Goal: Task Accomplishment & Management: Manage account settings

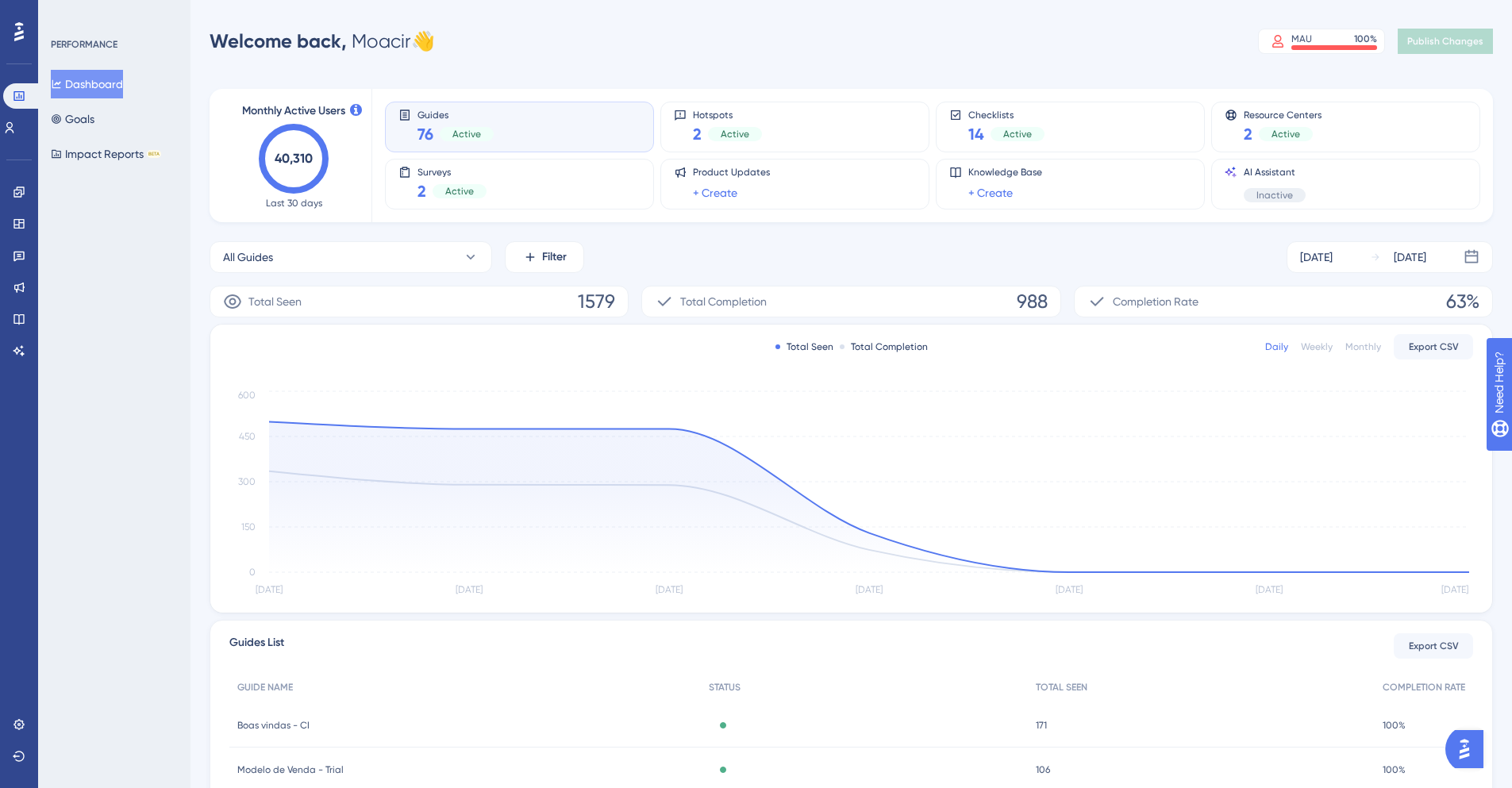
click at [294, 170] on icon "40,310" at bounding box center [293, 158] width 70 height 70
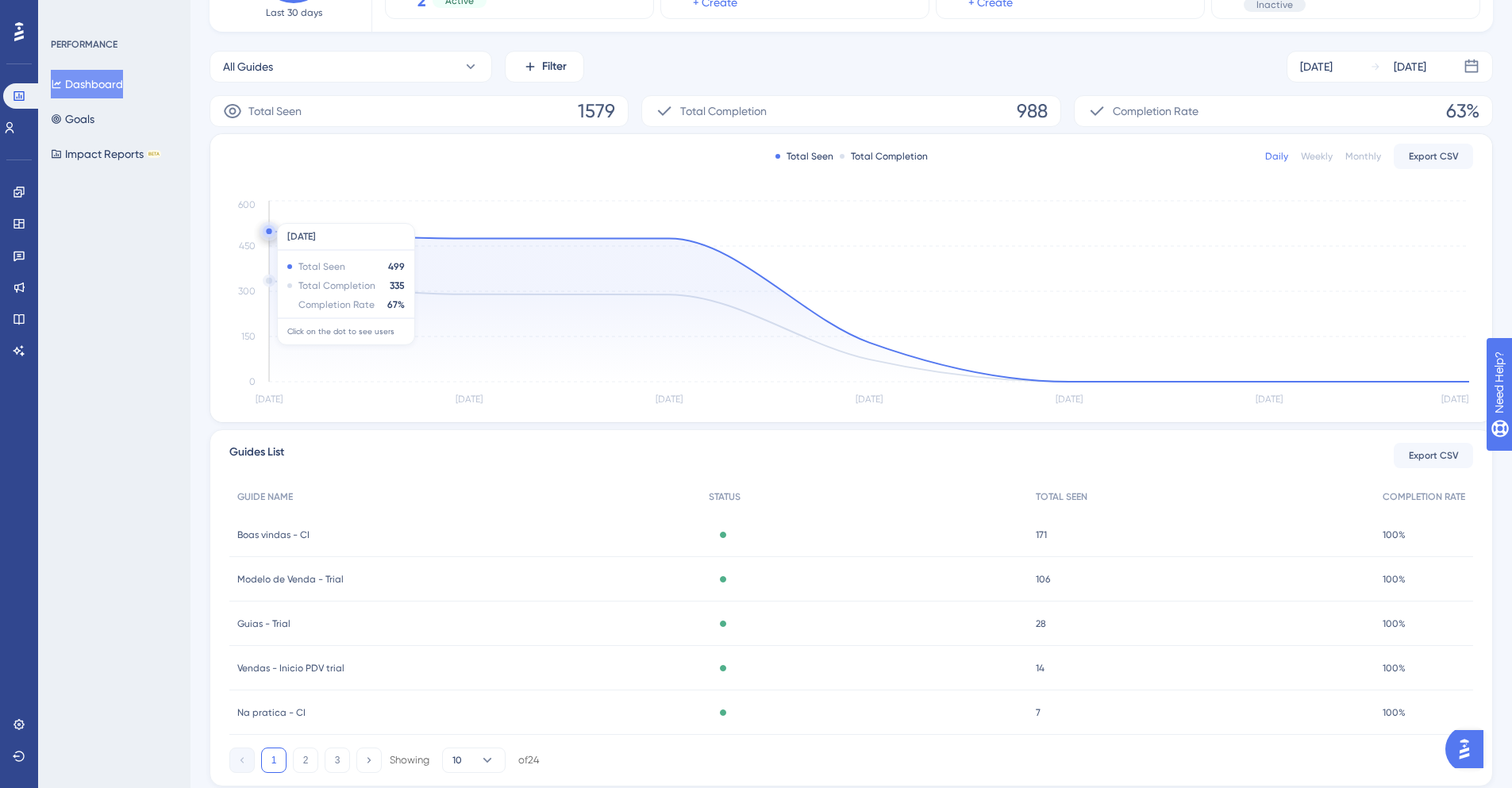
scroll to position [240, 0]
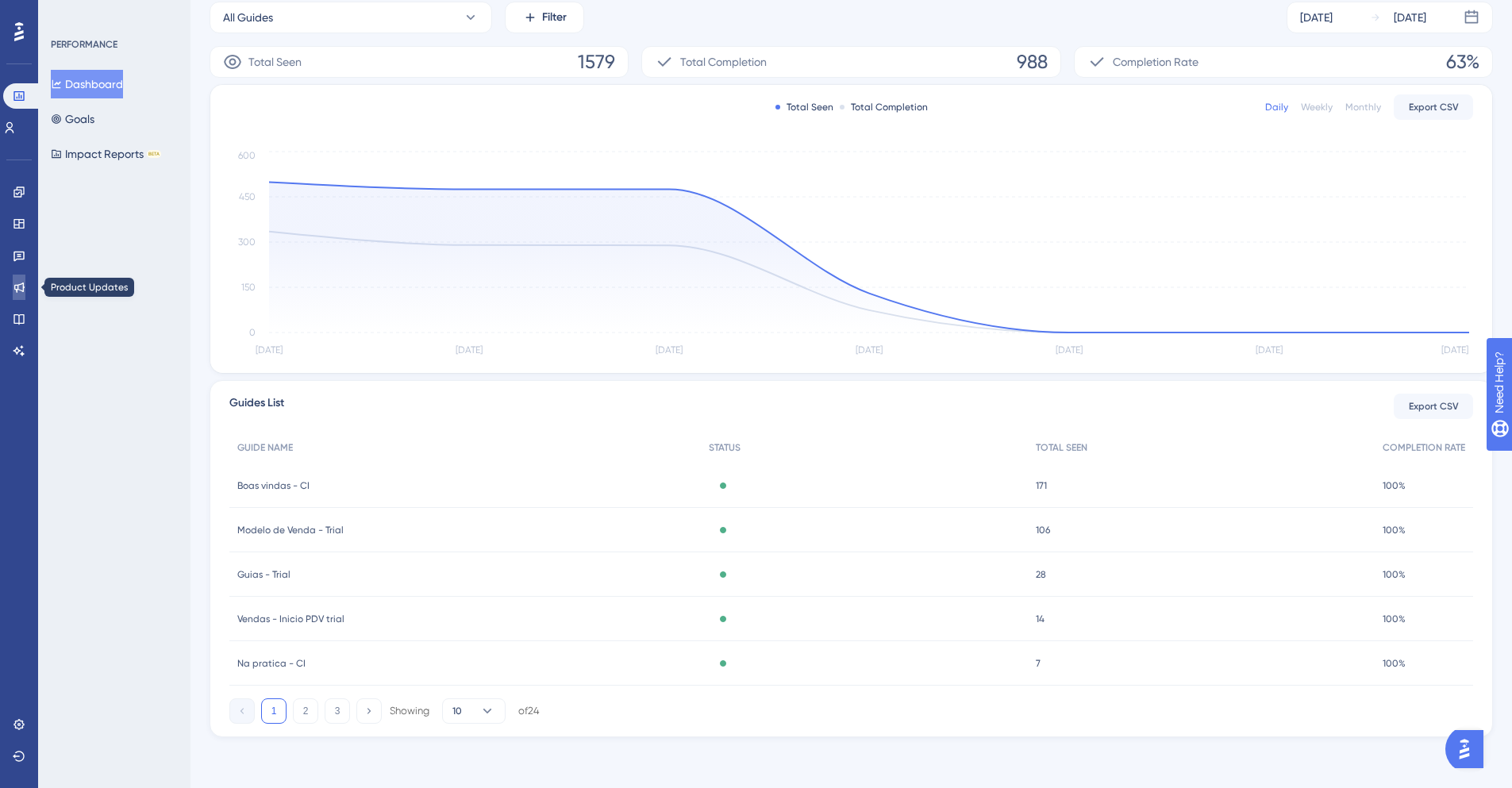
click at [21, 291] on icon at bounding box center [18, 287] width 12 height 12
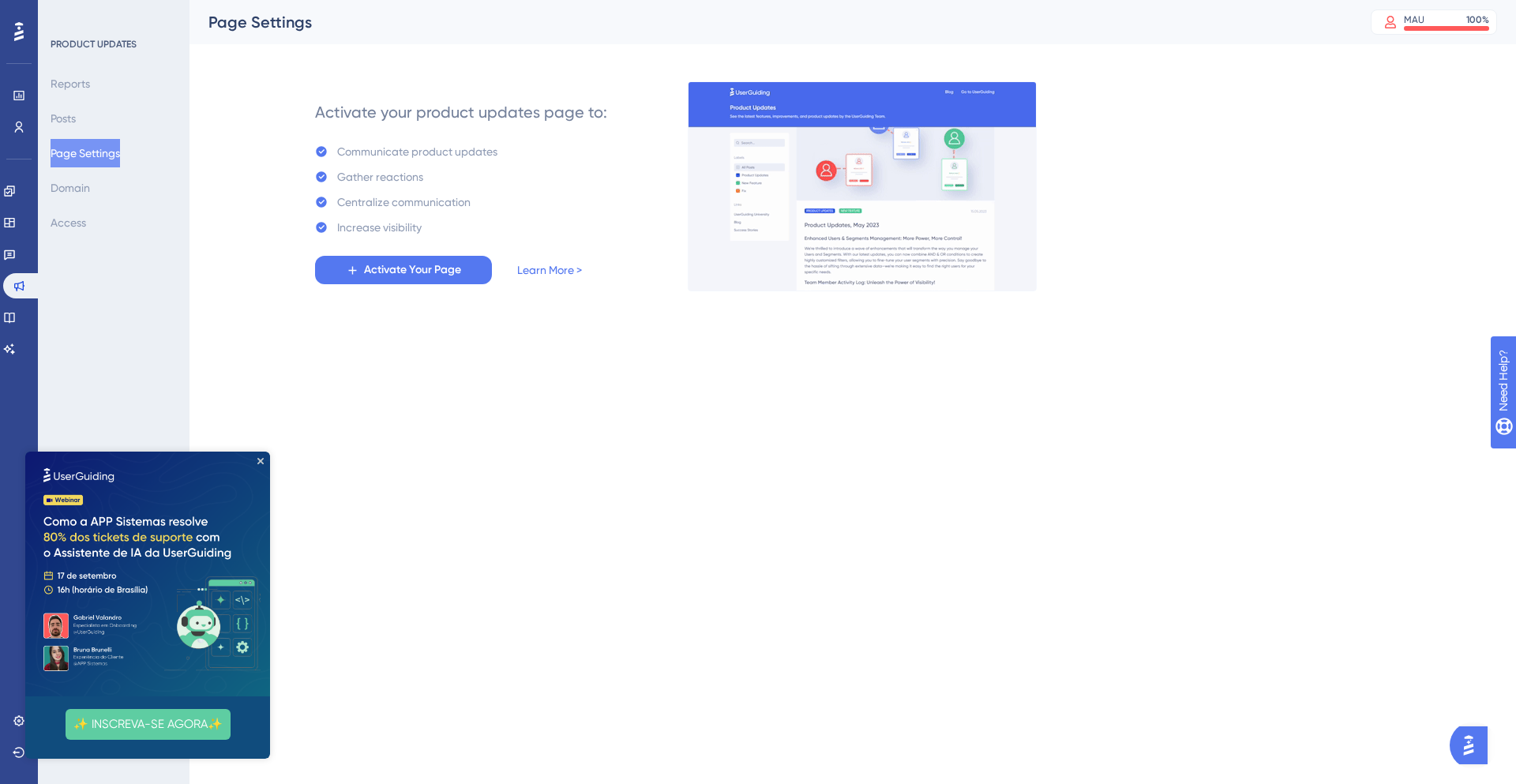
click at [265, 465] on img at bounding box center [148, 574] width 244 height 244
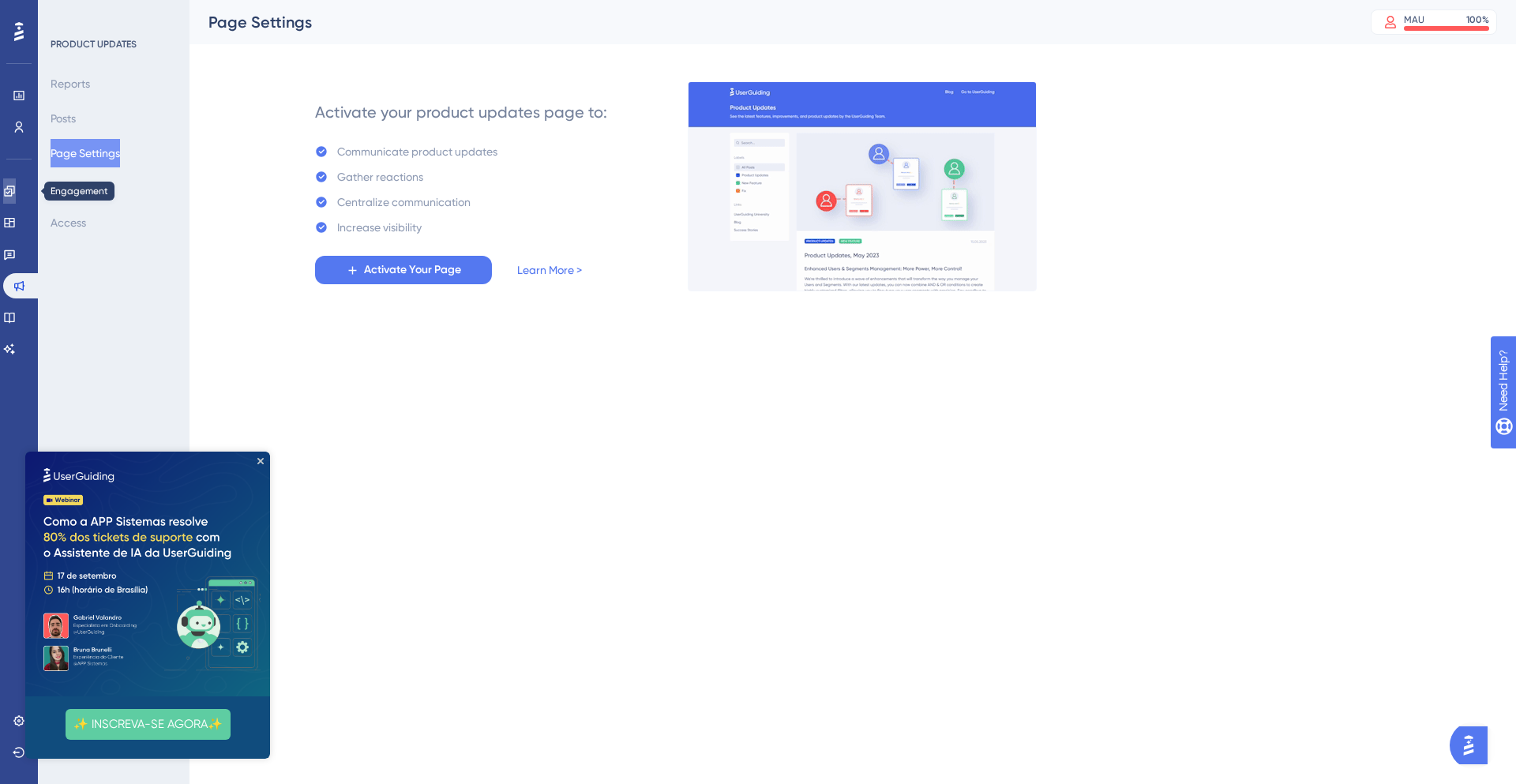
click at [15, 185] on icon at bounding box center [9, 190] width 12 height 12
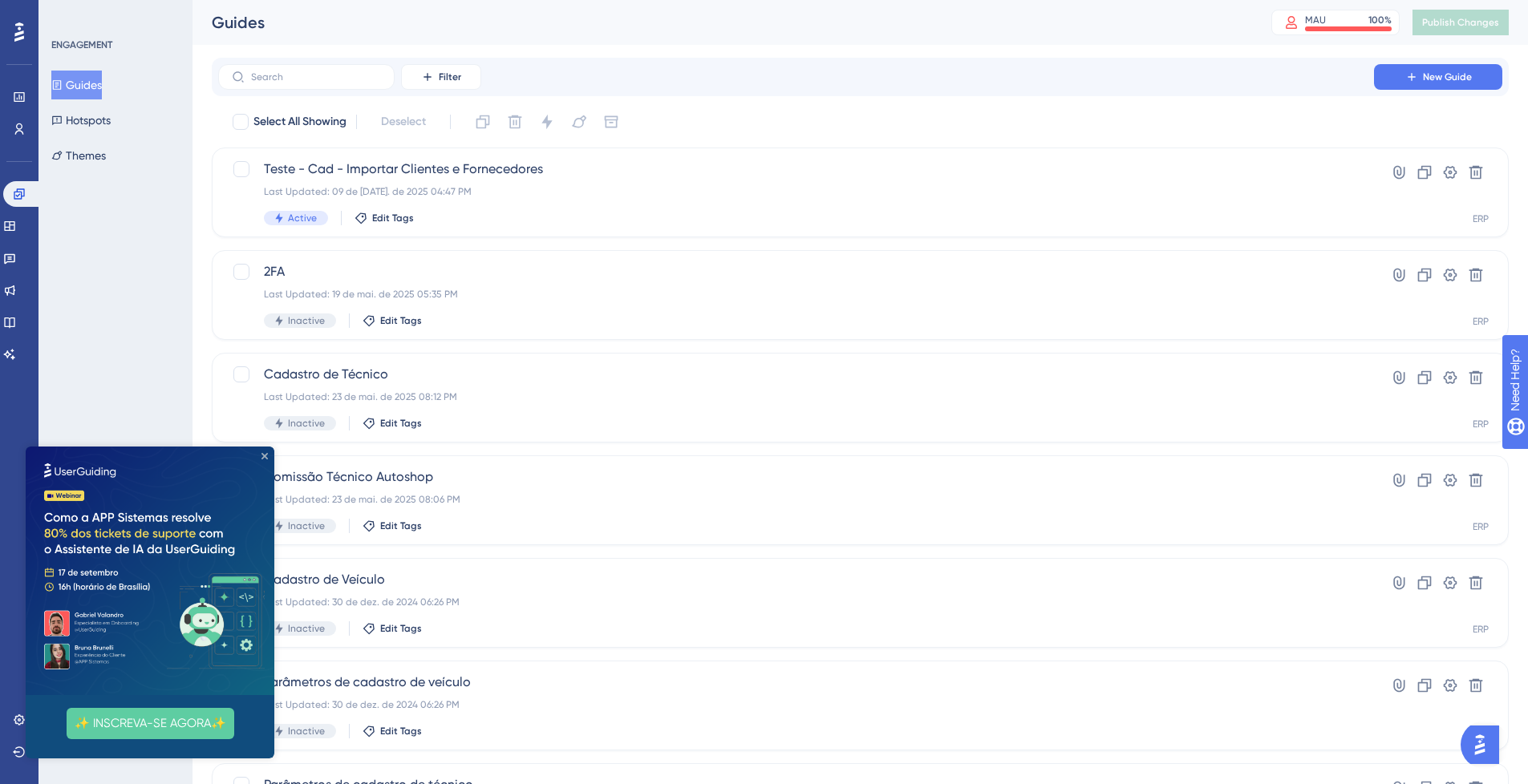
click at [267, 457] on icon "Close Preview" at bounding box center [265, 457] width 7 height 7
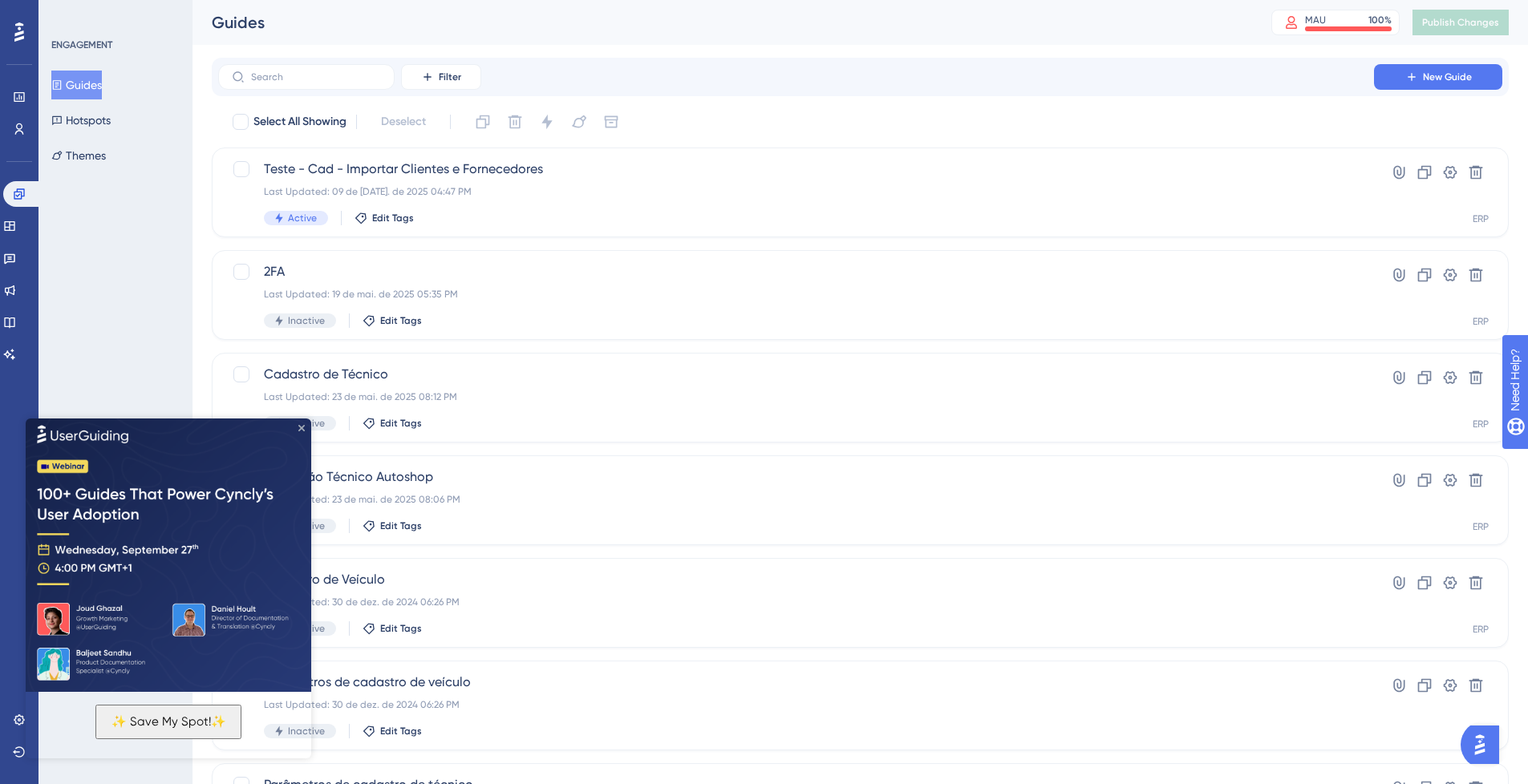
click at [302, 427] on icon "Close Preview" at bounding box center [302, 427] width 7 height 7
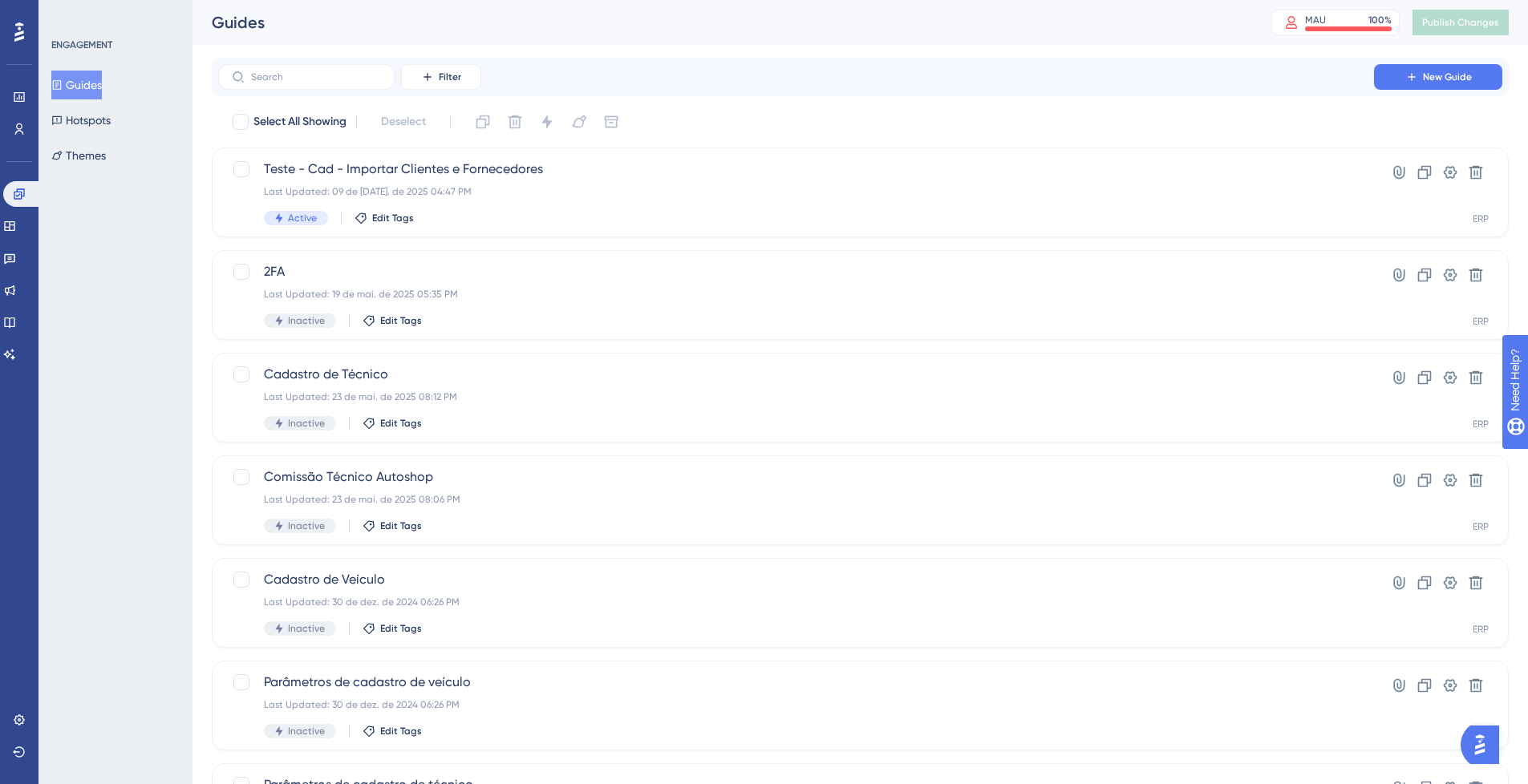
click at [87, 77] on button "Guides" at bounding box center [77, 85] width 51 height 29
click at [15, 292] on icon at bounding box center [10, 291] width 11 height 11
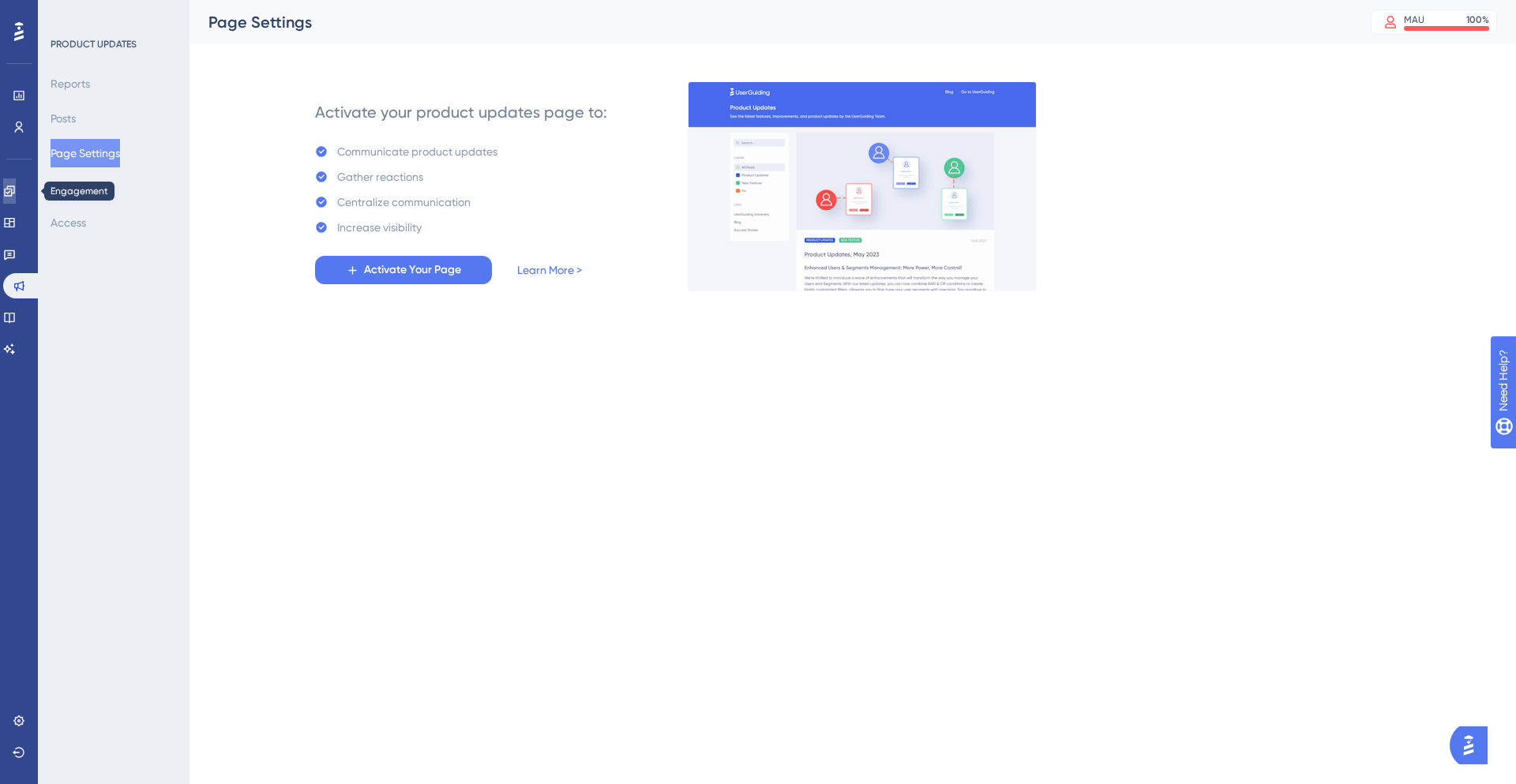
click at [14, 187] on icon at bounding box center [9, 190] width 12 height 12
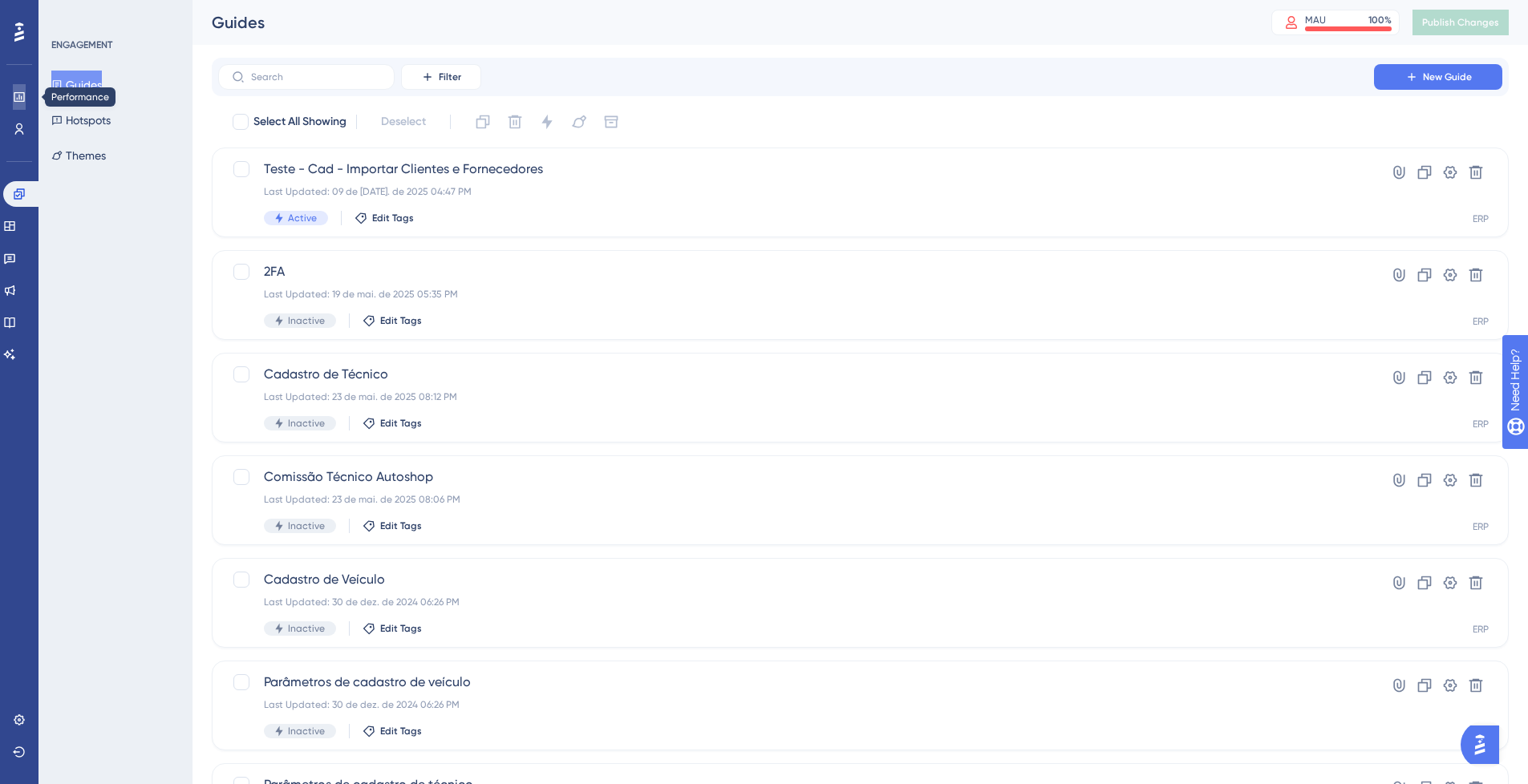
click at [12, 97] on link at bounding box center [18, 97] width 12 height 26
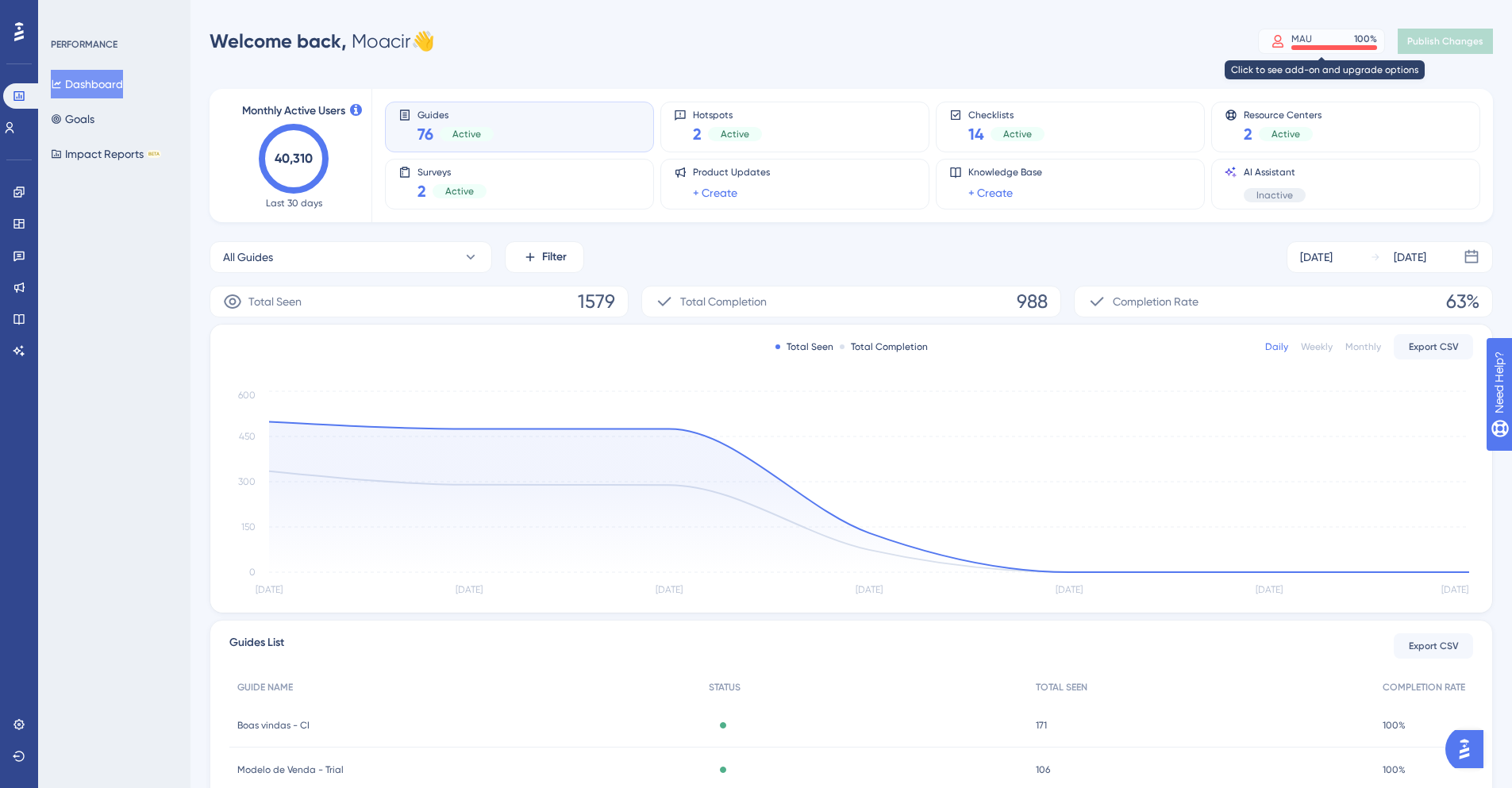
click at [1307, 48] on div at bounding box center [1334, 48] width 86 height 5
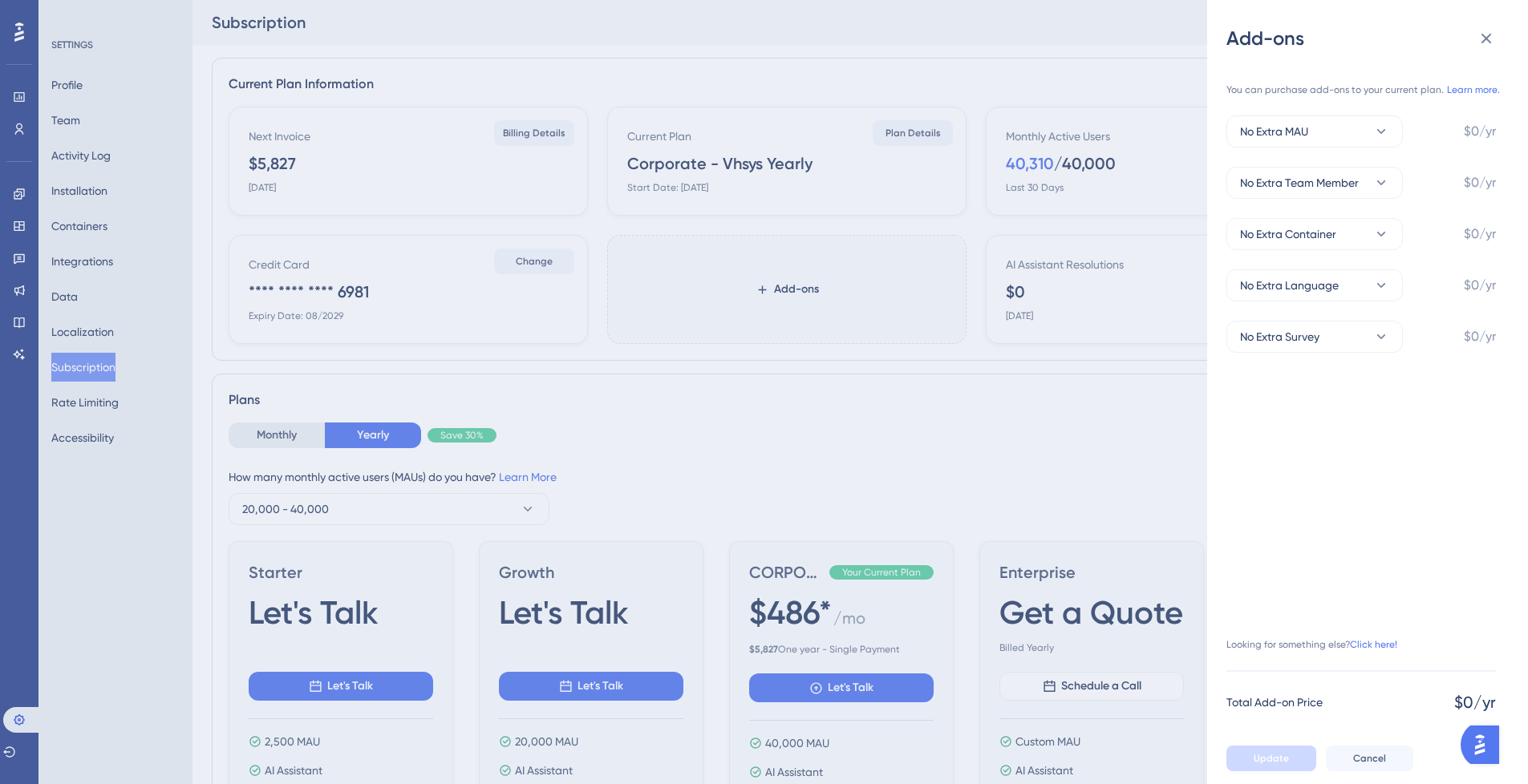
click at [86, 157] on div "Add-ons You can purchase add-ons to your current plan. Learn more. No Extra MAU…" at bounding box center [764, 392] width 1528 height 784
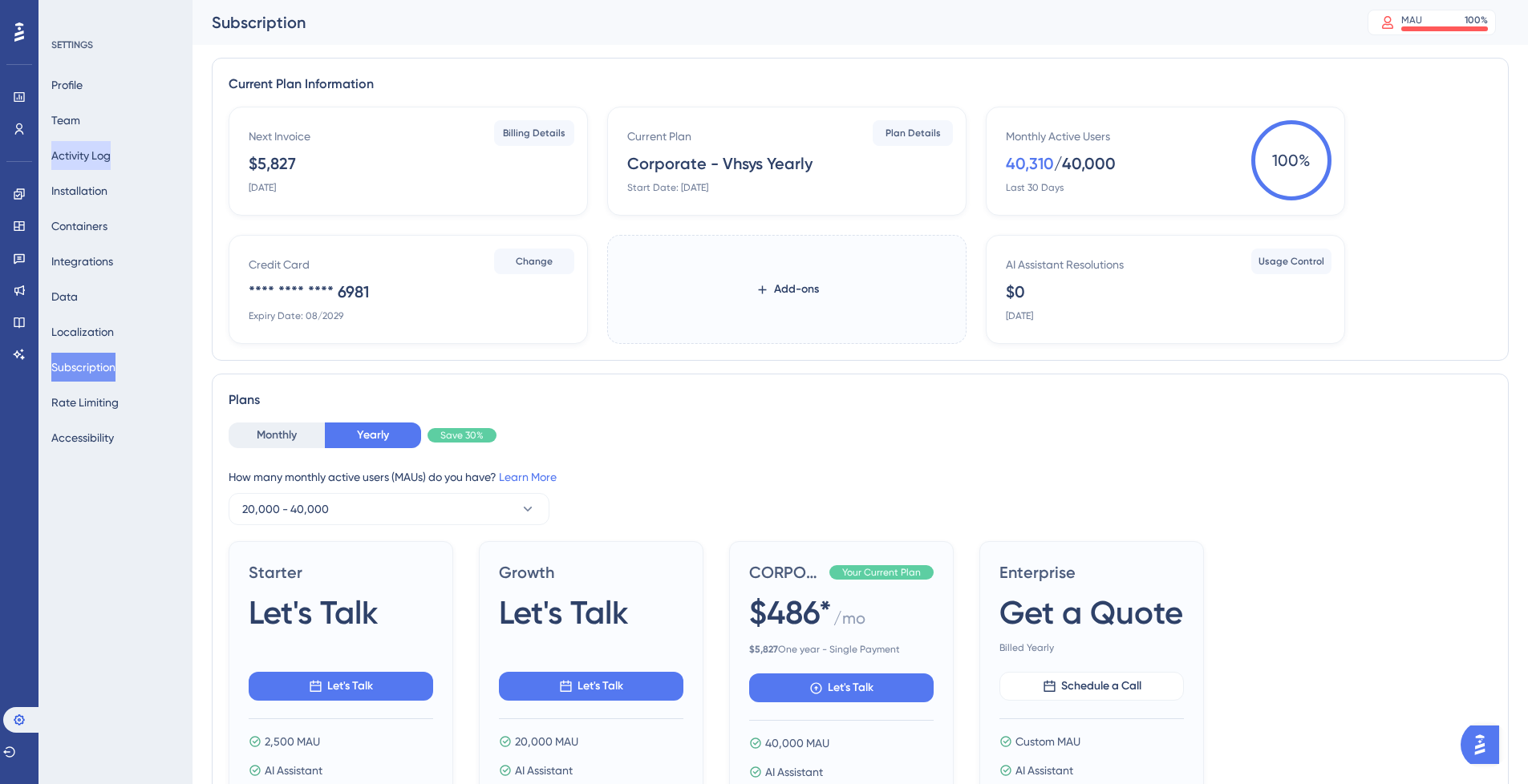
click at [86, 157] on button "Activity Log" at bounding box center [81, 155] width 59 height 29
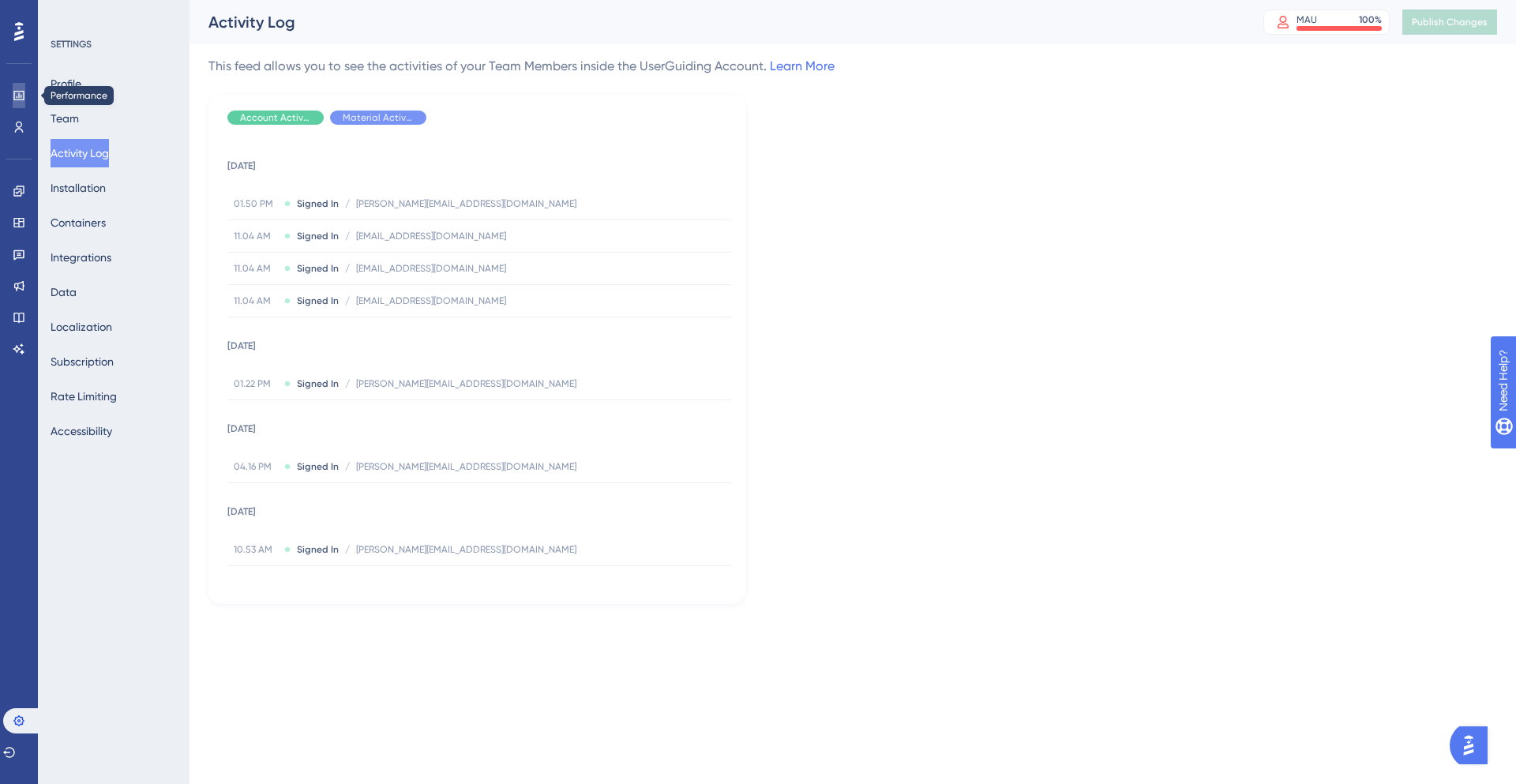
click at [16, 97] on icon at bounding box center [18, 95] width 12 height 12
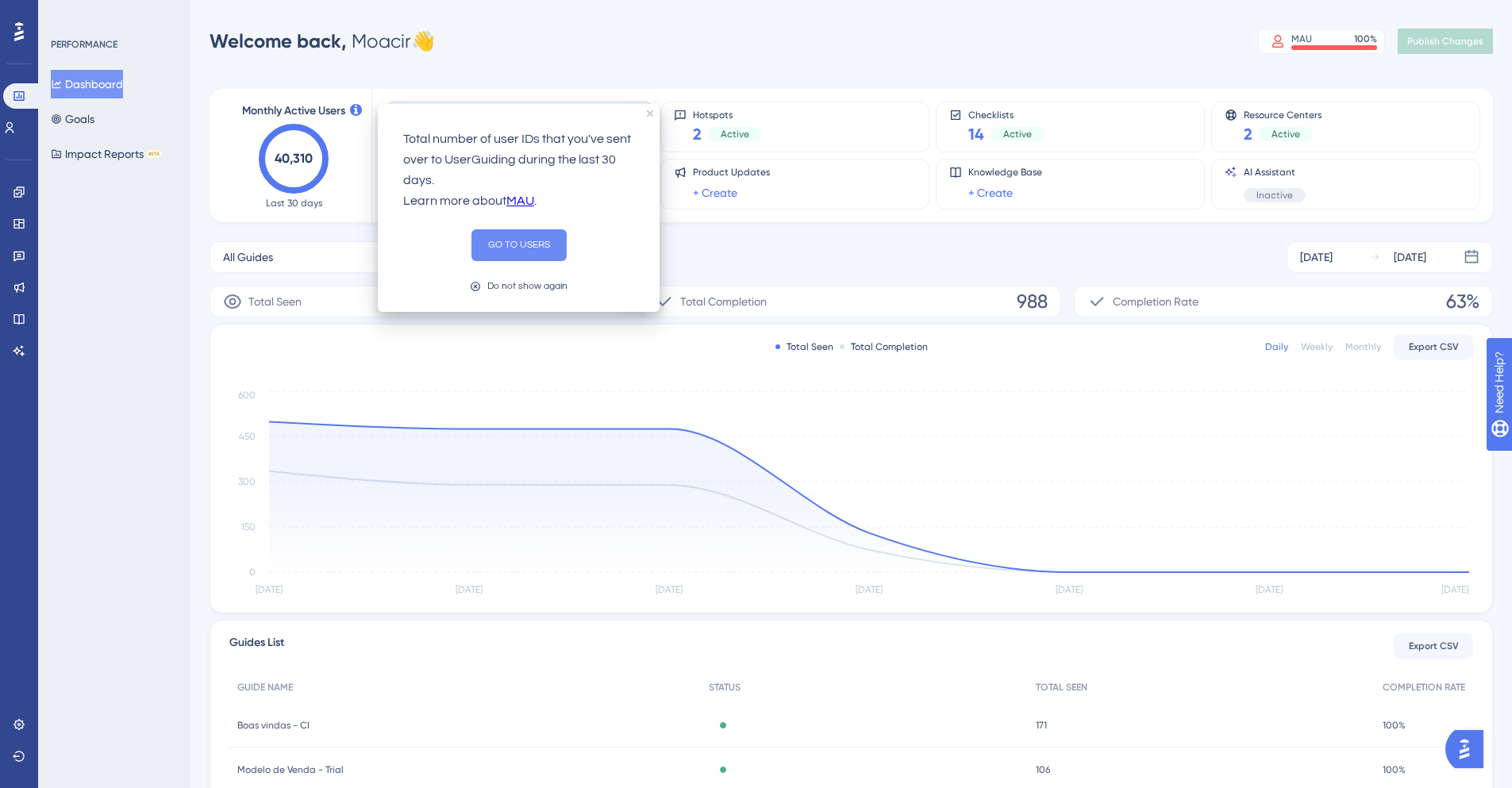
click at [484, 240] on button "GO TO USERS" at bounding box center [519, 245] width 96 height 32
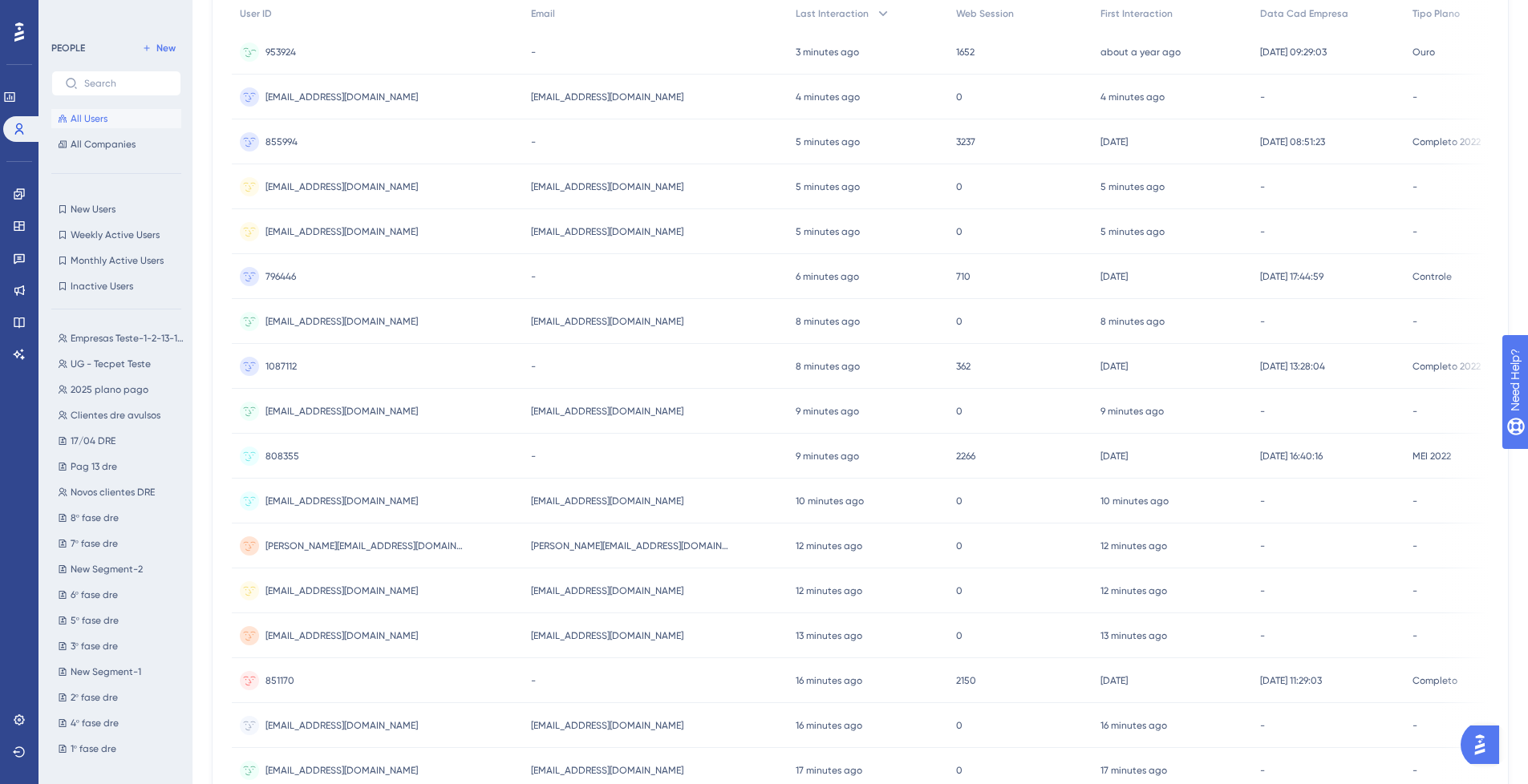
scroll to position [241, 0]
click at [276, 365] on span "1087112" at bounding box center [282, 364] width 32 height 12
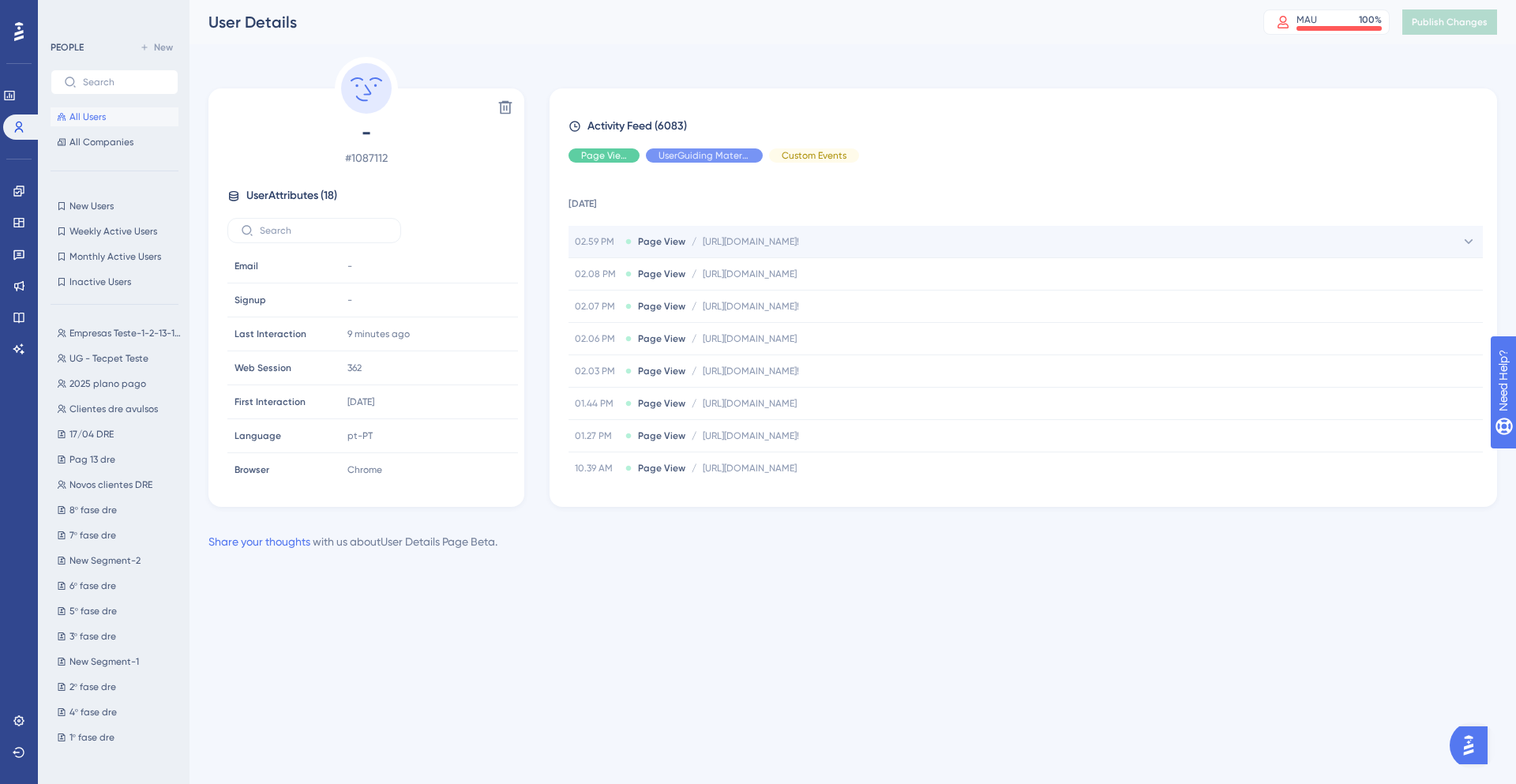
click at [1465, 241] on icon at bounding box center [1469, 242] width 9 height 5
click at [845, 267] on span "[URL][DOMAIN_NAME]!" at bounding box center [797, 272] width 96 height 12
click at [1457, 272] on icon at bounding box center [1463, 272] width 16 height 16
click at [91, 136] on span "All Companies" at bounding box center [102, 142] width 64 height 12
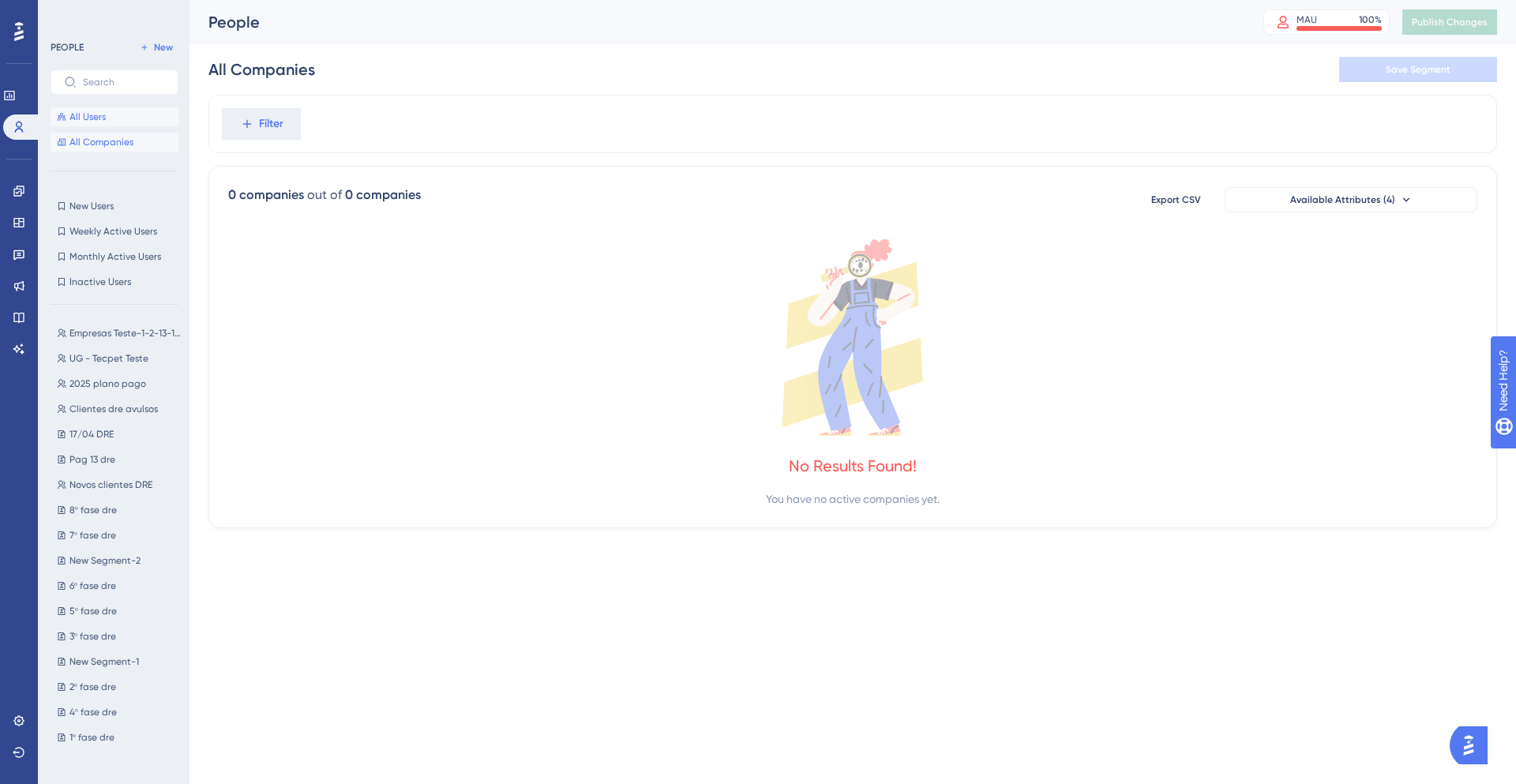
click at [98, 116] on span "All Users" at bounding box center [88, 116] width 36 height 12
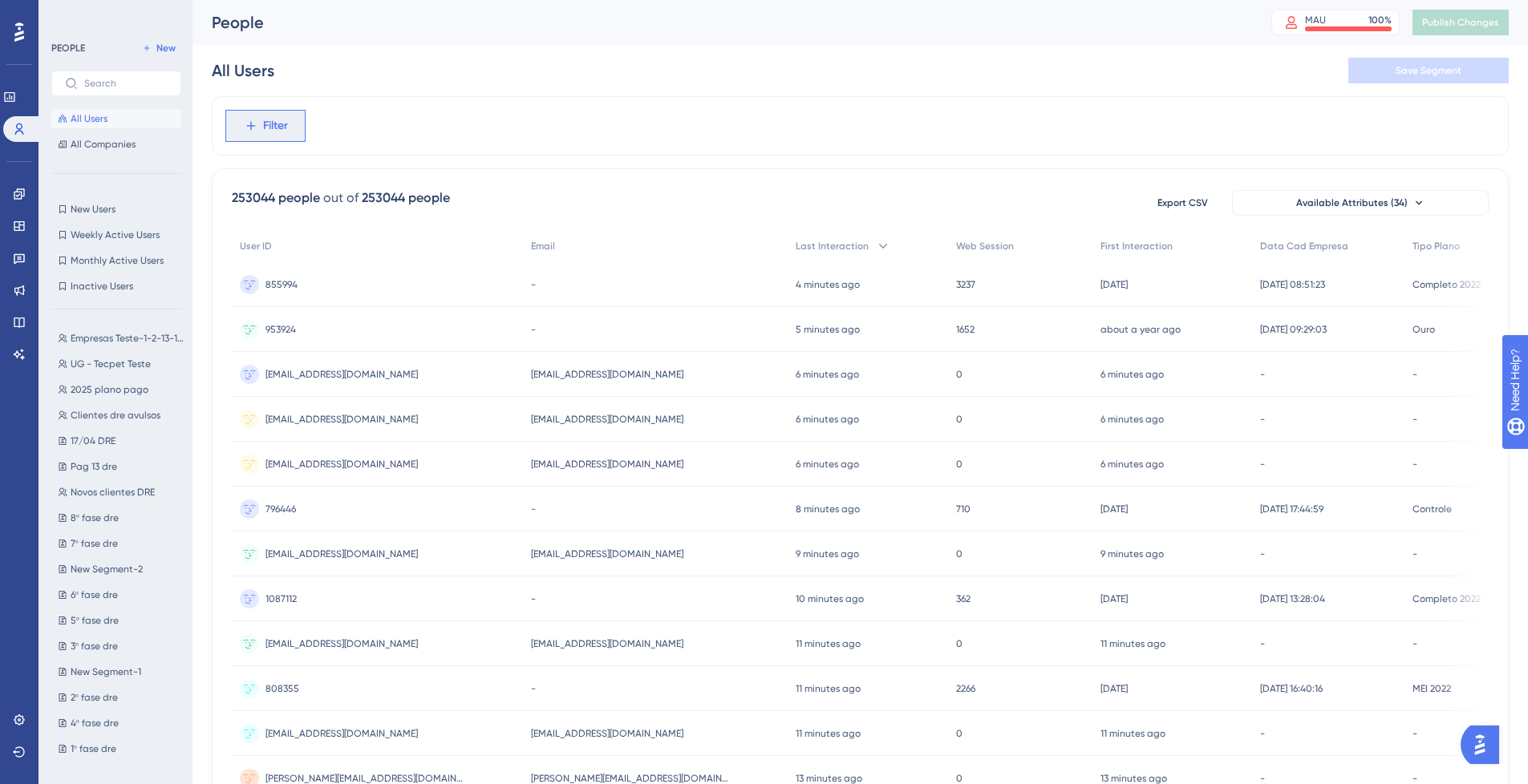
click at [247, 136] on button "Filter" at bounding box center [266, 126] width 80 height 32
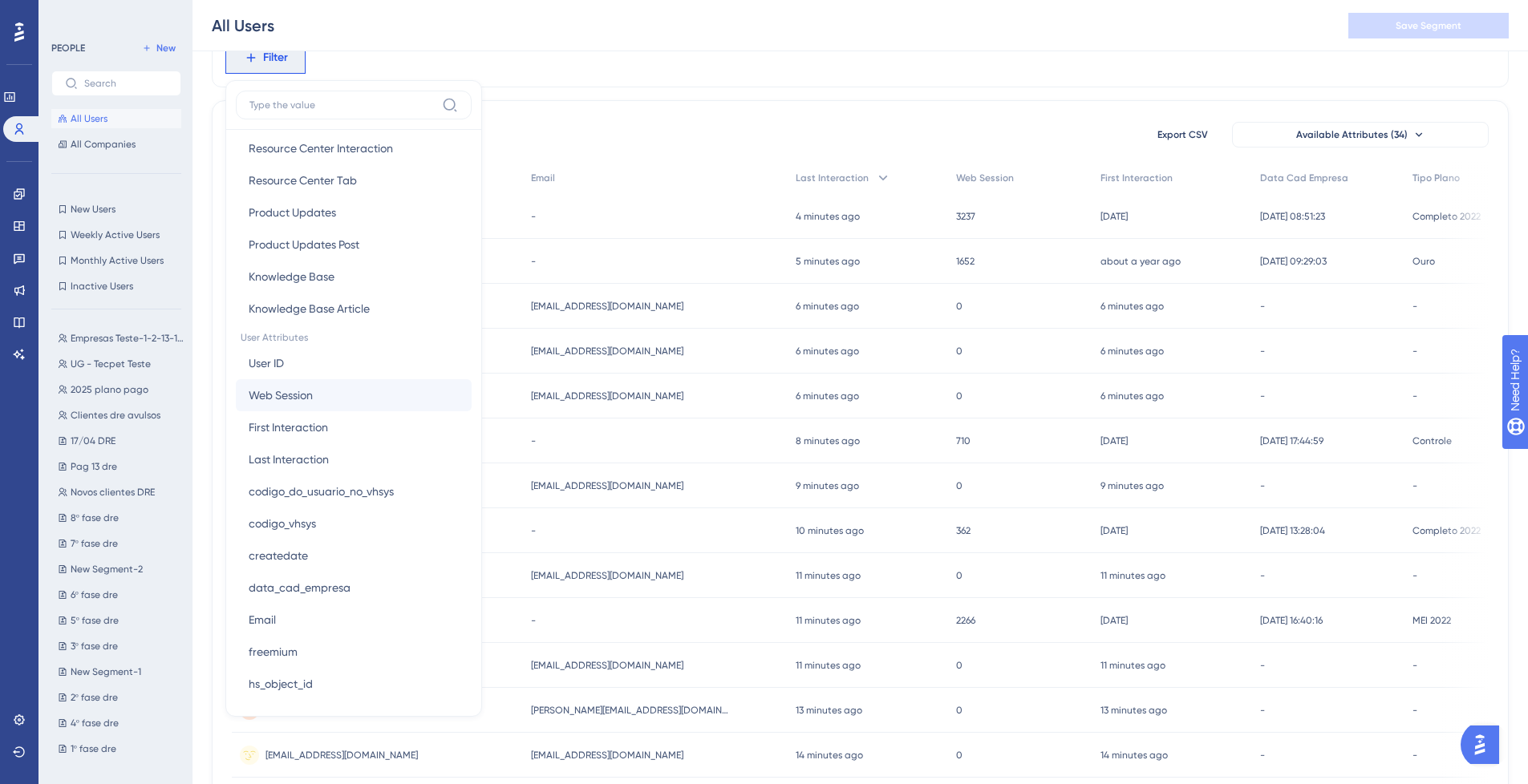
scroll to position [562, 0]
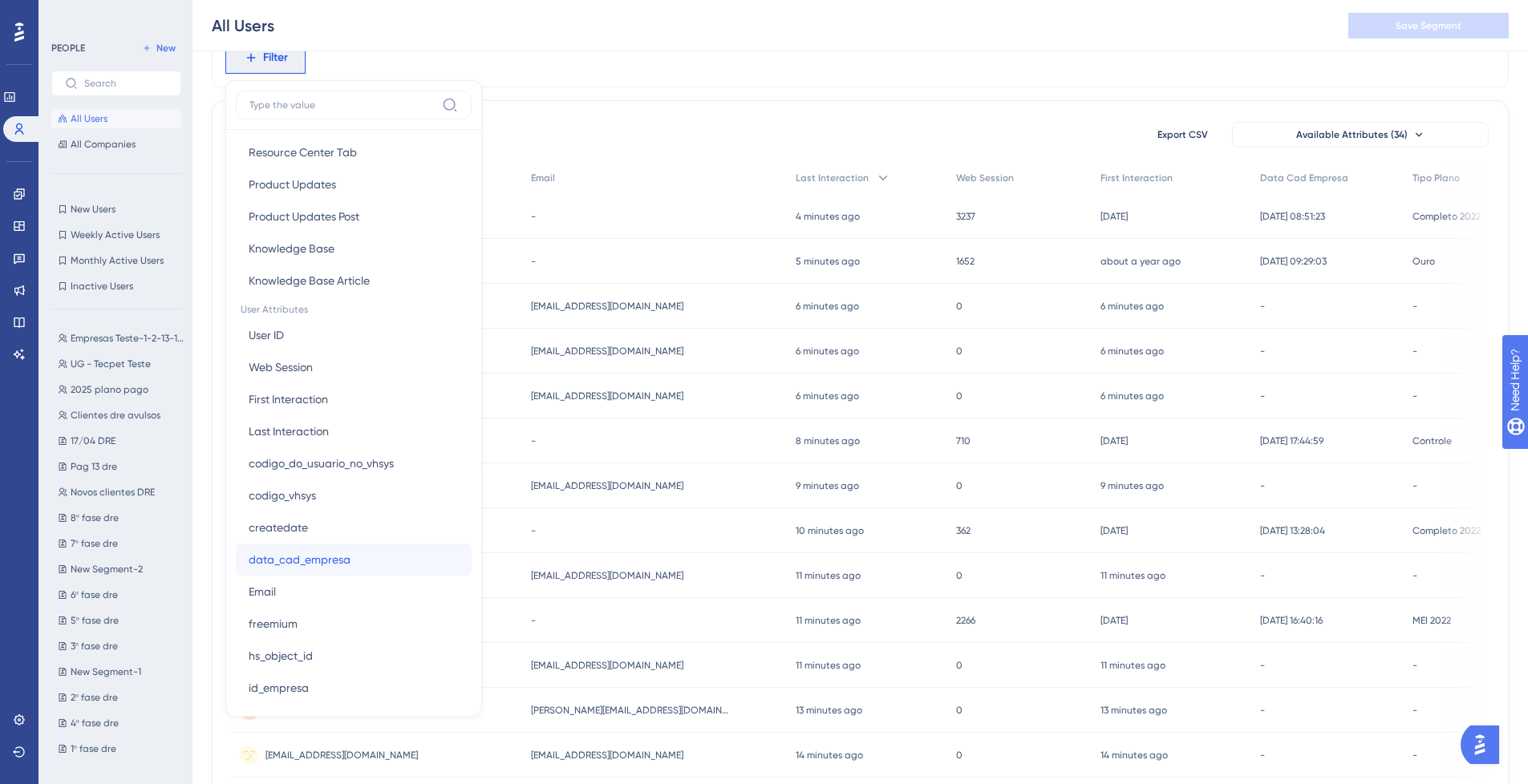
click at [351, 553] on button "data_cad_empresa data_cad_empresa" at bounding box center [353, 560] width 236 height 32
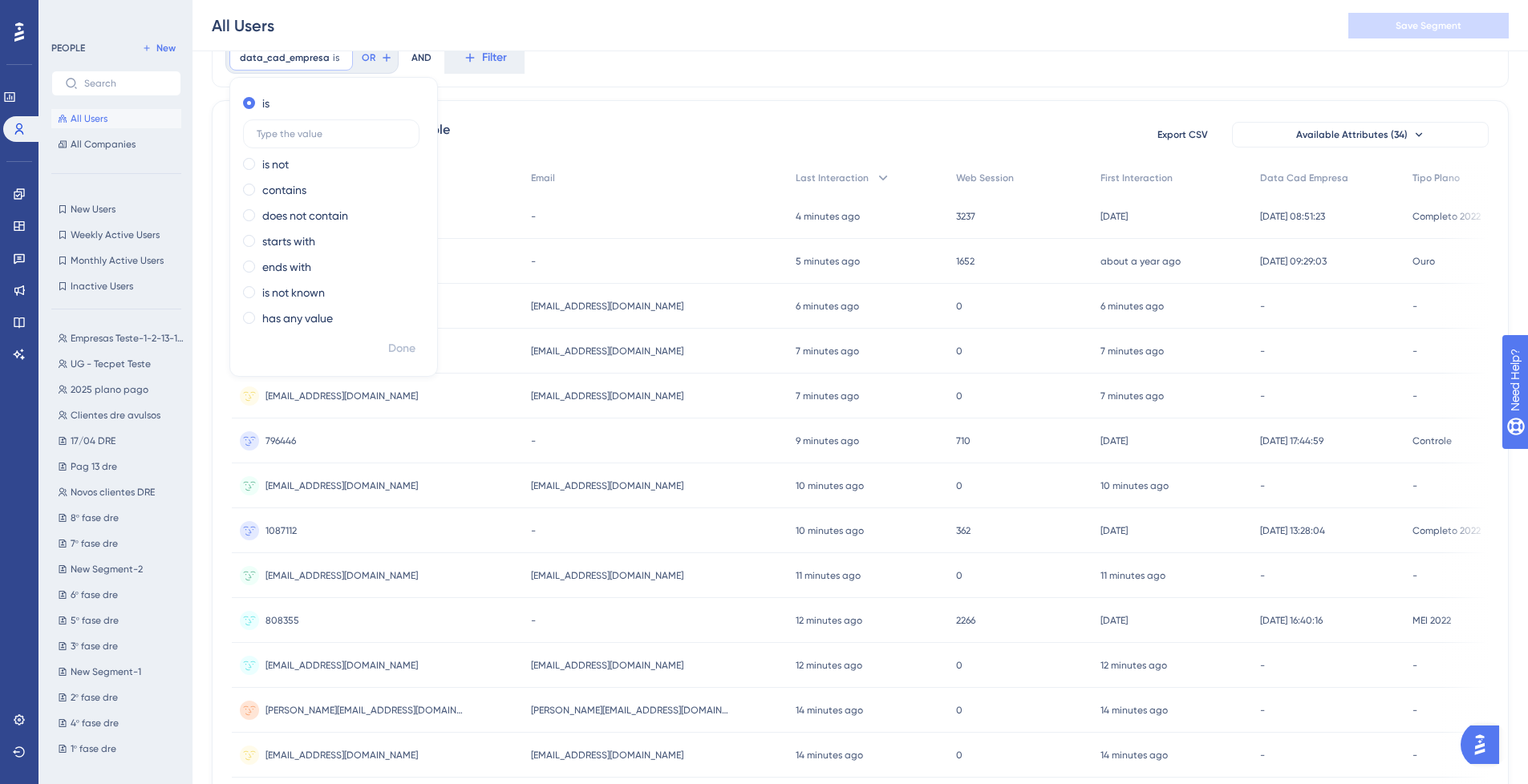
click at [247, 293] on span at bounding box center [249, 292] width 12 height 12
click at [260, 289] on input "radio" at bounding box center [260, 289] width 0 height 0
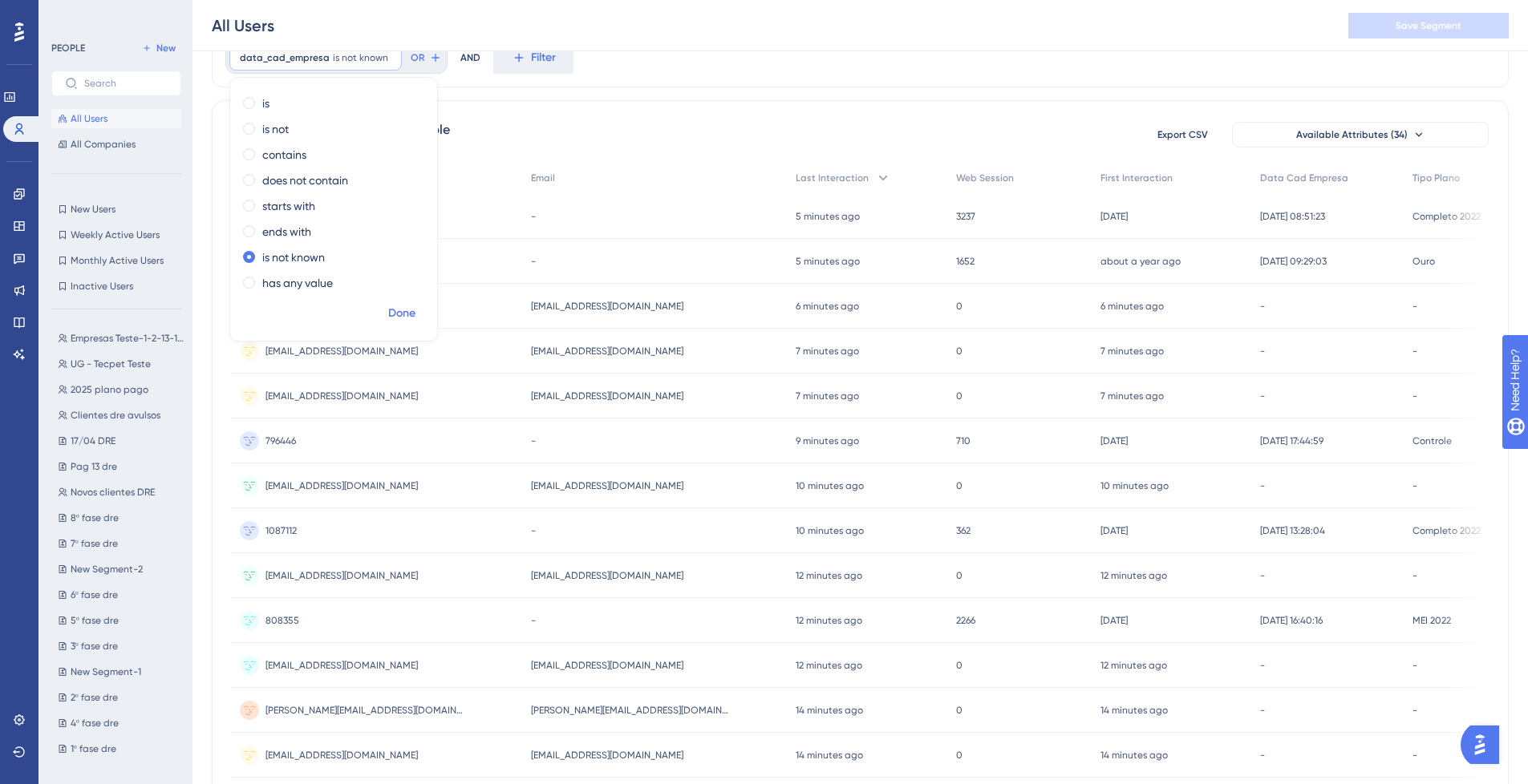
click at [395, 316] on span "Done" at bounding box center [402, 313] width 27 height 19
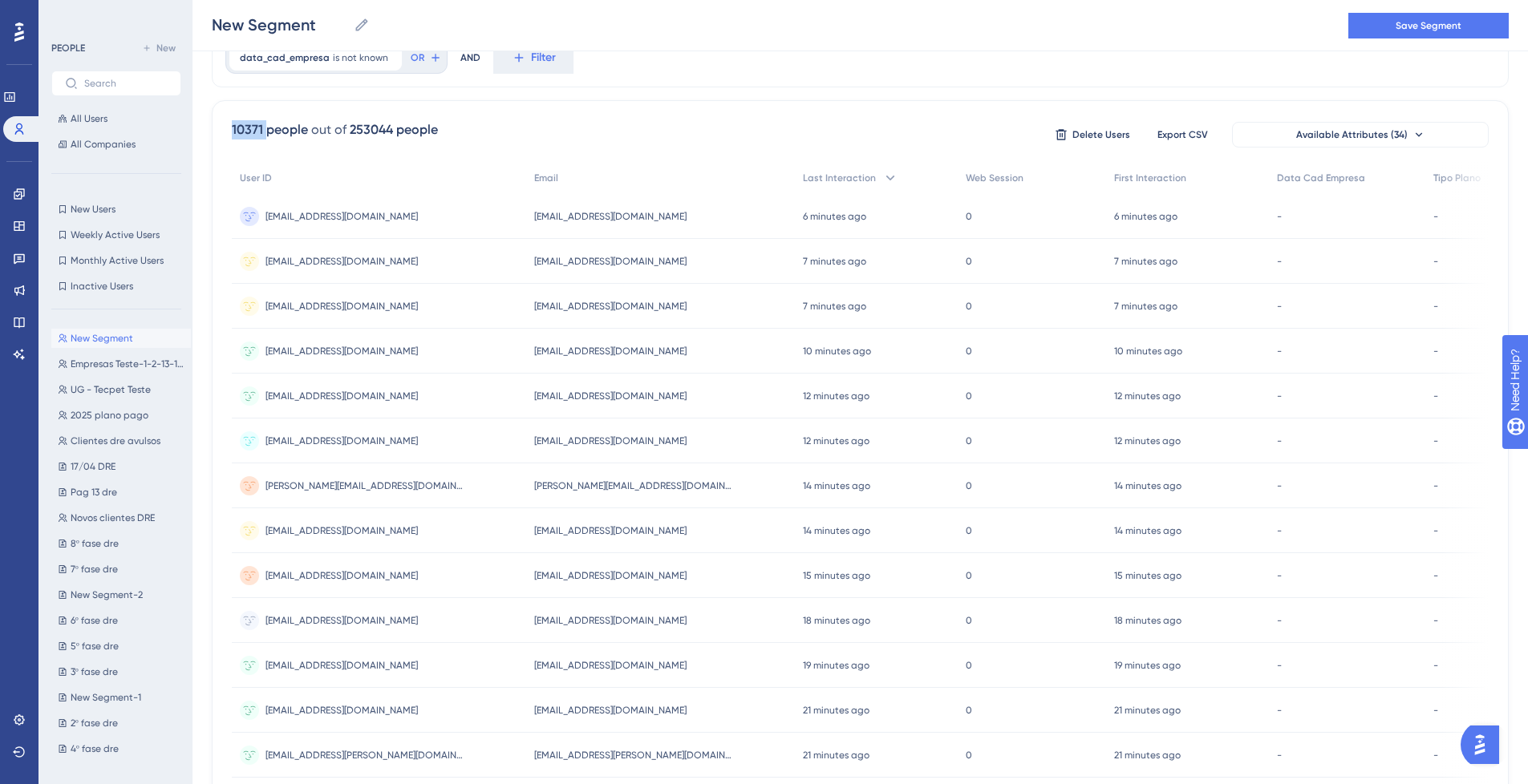
drag, startPoint x: 265, startPoint y: 127, endPoint x: 228, endPoint y: 135, distance: 37.9
click at [228, 135] on div "10371 people out of 253044 people Delete Users Export CSV Available Attributes …" at bounding box center [860, 632] width 1297 height 1063
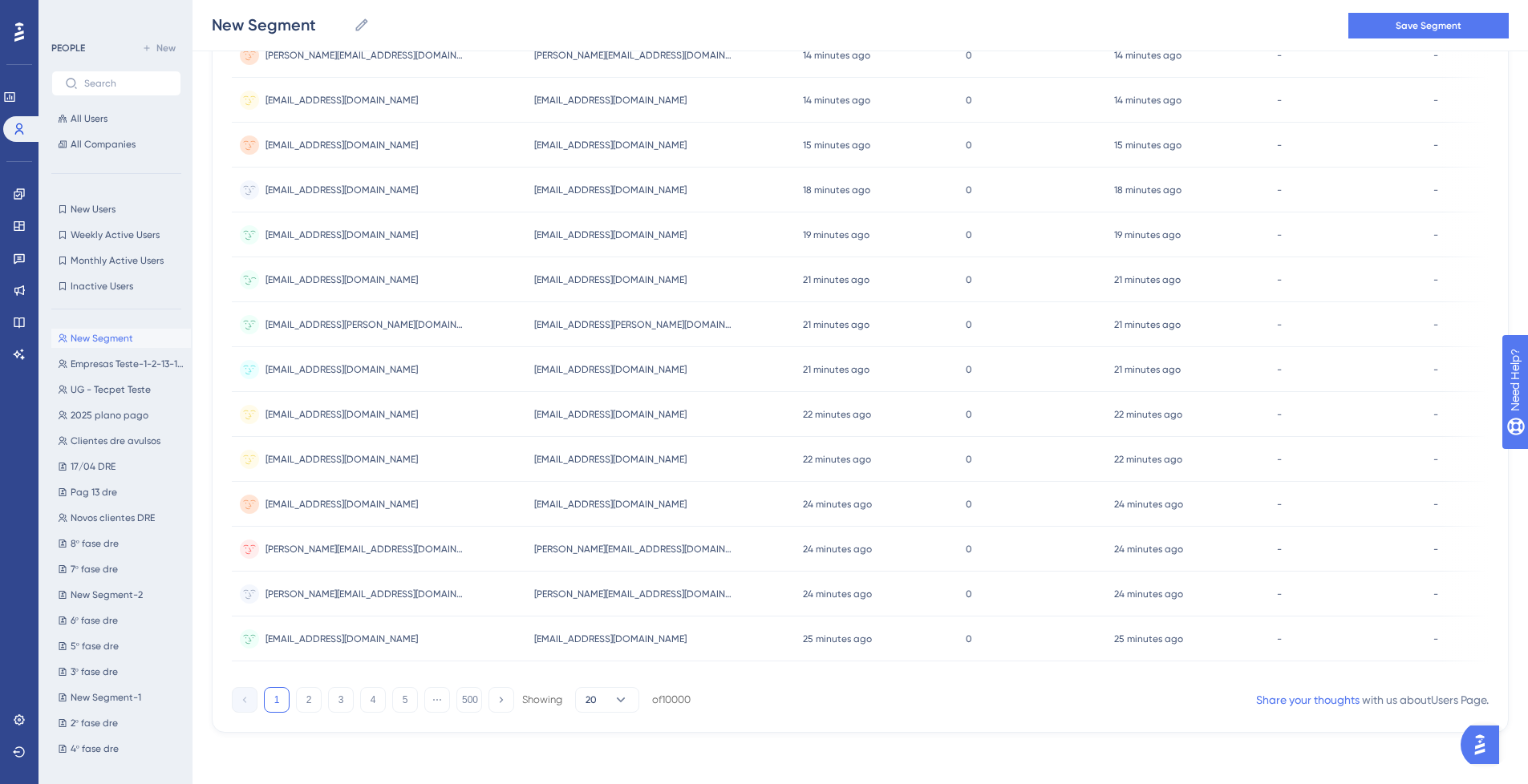
scroll to position [0, 0]
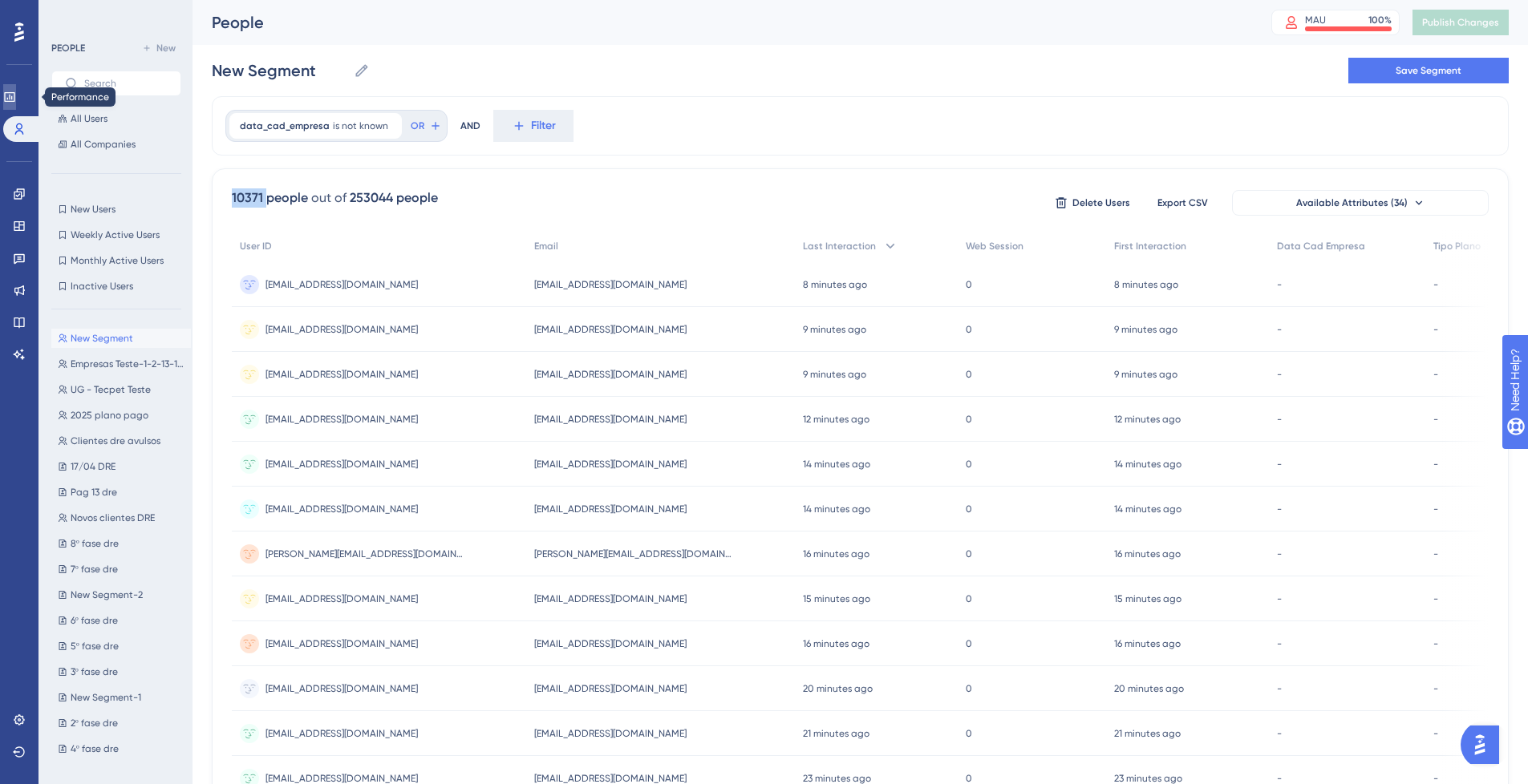
click at [16, 97] on icon at bounding box center [9, 97] width 12 height 12
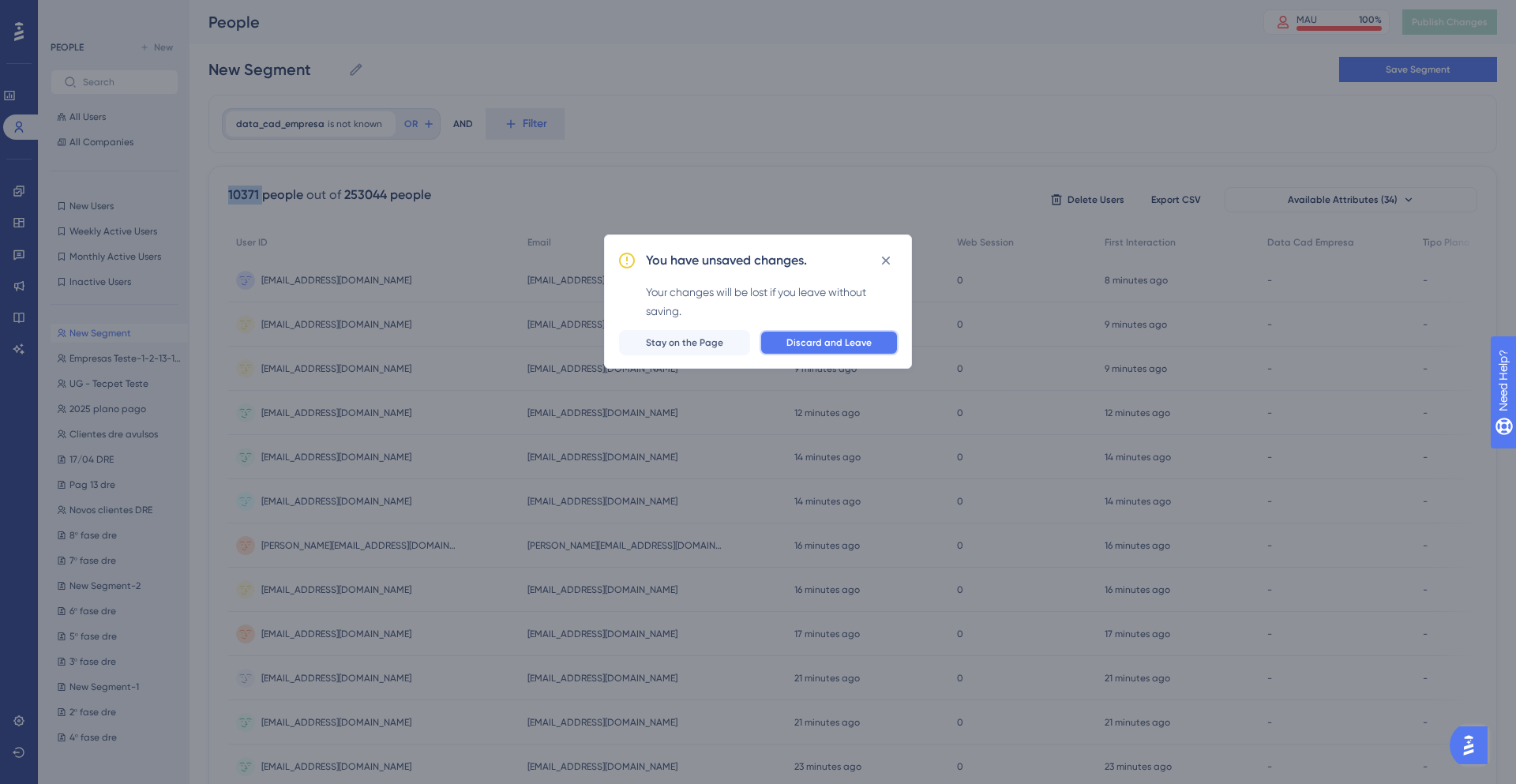
click at [830, 351] on button "Discard and Leave" at bounding box center [829, 342] width 139 height 25
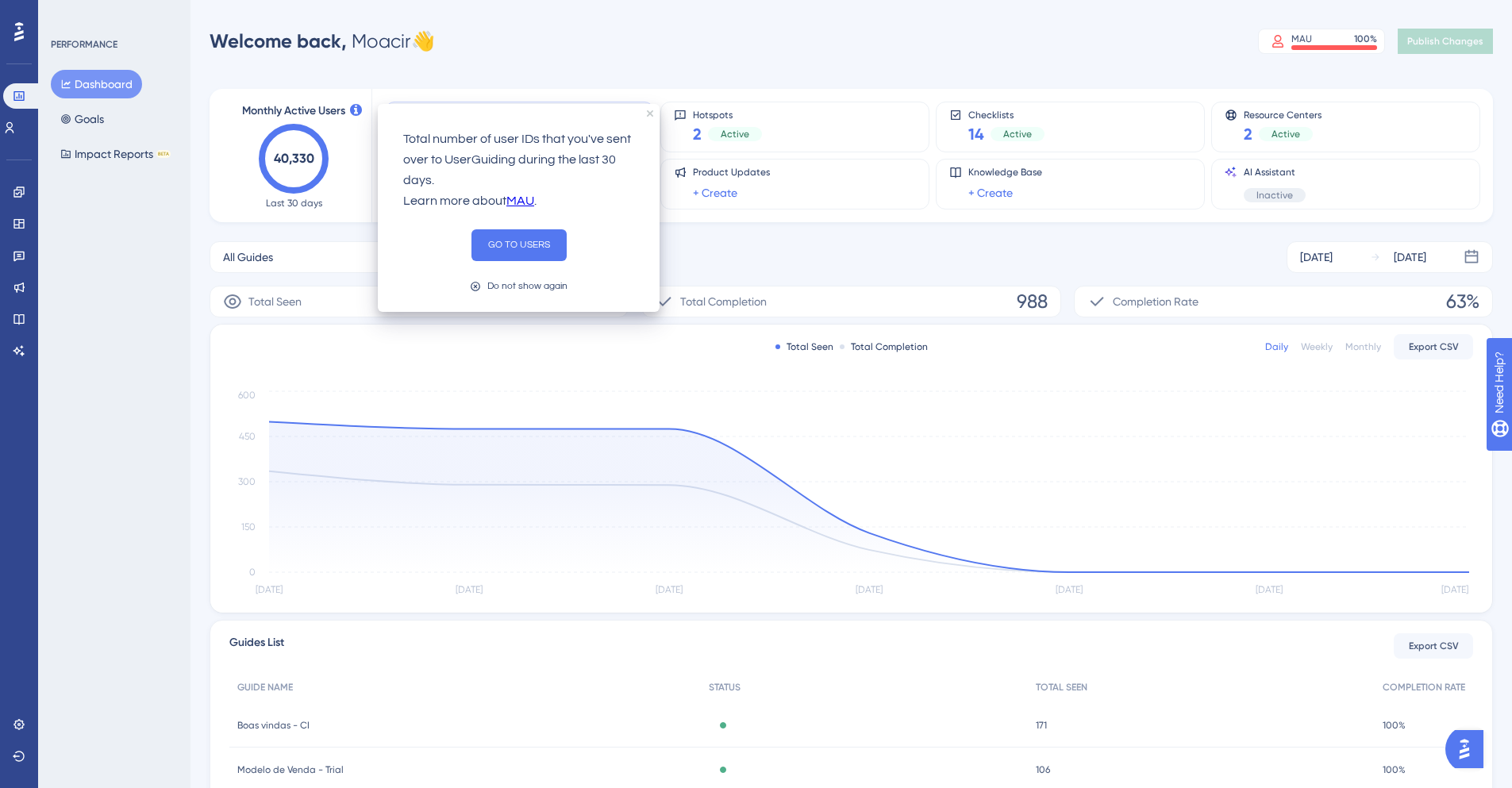
click at [511, 199] on link "MAU" at bounding box center [520, 201] width 28 height 21
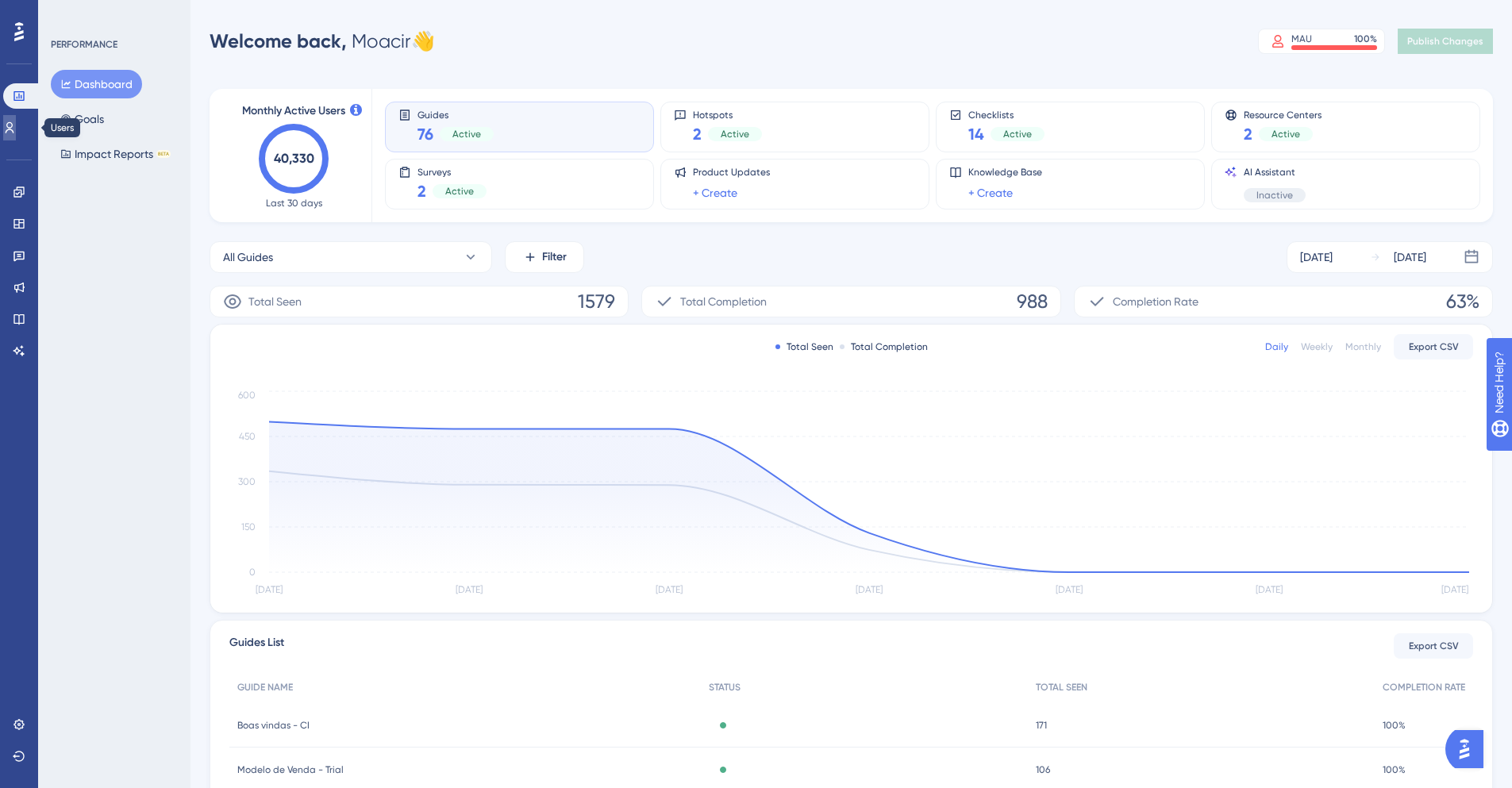
click at [16, 120] on link at bounding box center [9, 128] width 12 height 26
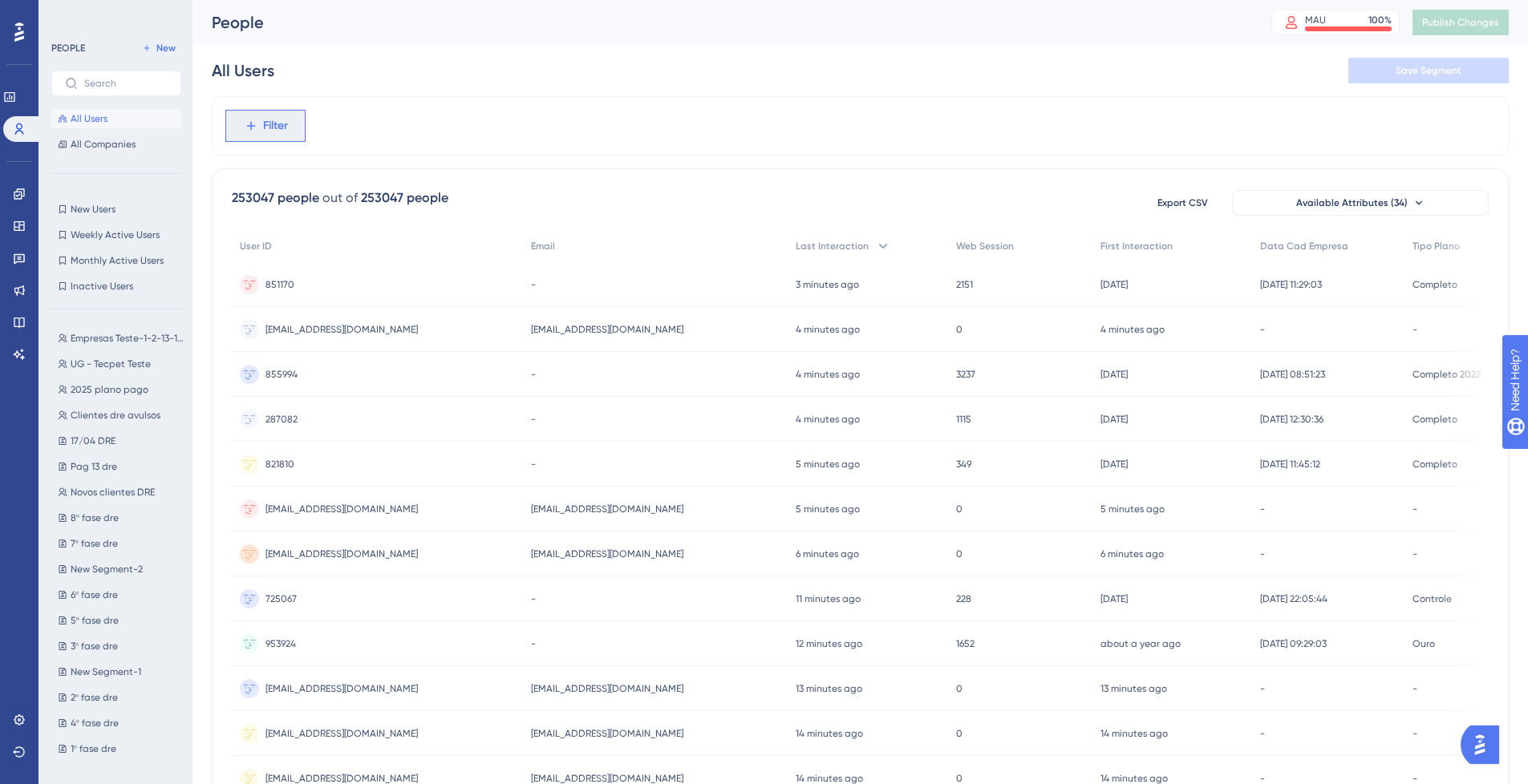
click at [275, 130] on span "Filter" at bounding box center [276, 126] width 25 height 19
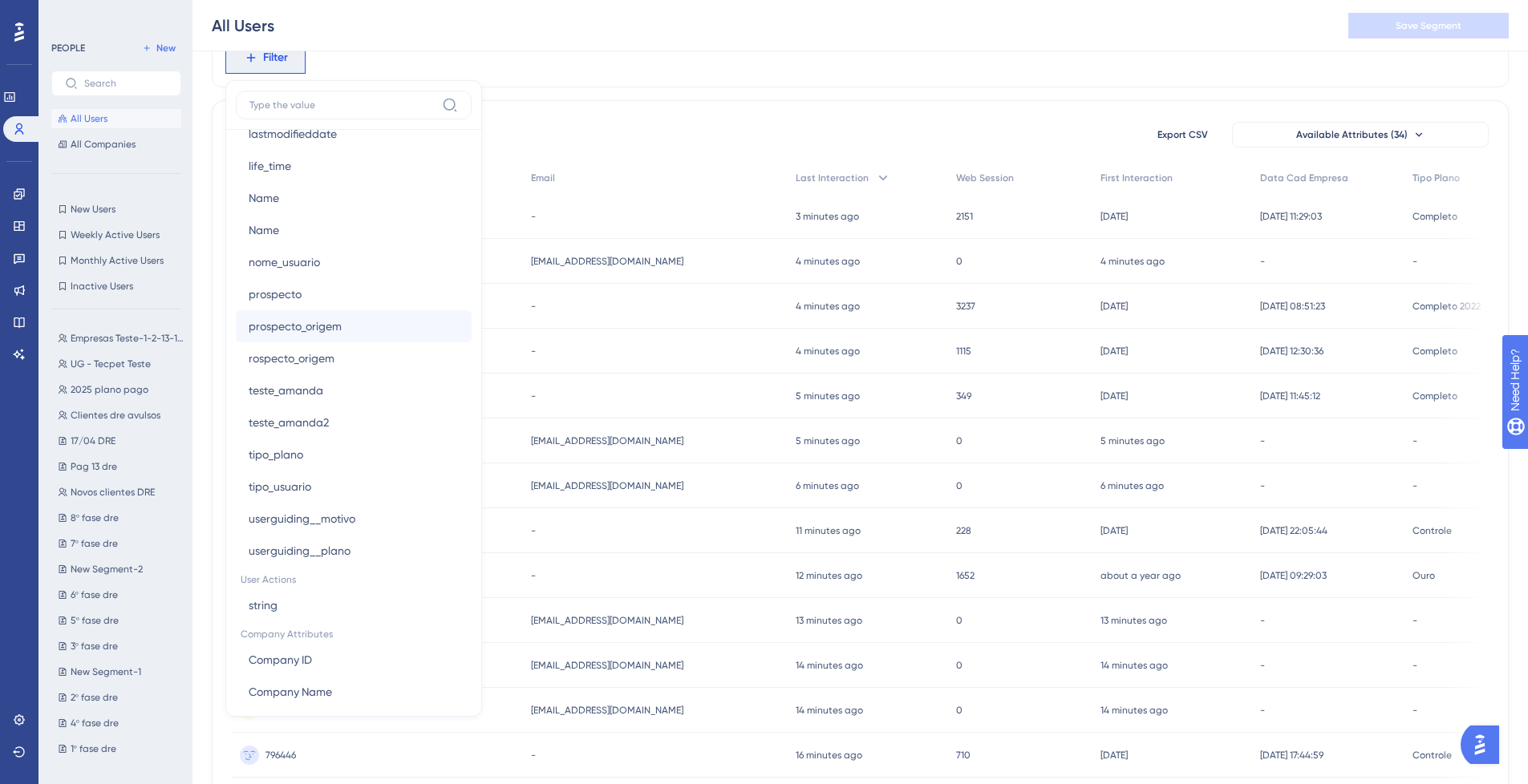
scroll to position [1351, 0]
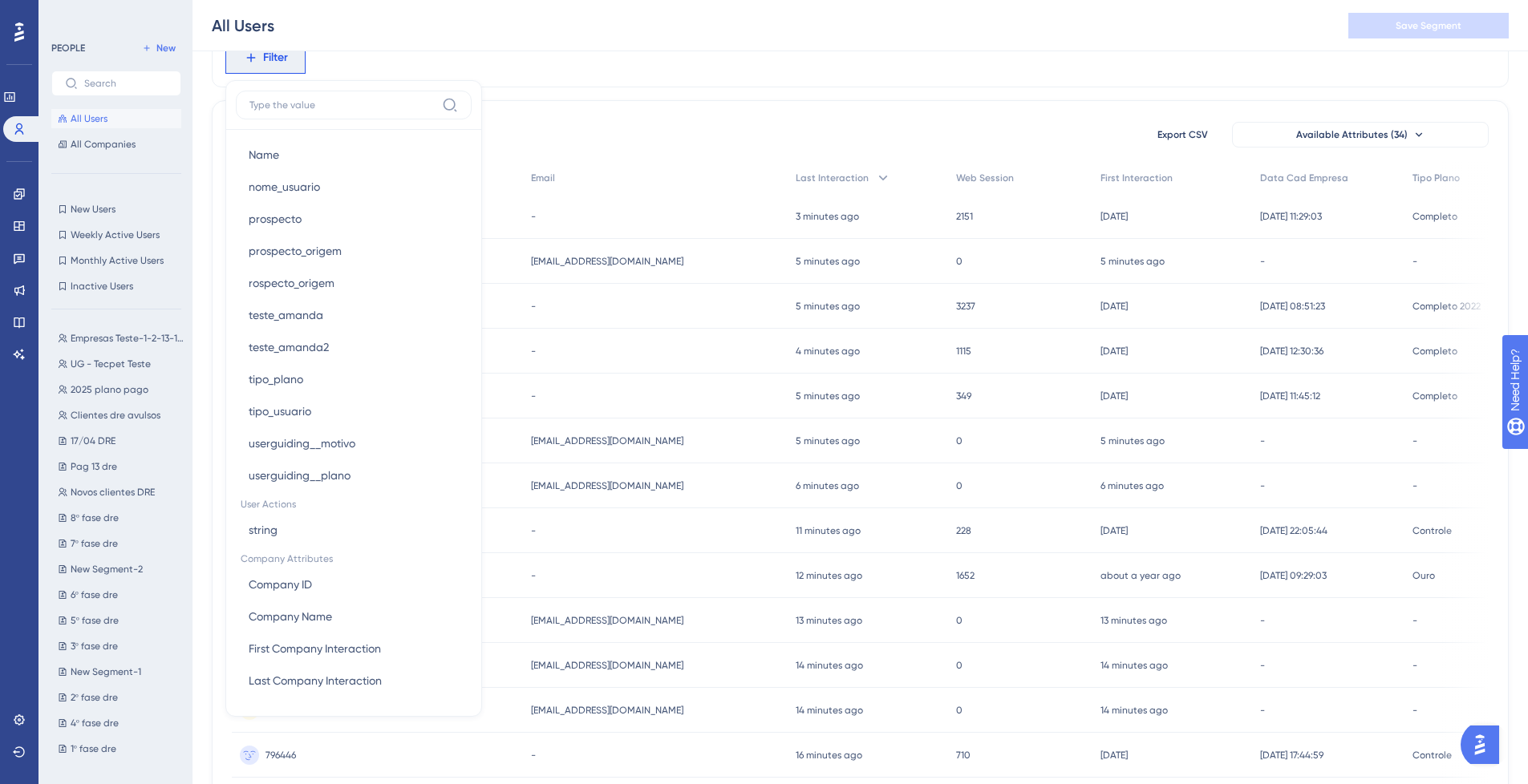
click at [627, 135] on div "253047 people out of 253047 people Export CSV Available Attributes (34)" at bounding box center [860, 134] width 1256 height 29
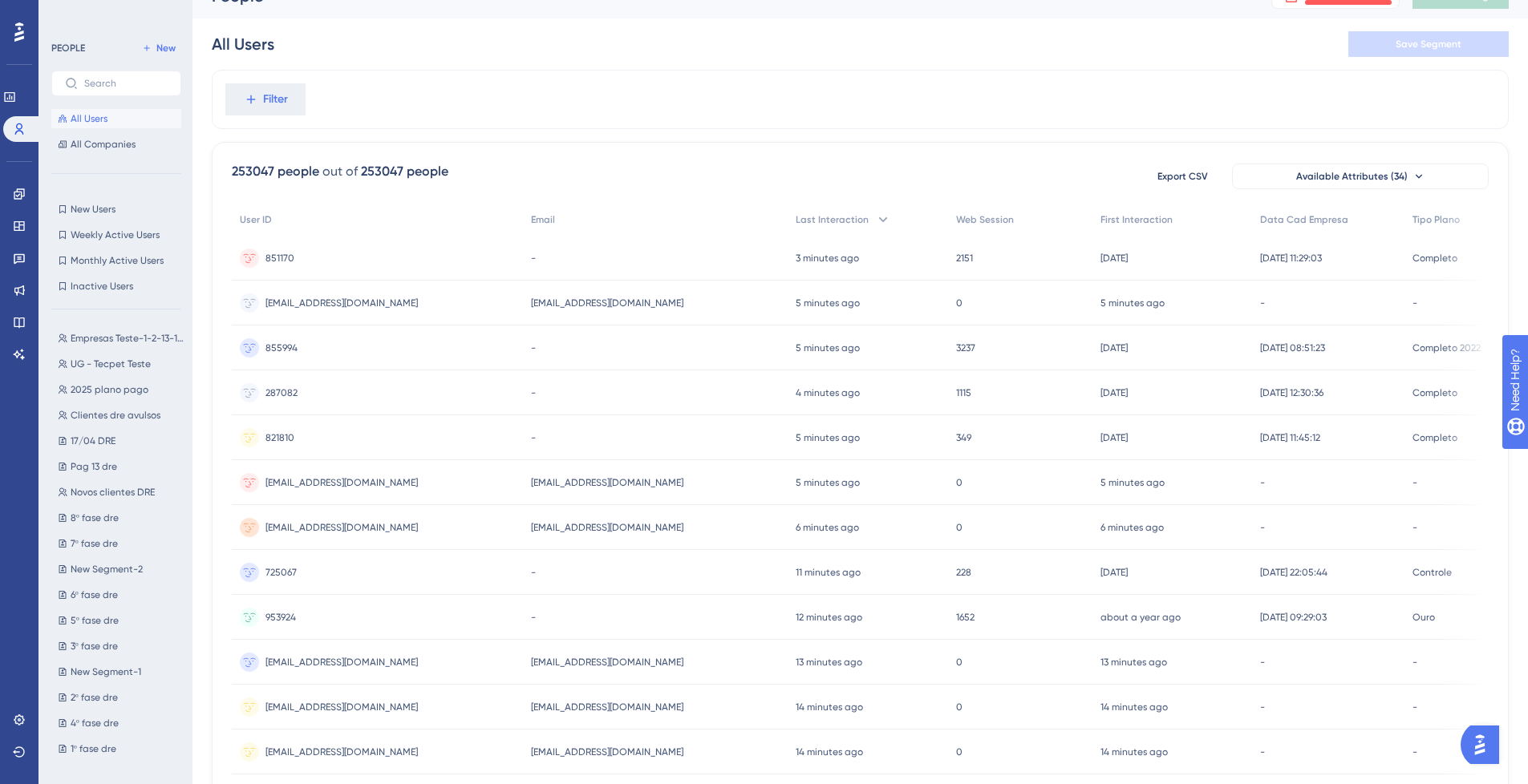
scroll to position [0, 0]
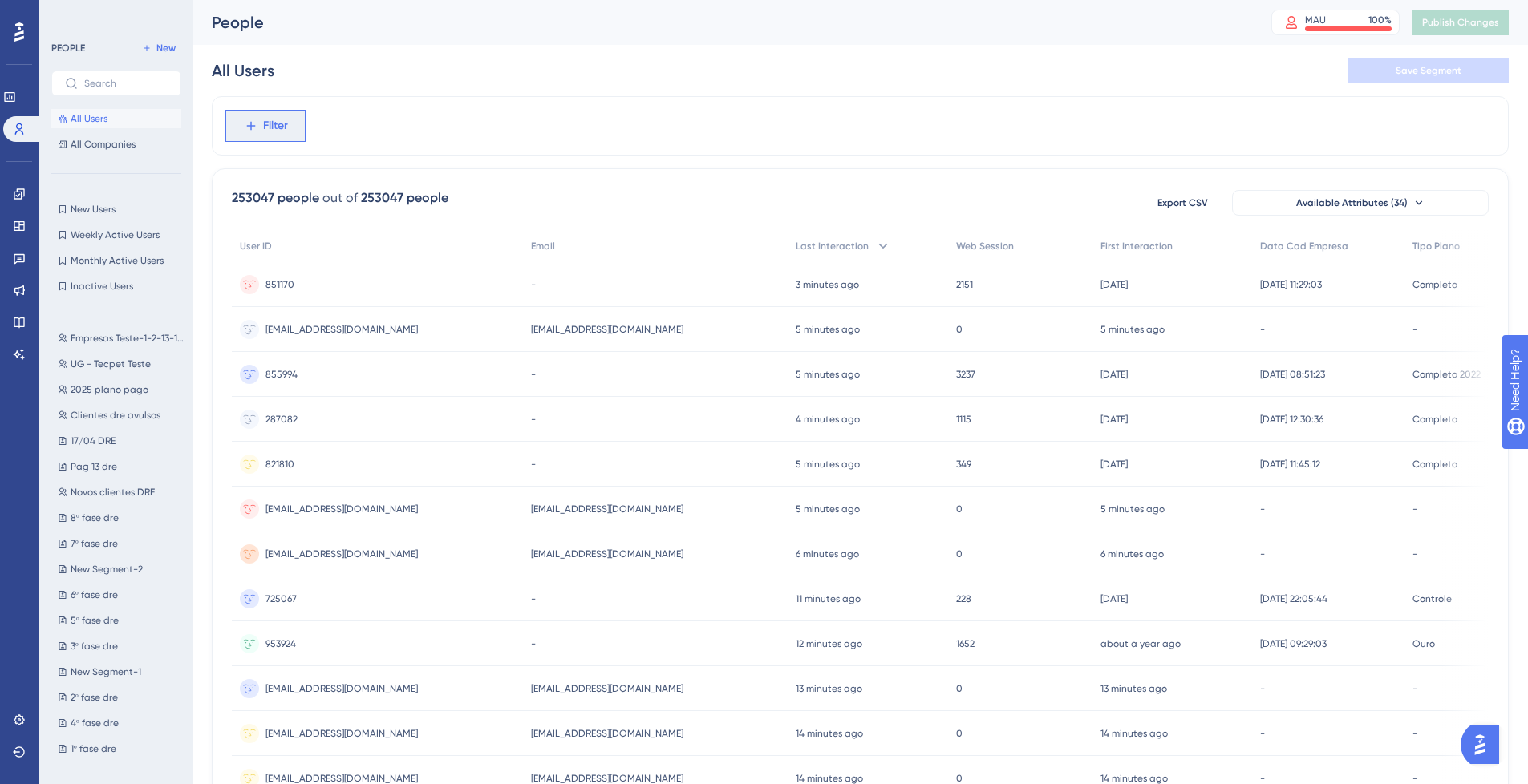
click at [253, 124] on icon at bounding box center [251, 125] width 14 height 14
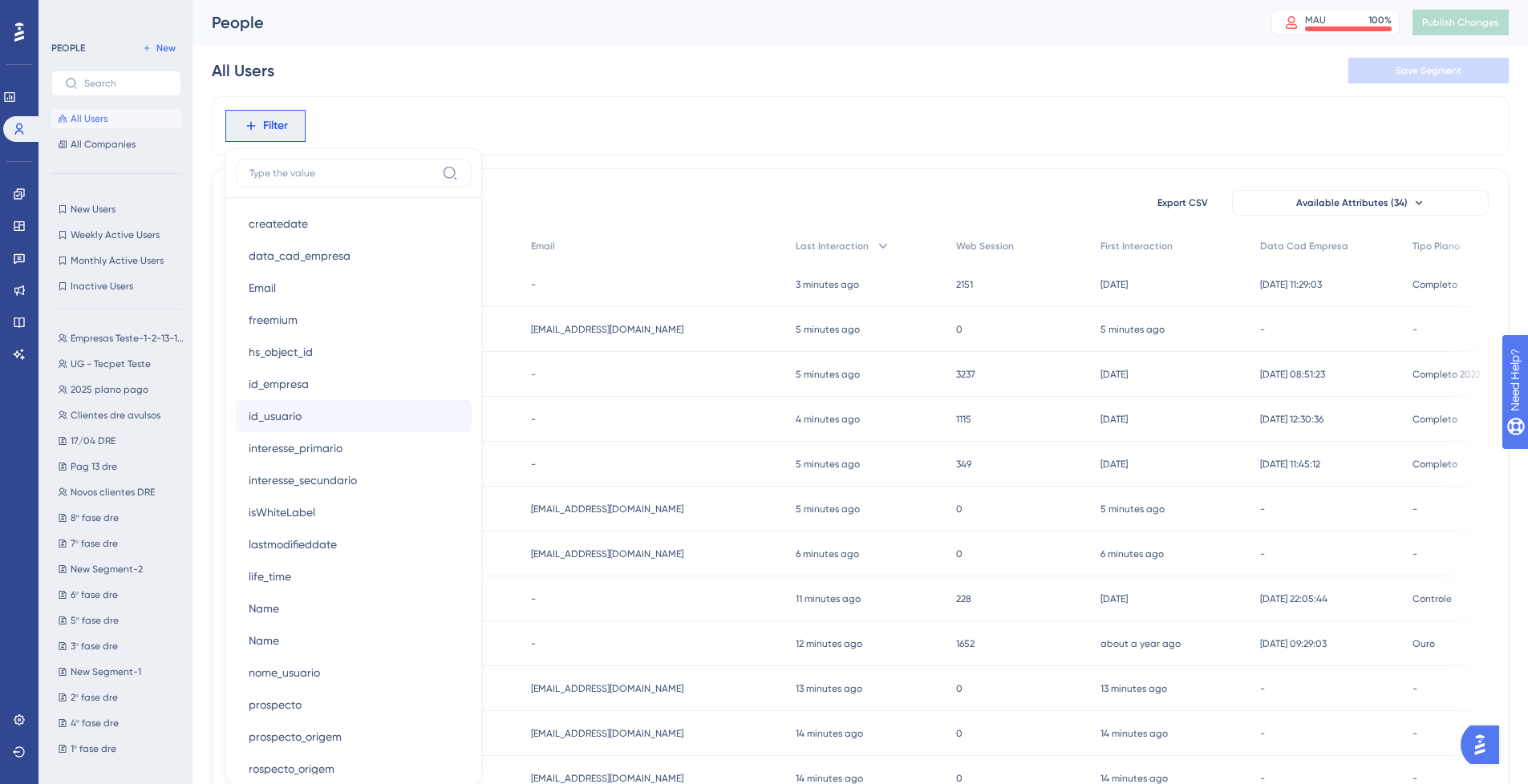
scroll to position [882, 0]
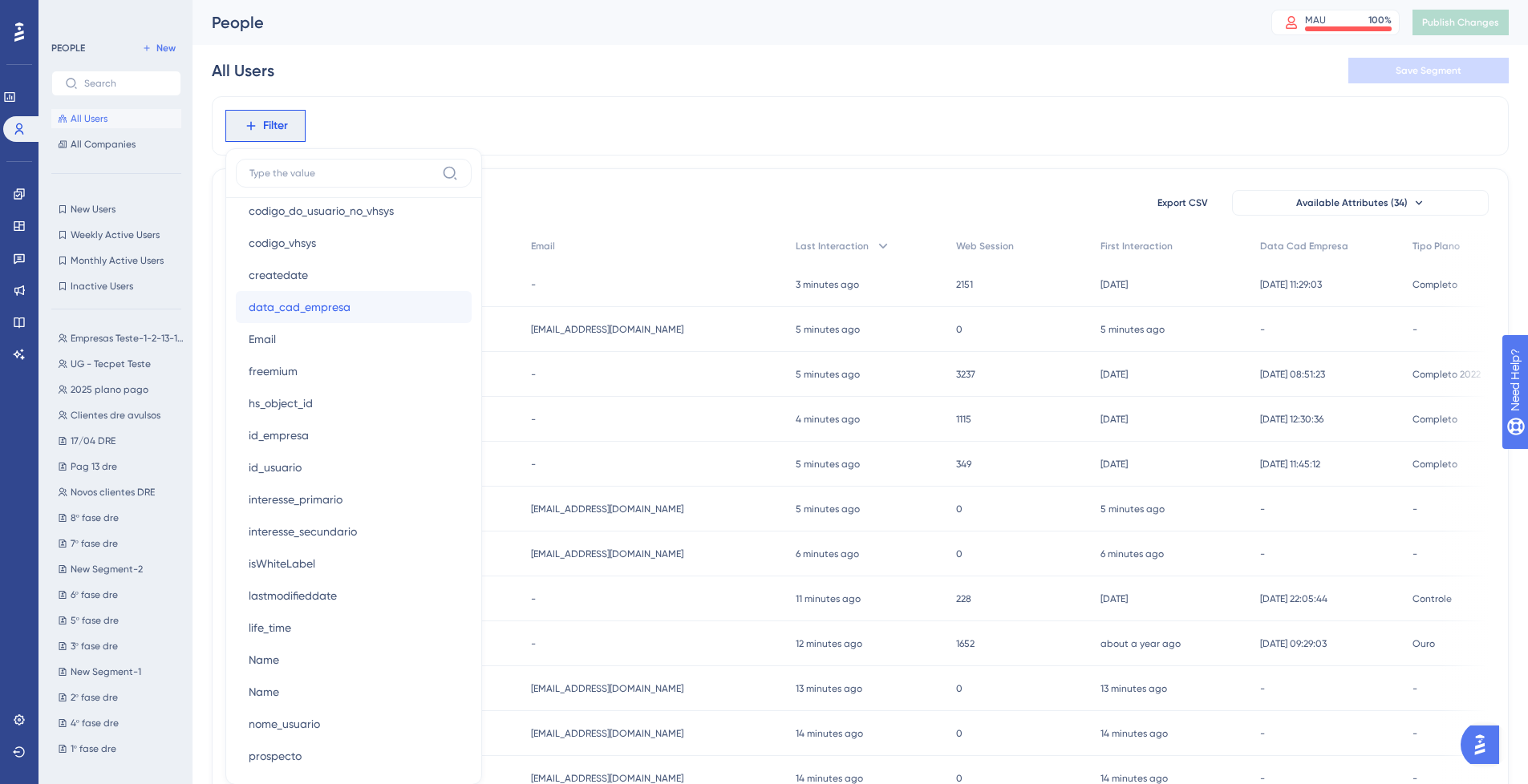
click at [312, 309] on span "data_cad_empresa" at bounding box center [299, 307] width 102 height 19
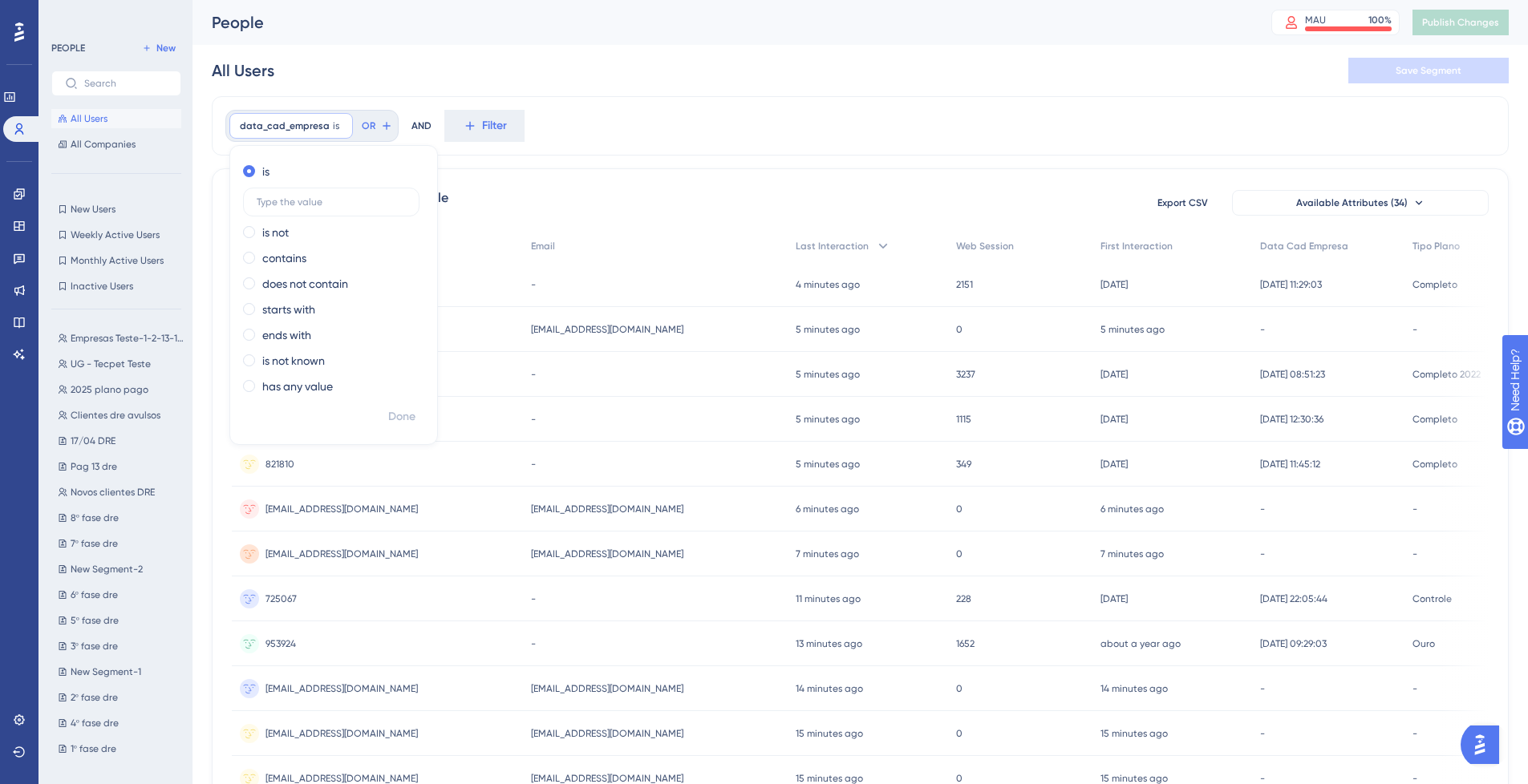
click at [301, 391] on label "has any value" at bounding box center [297, 386] width 71 height 19
click at [402, 375] on span "Done" at bounding box center [402, 382] width 27 height 19
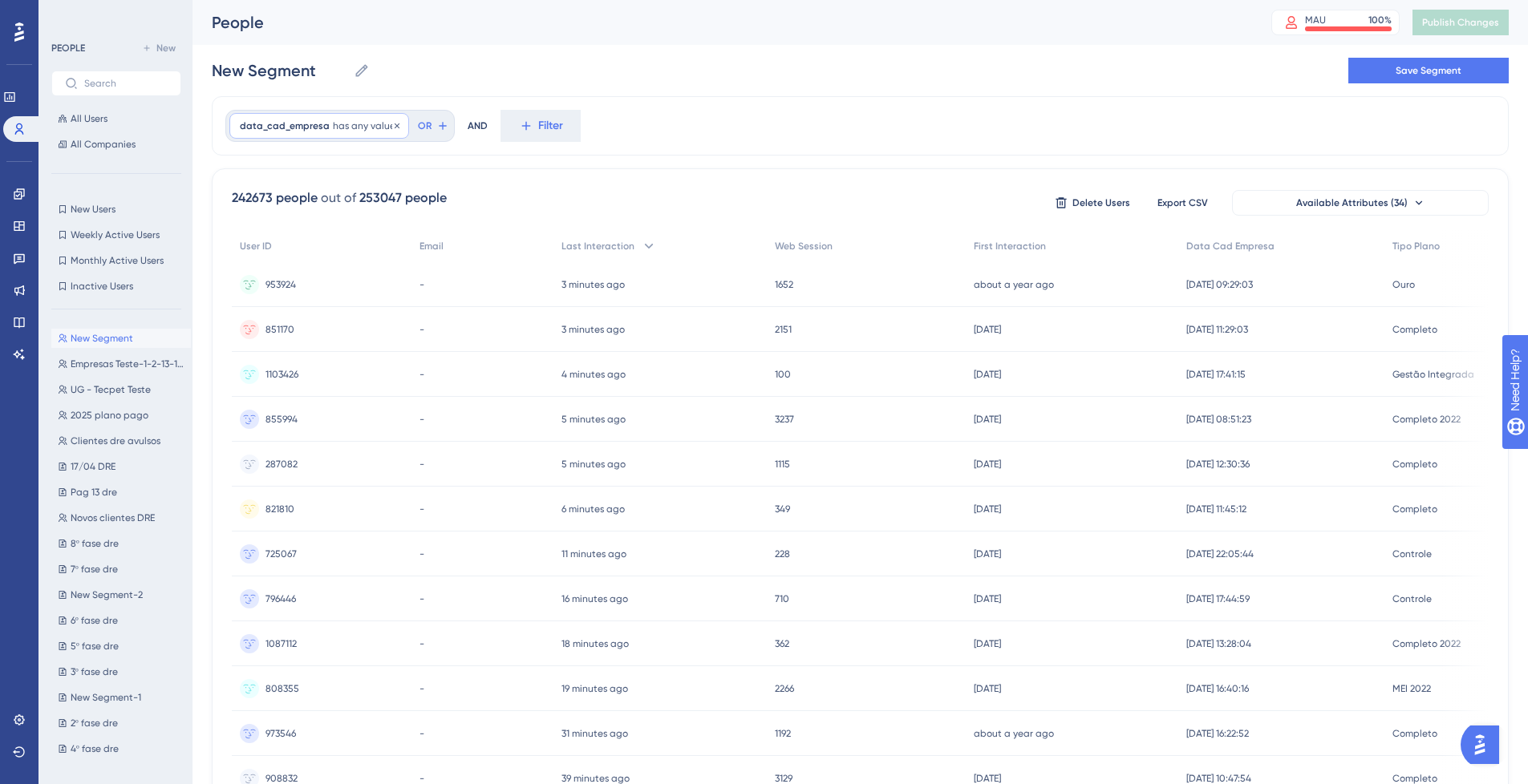
click at [317, 127] on span "data_cad_empresa" at bounding box center [285, 125] width 90 height 12
click at [298, 323] on label "is not known" at bounding box center [293, 325] width 62 height 19
click at [411, 376] on span "Done" at bounding box center [402, 382] width 27 height 19
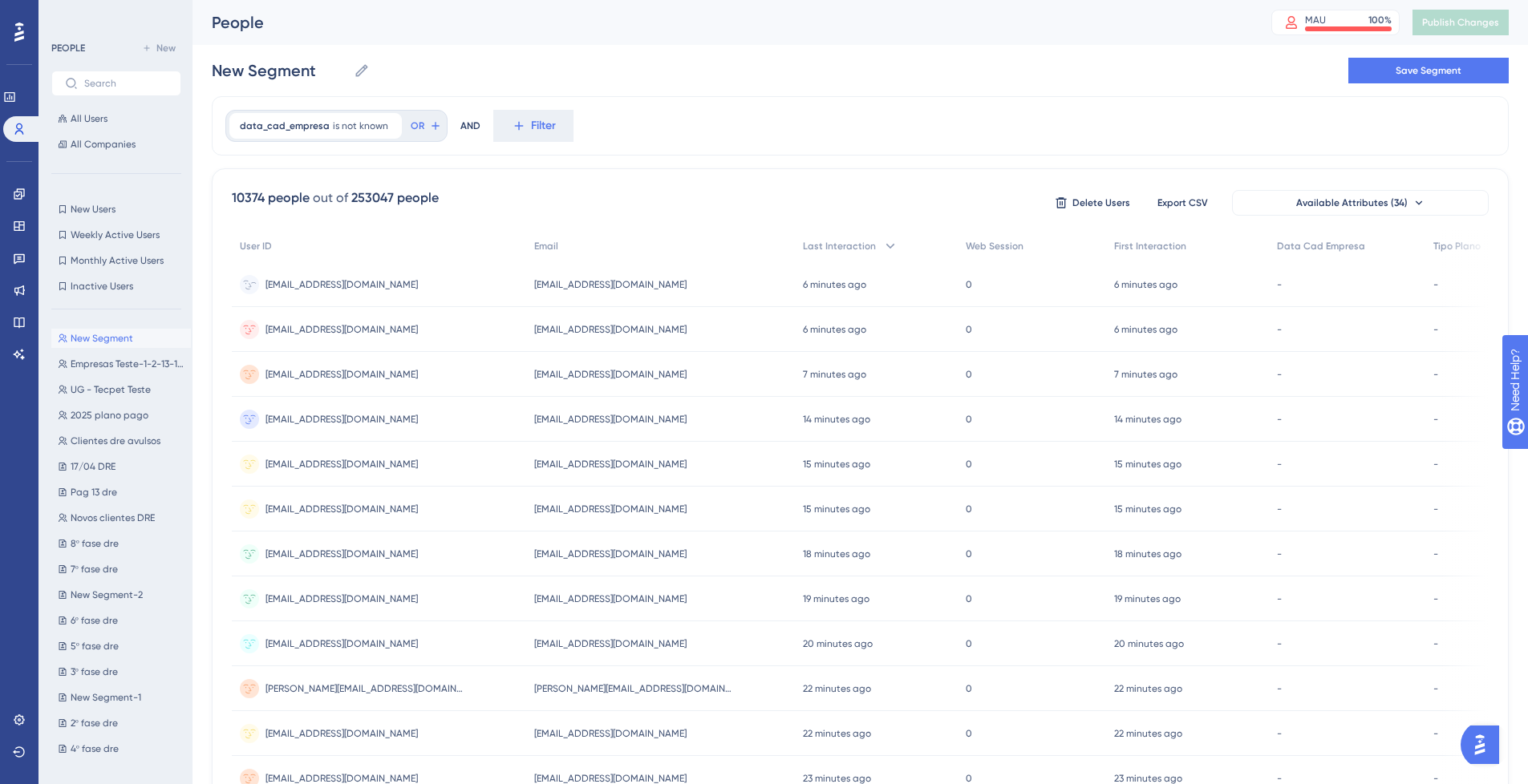
click at [304, 287] on span "[EMAIL_ADDRESS][DOMAIN_NAME]" at bounding box center [342, 284] width 152 height 12
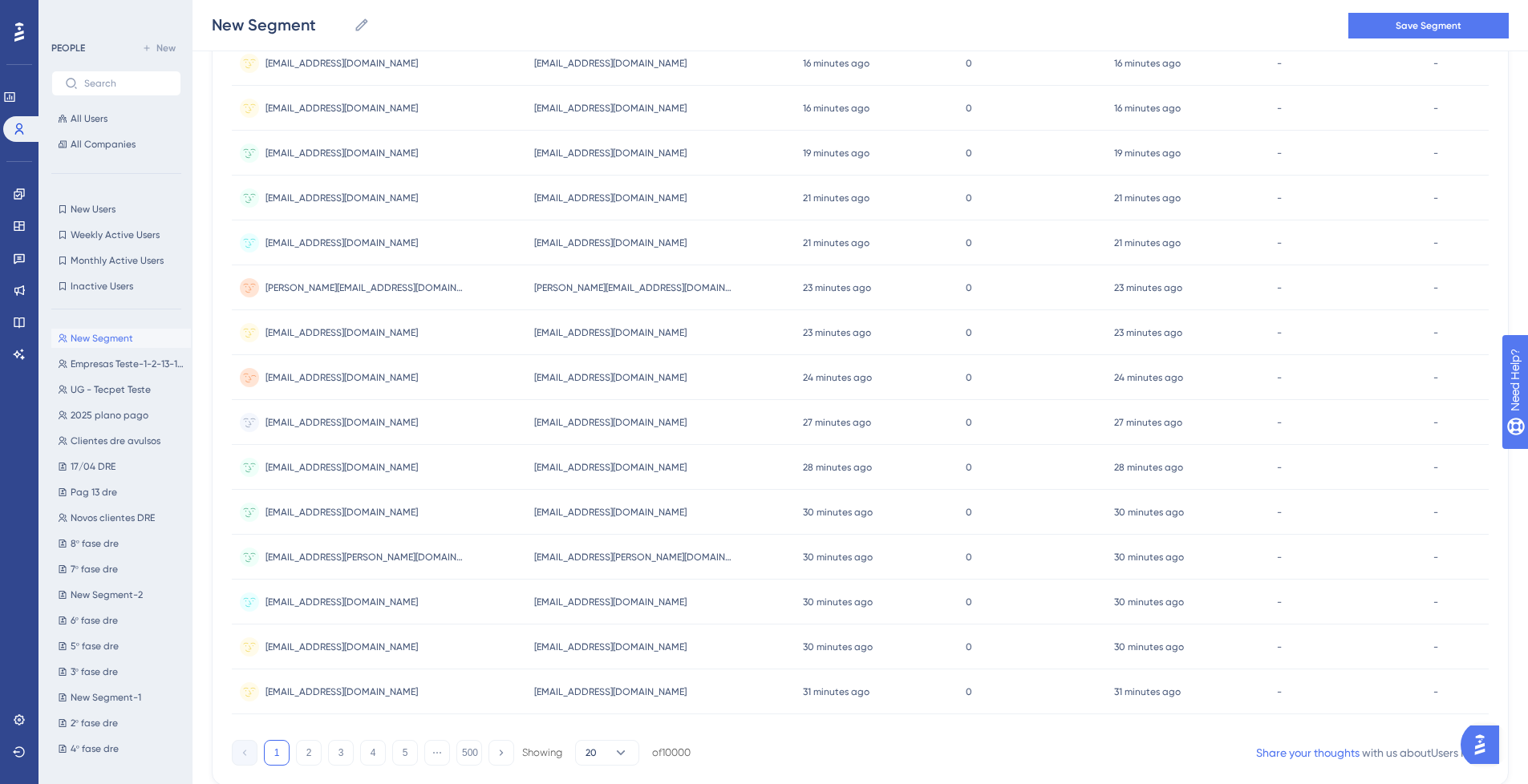
scroll to position [505, 0]
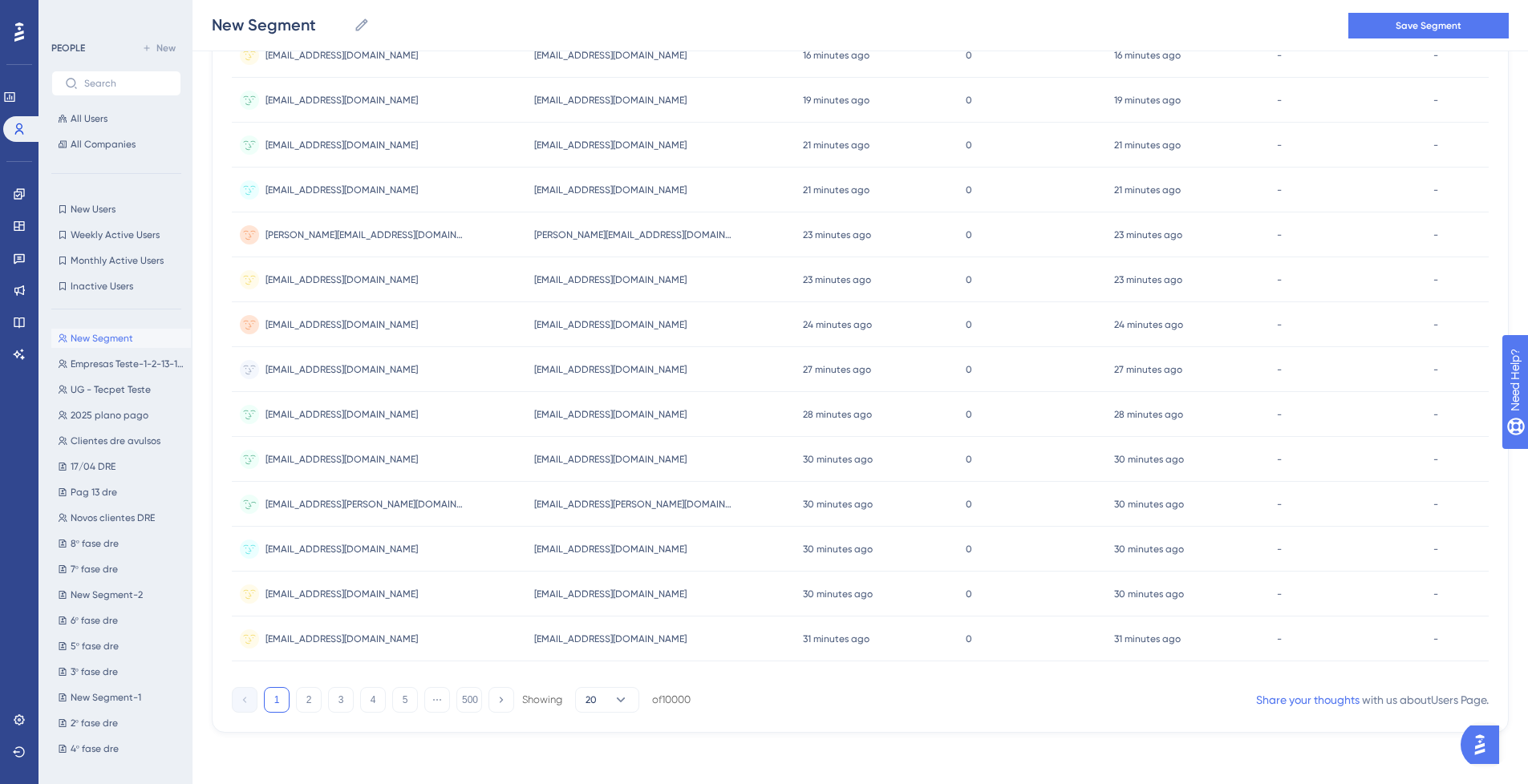
click at [307, 508] on span "[EMAIL_ADDRESS][PERSON_NAME][DOMAIN_NAME]" at bounding box center [366, 504] width 201 height 12
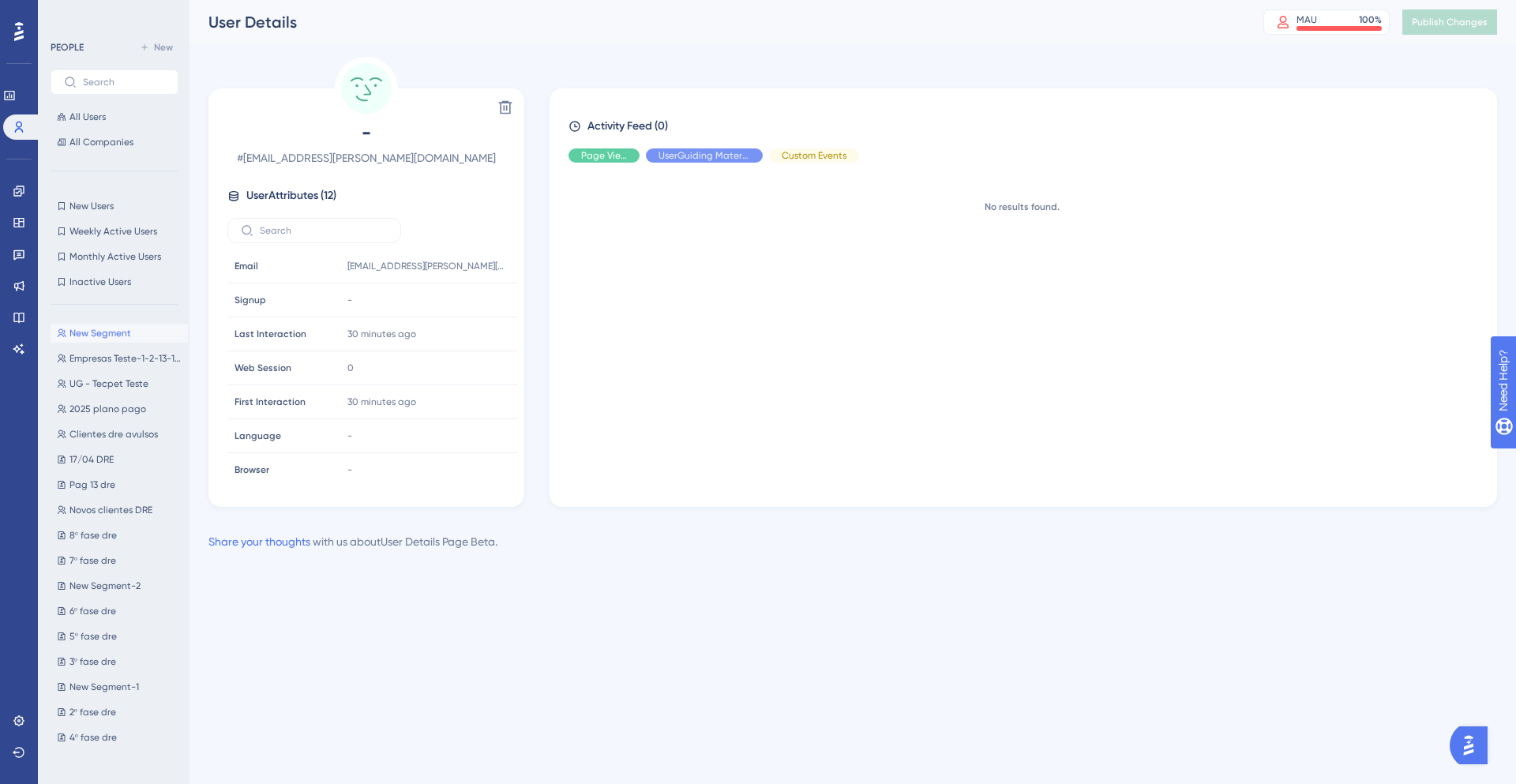
click at [619, 147] on div "Activity Feed (0) Page View UserGuiding Material Custom Events No results found." at bounding box center [1023, 299] width 910 height 365
click at [616, 155] on div "Hide" at bounding box center [604, 155] width 71 height 14
click at [616, 155] on div "Show" at bounding box center [604, 155] width 71 height 14
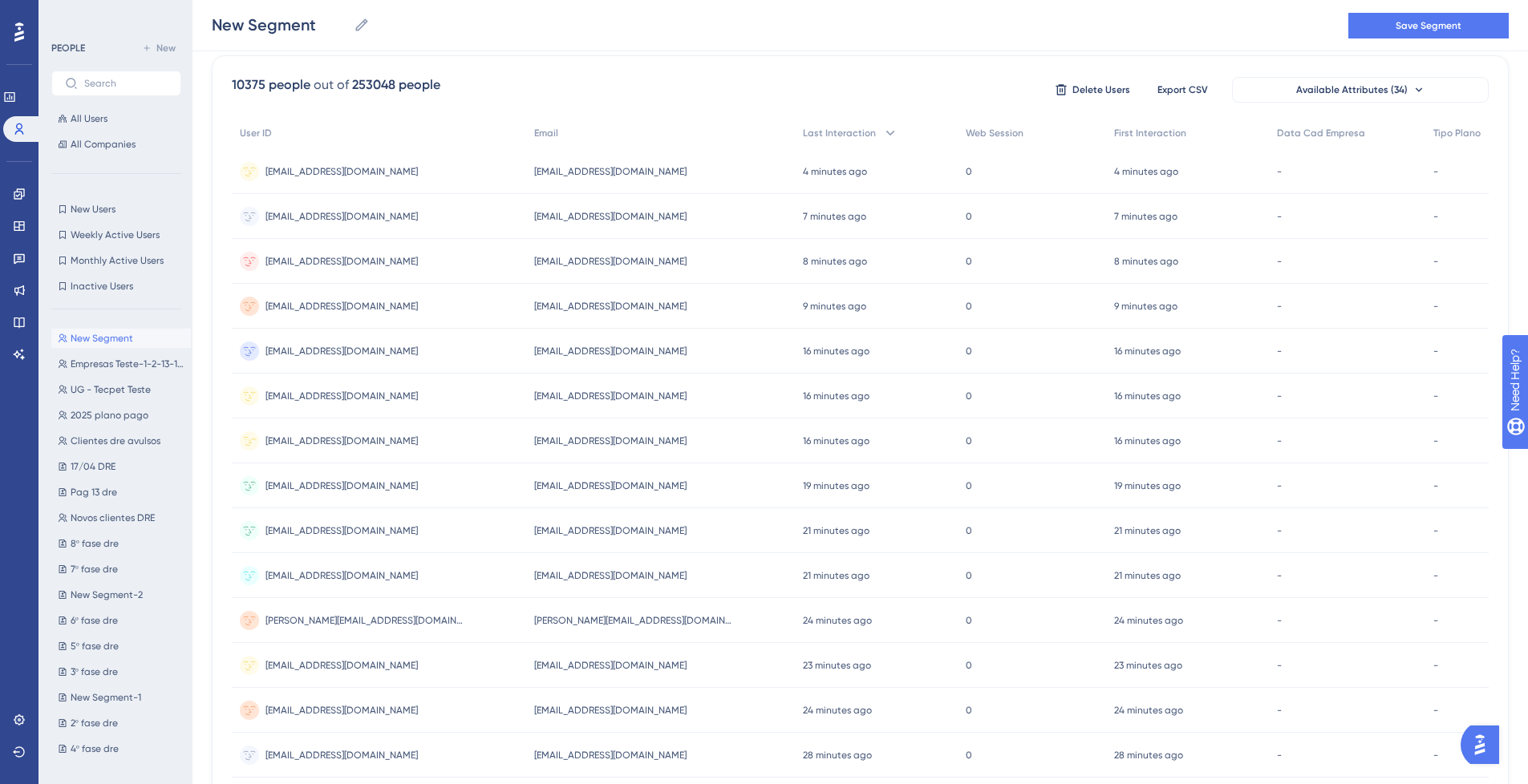
scroll to position [104, 0]
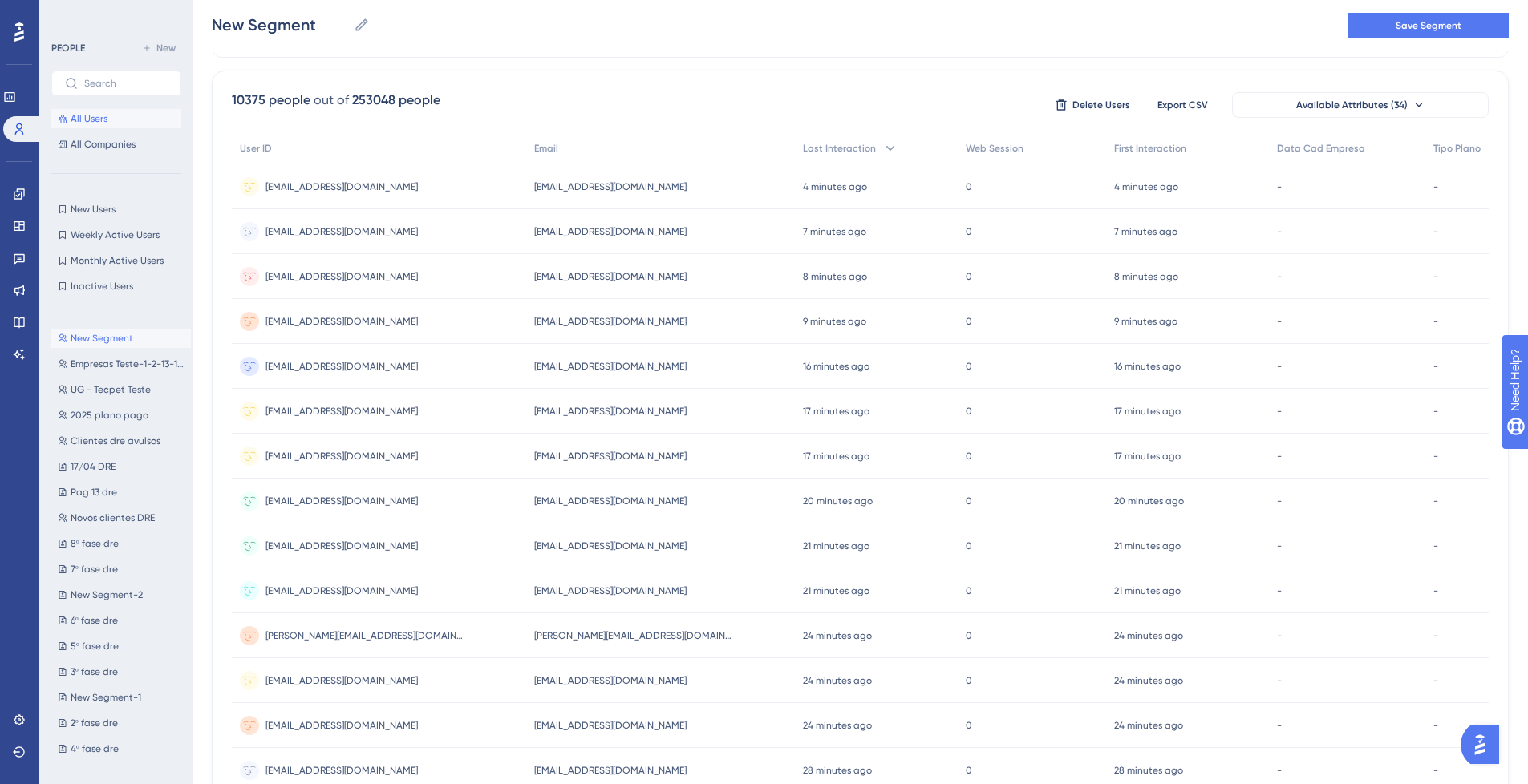
click at [71, 119] on span "All Users" at bounding box center [89, 118] width 37 height 12
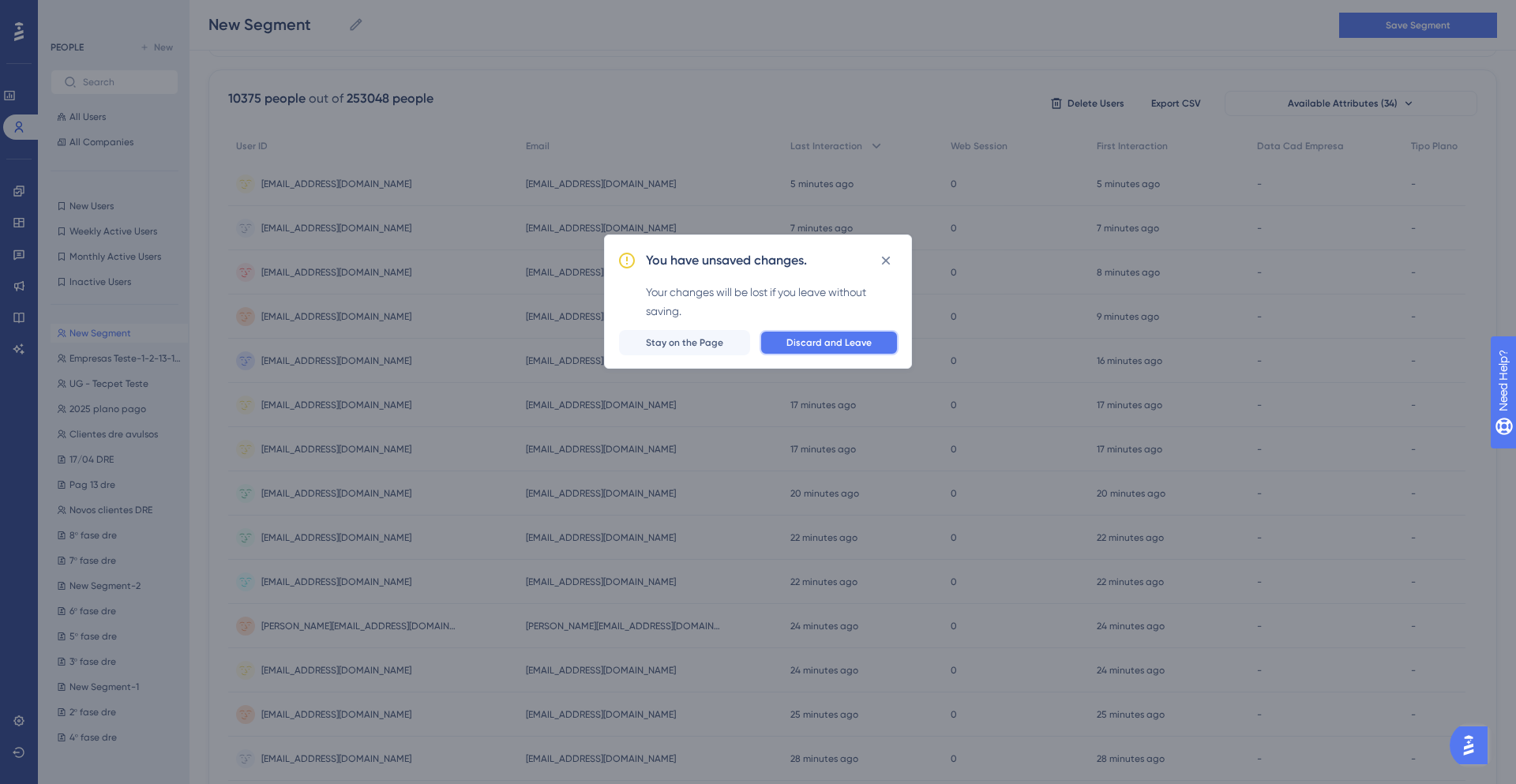
click at [802, 354] on button "Discard and Leave" at bounding box center [829, 342] width 139 height 25
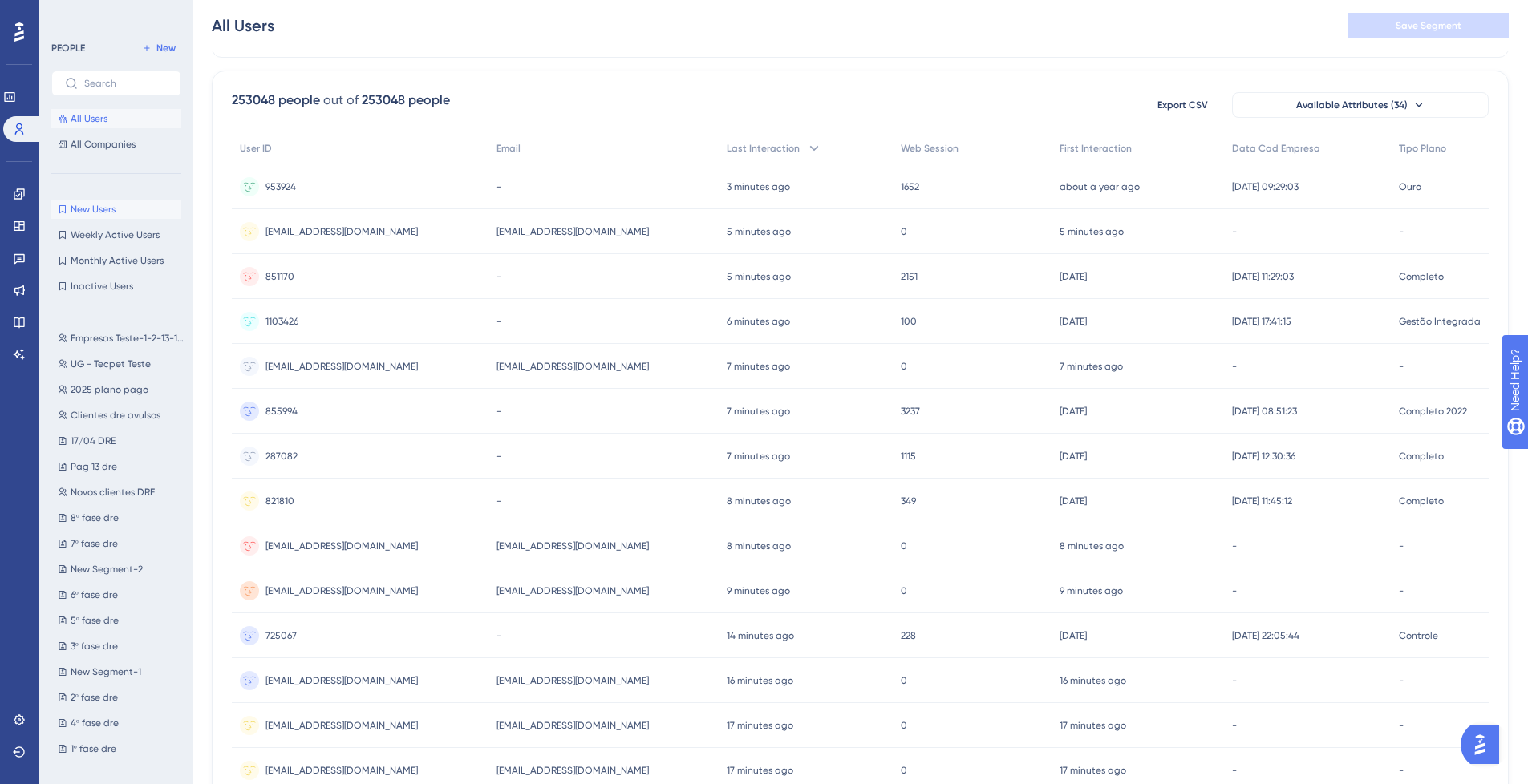
click at [107, 208] on span "New Users" at bounding box center [93, 209] width 45 height 12
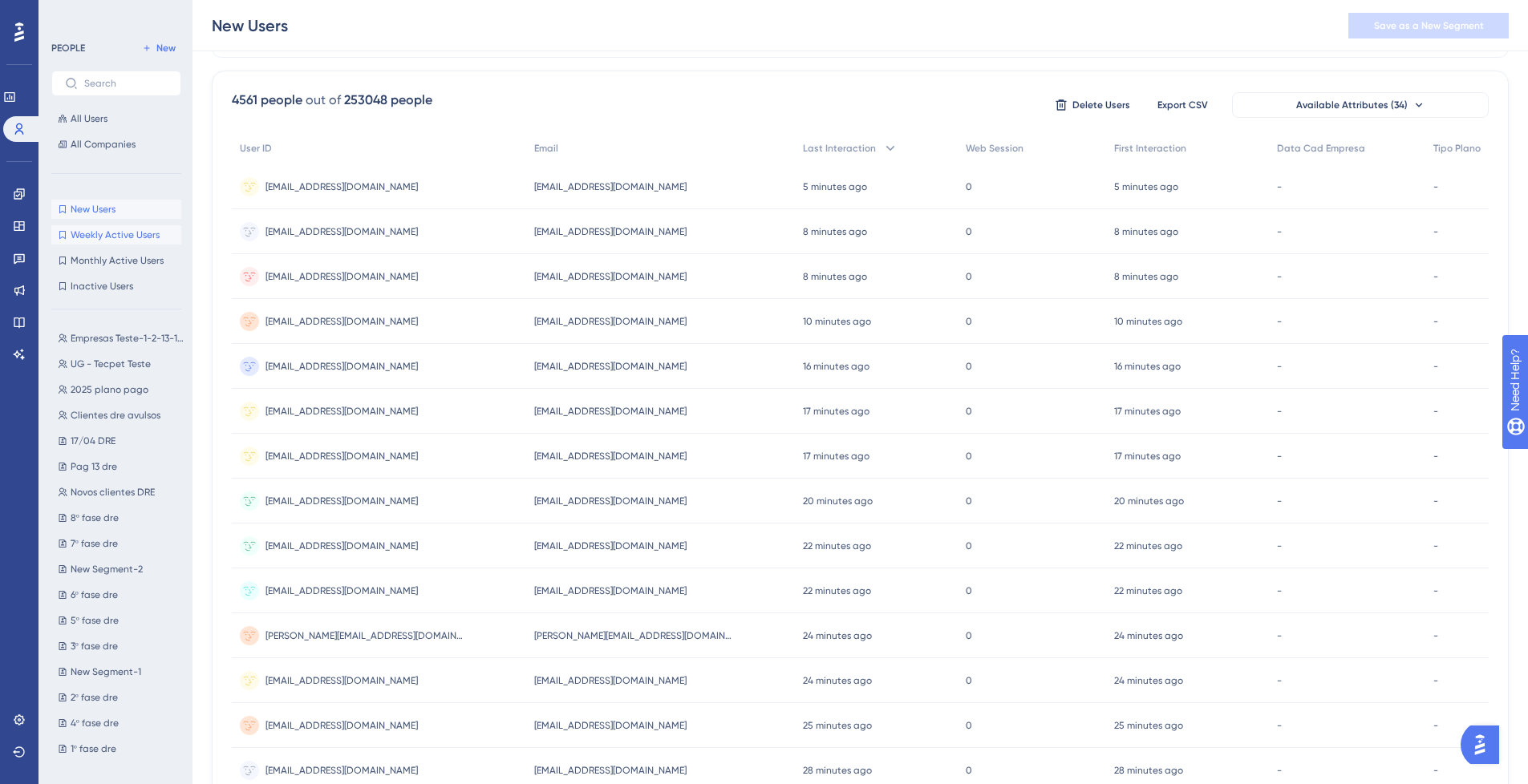
click at [91, 237] on span "Weekly Active Users" at bounding box center [115, 234] width 89 height 12
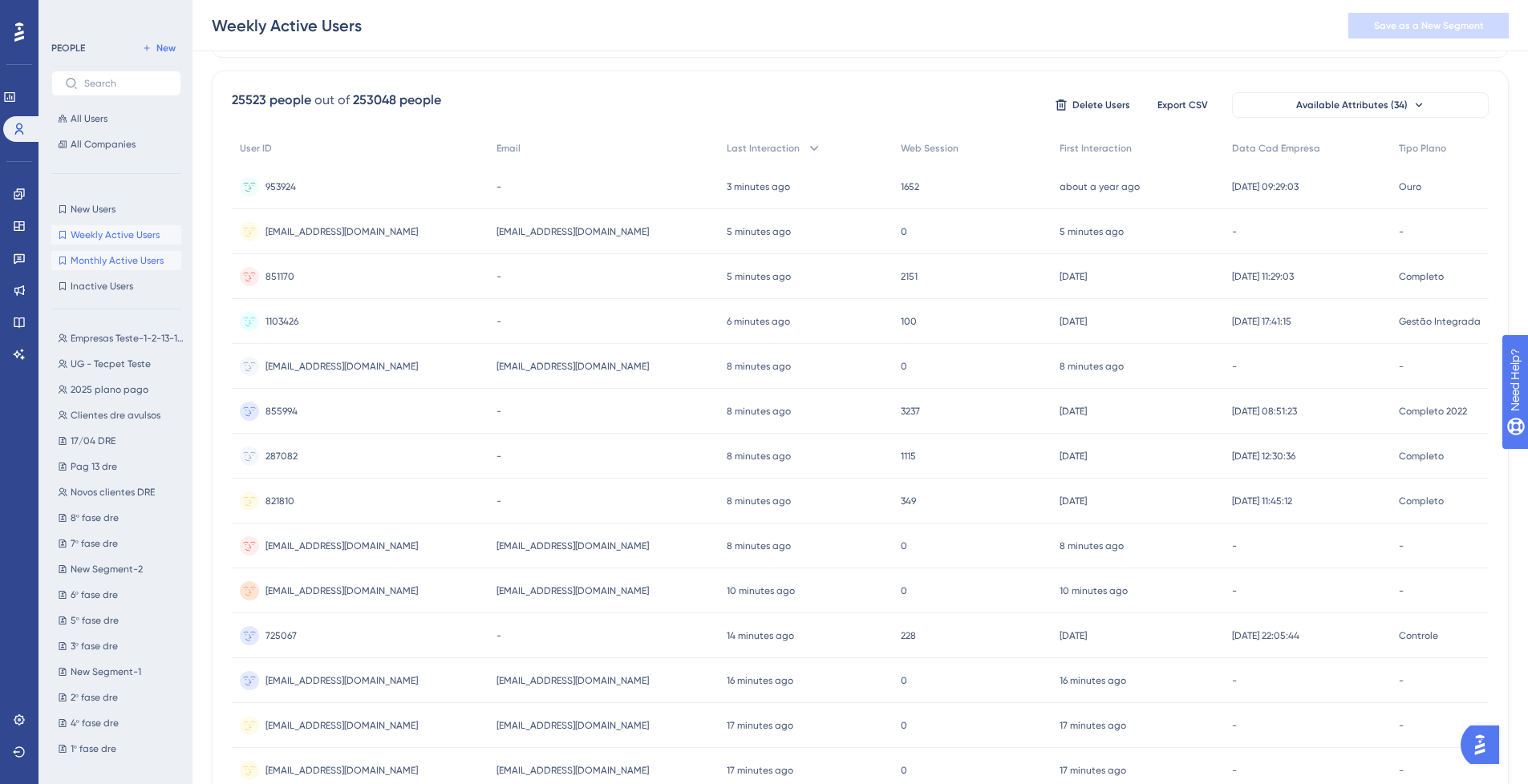
click at [112, 262] on span "Monthly Active Users" at bounding box center [117, 260] width 93 height 12
click at [103, 285] on span "Inactive Users" at bounding box center [102, 286] width 62 height 12
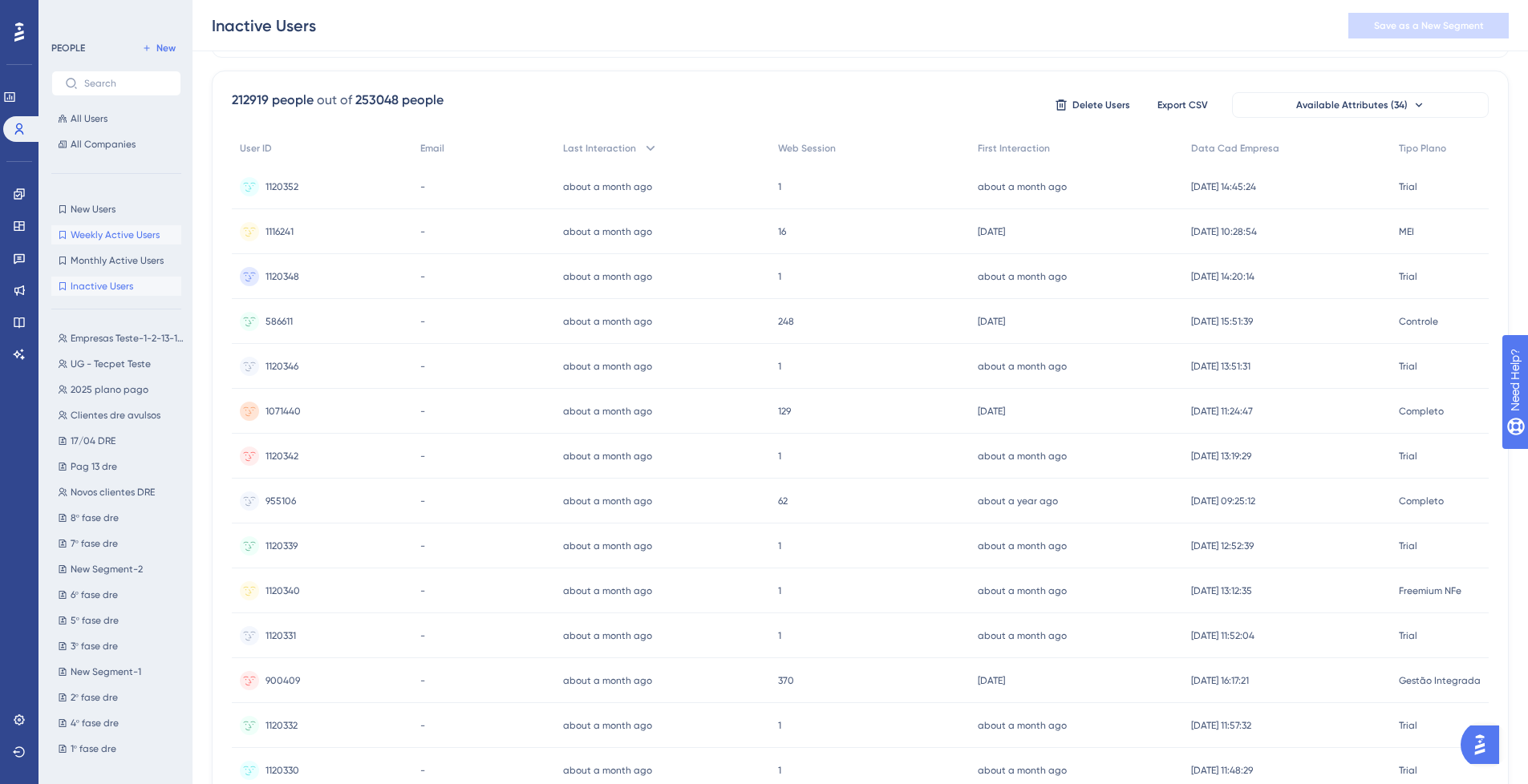
click at [120, 236] on span "Weekly Active Users" at bounding box center [115, 234] width 89 height 12
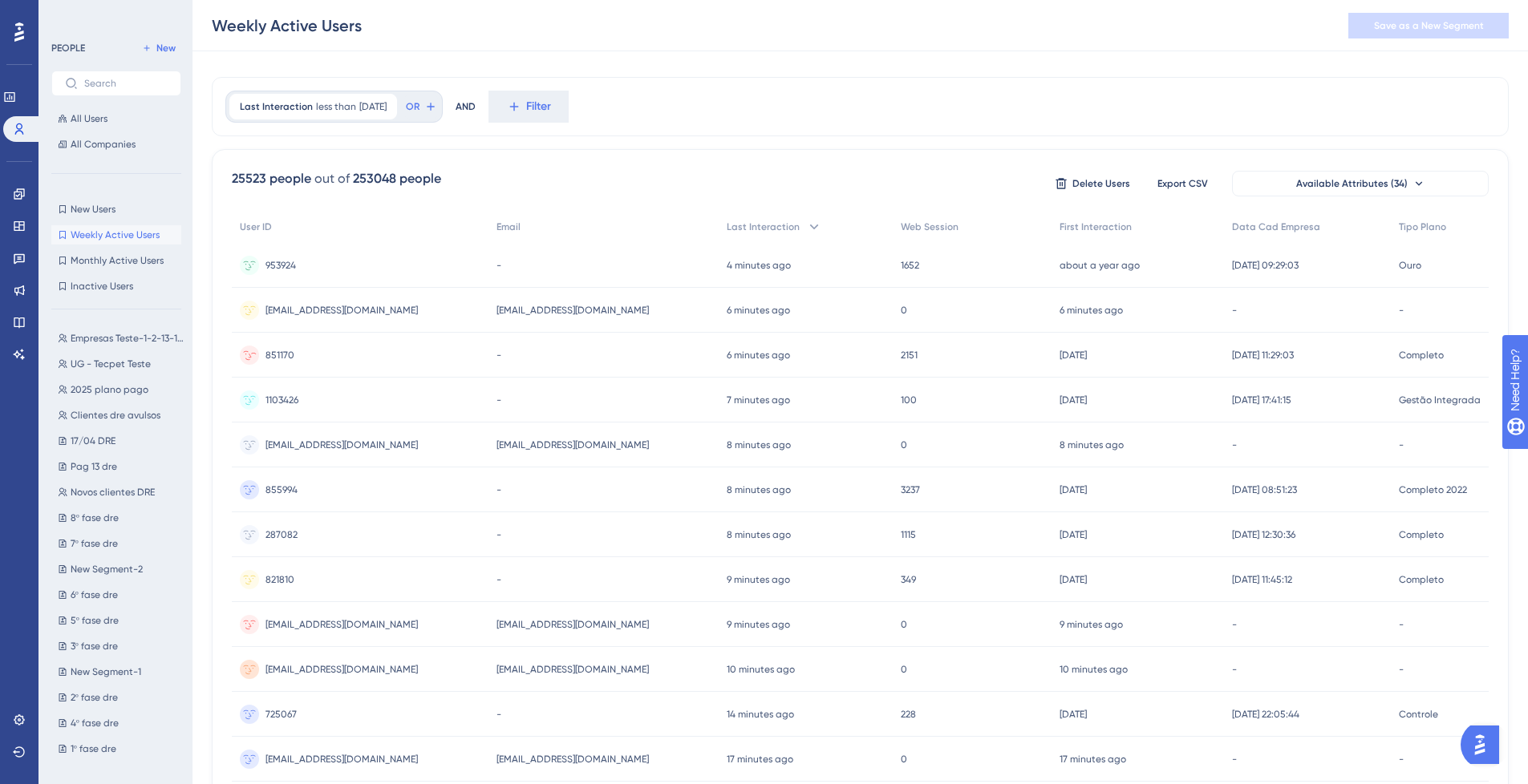
scroll to position [0, 0]
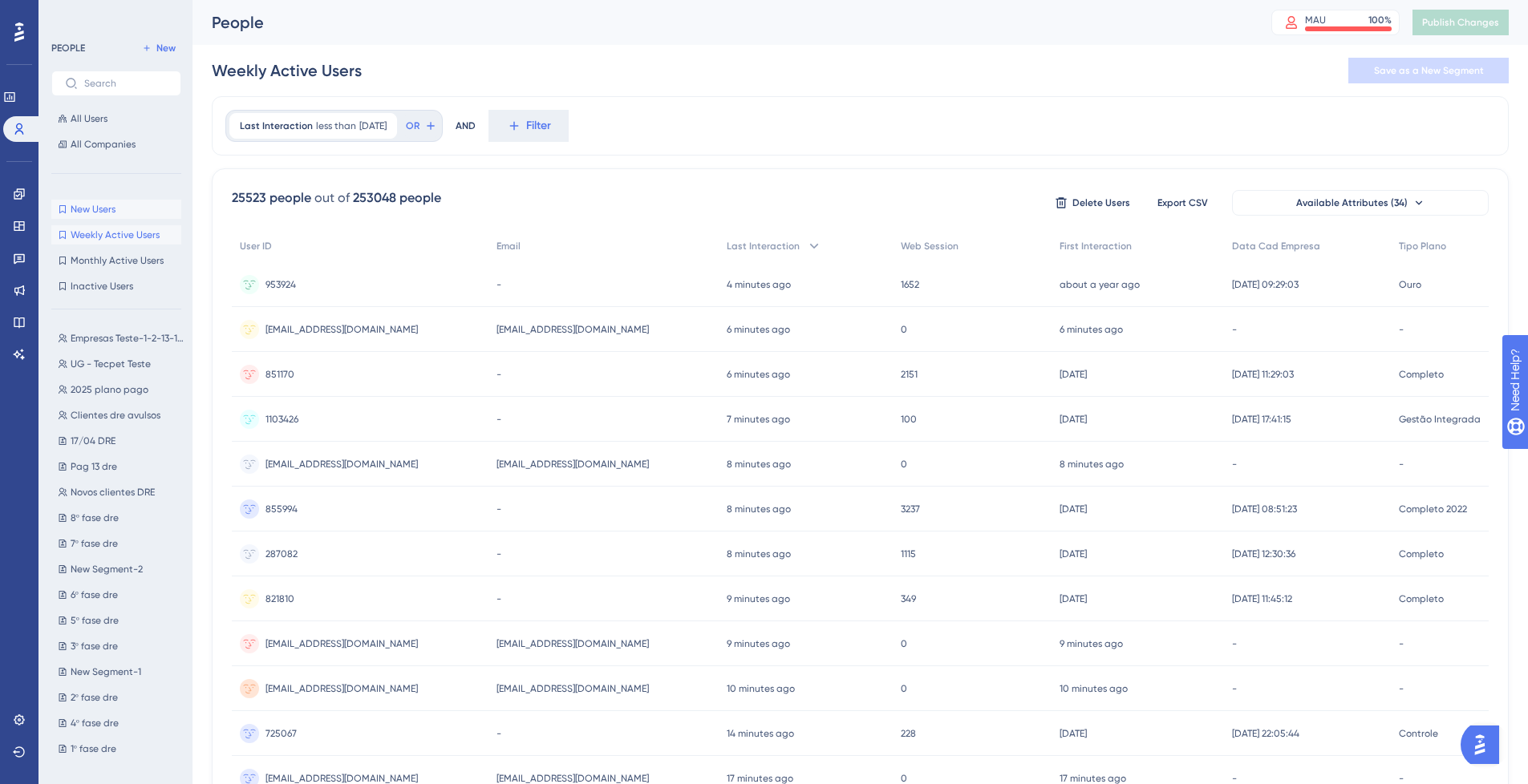
click at [99, 204] on span "New Users" at bounding box center [93, 209] width 45 height 12
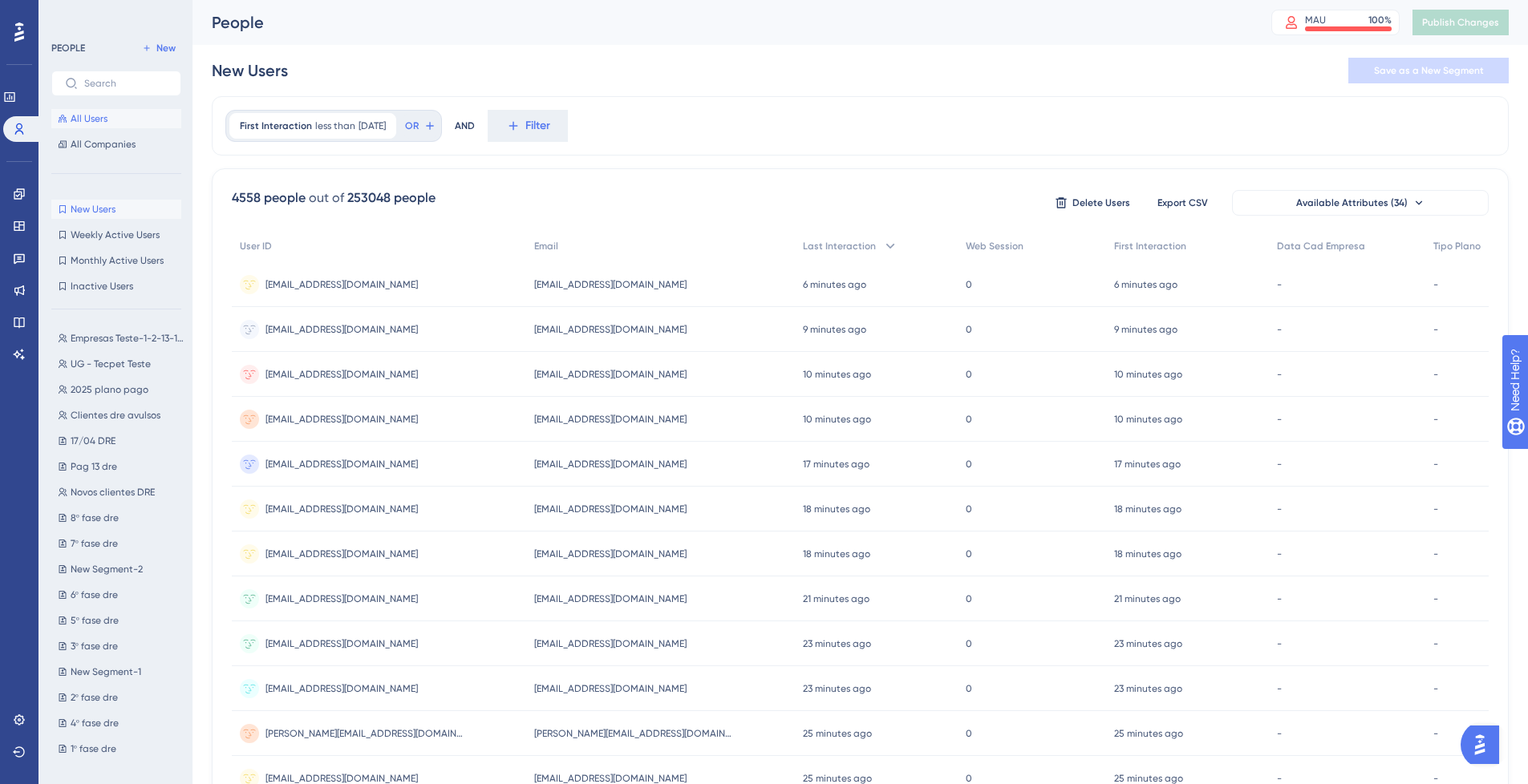
click at [91, 114] on span "All Users" at bounding box center [89, 118] width 37 height 12
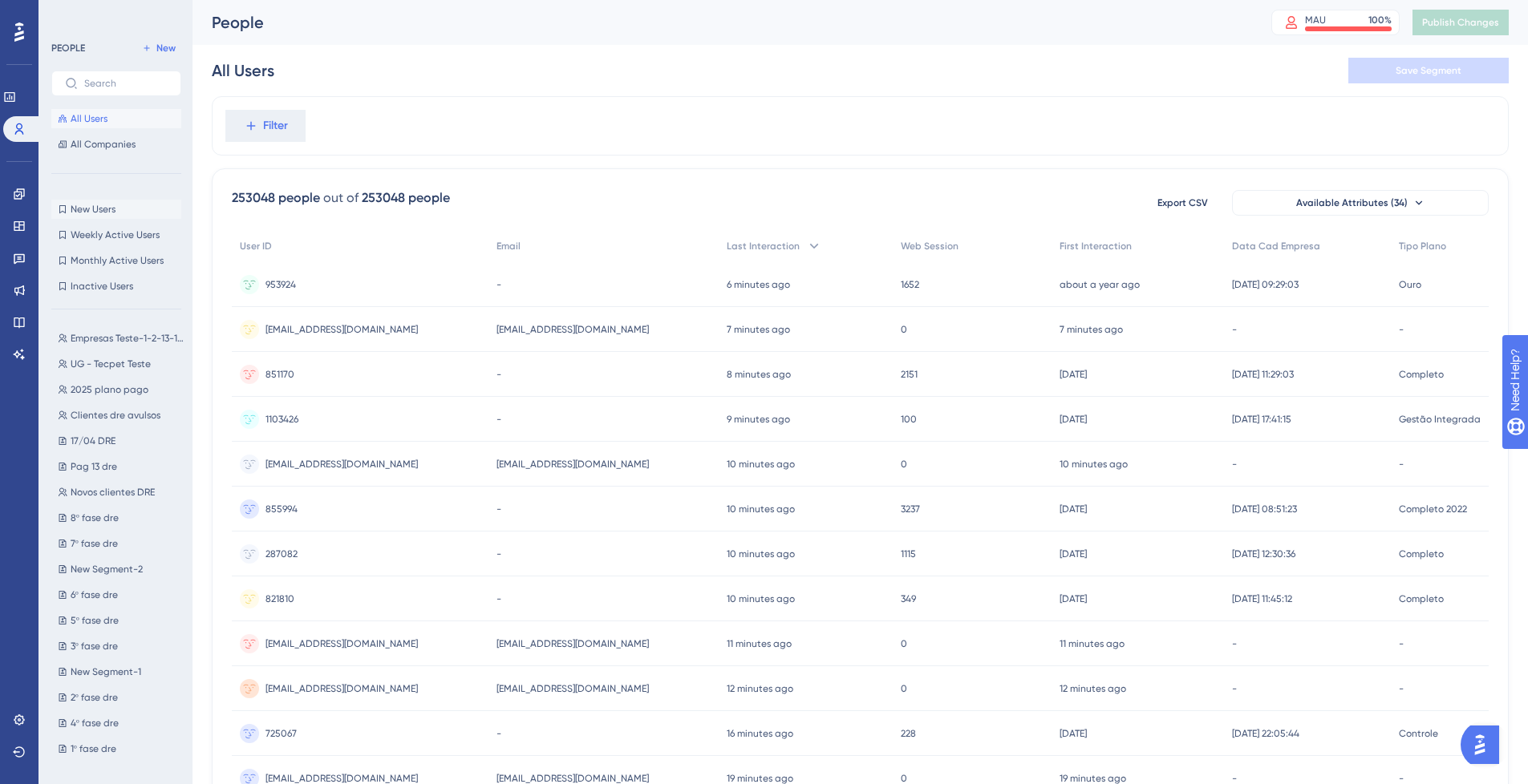
click at [97, 212] on span "New Users" at bounding box center [93, 209] width 45 height 12
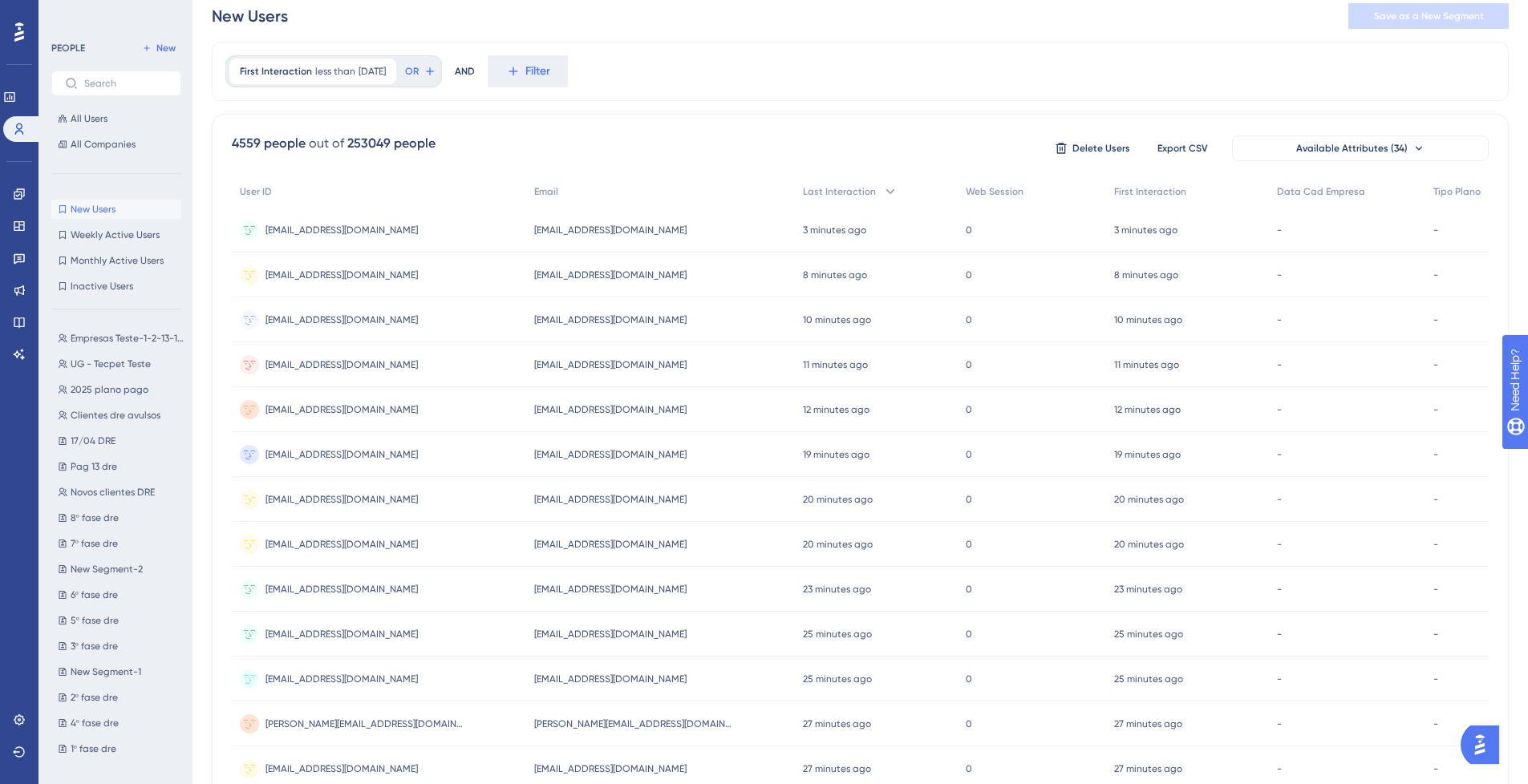
scroll to position [24, 0]
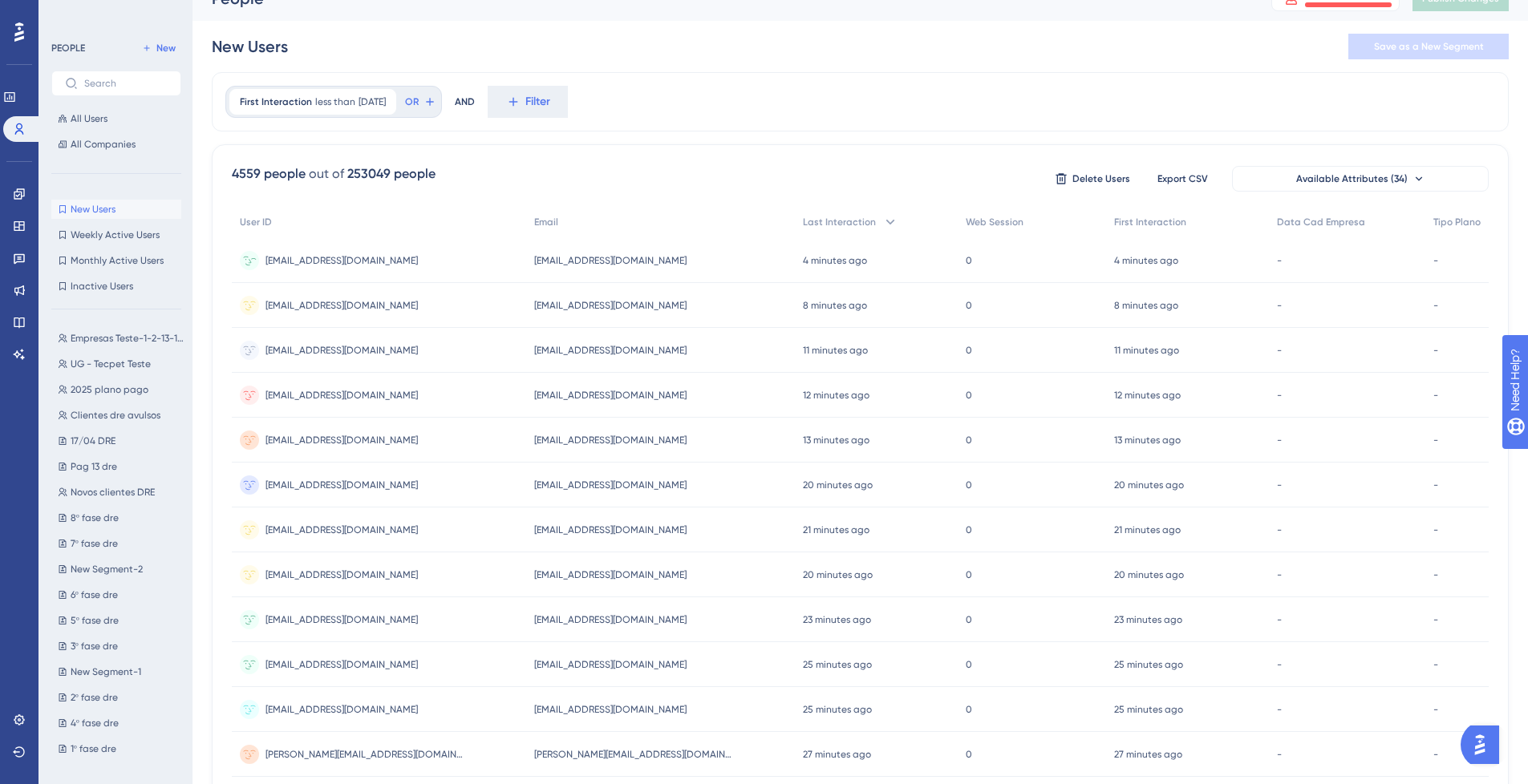
click at [641, 256] on span "[EMAIL_ADDRESS][DOMAIN_NAME]" at bounding box center [610, 260] width 152 height 12
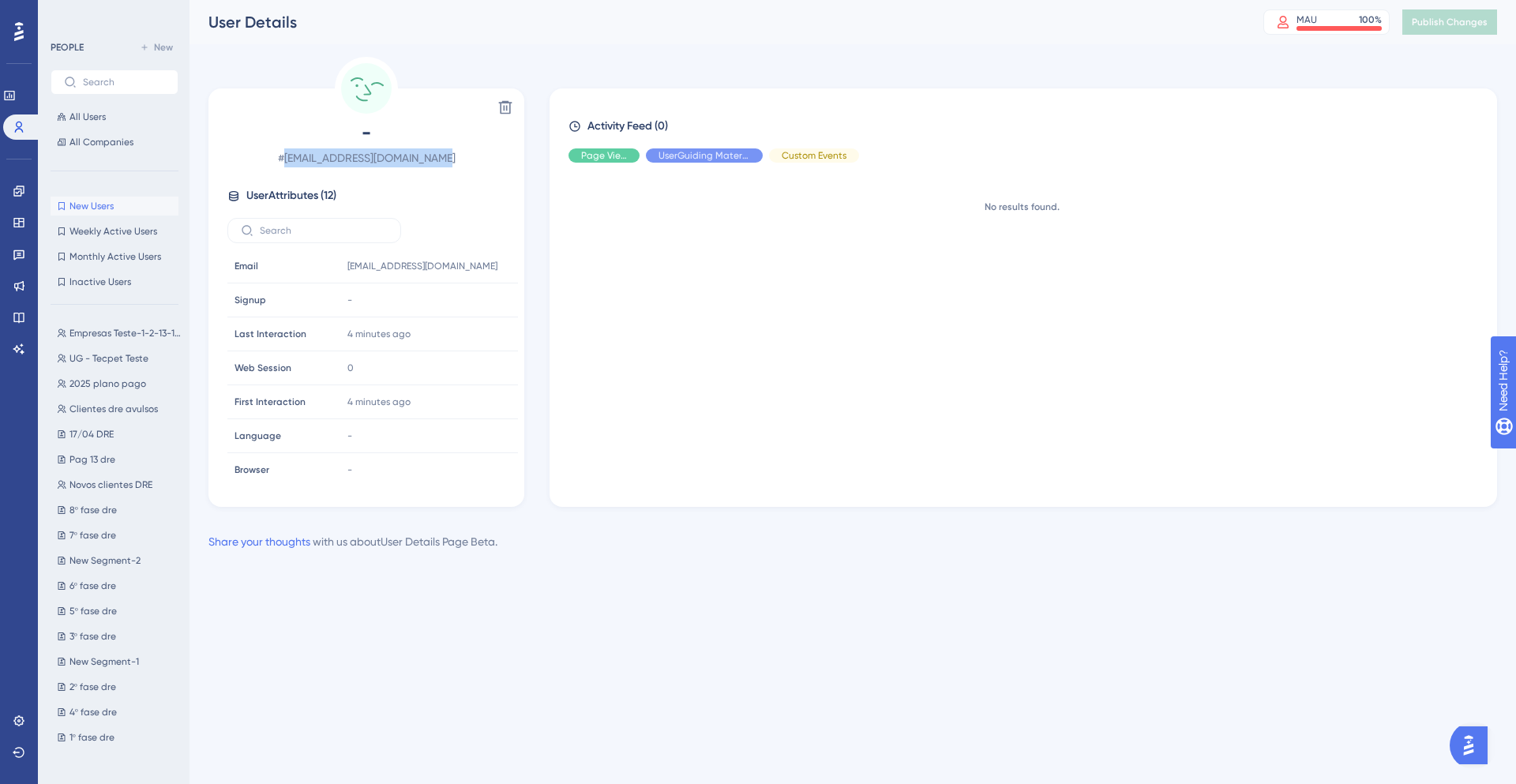
drag, startPoint x: 451, startPoint y: 160, endPoint x: 295, endPoint y: 162, distance: 156.0
click at [295, 162] on span "# [EMAIL_ADDRESS][DOMAIN_NAME]" at bounding box center [366, 157] width 278 height 19
click at [108, 201] on span "New Users" at bounding box center [92, 206] width 44 height 12
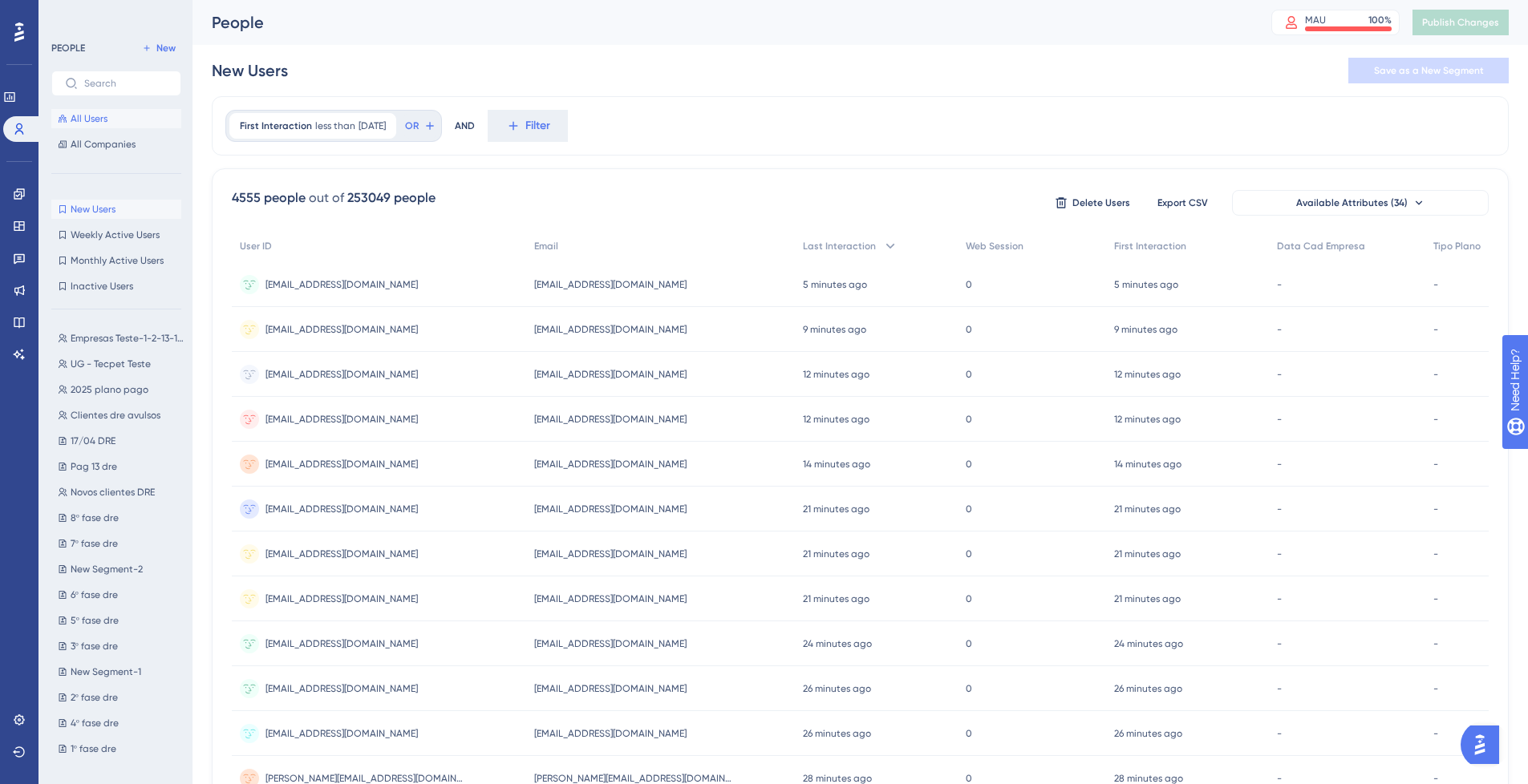
click at [98, 115] on span "All Users" at bounding box center [89, 118] width 37 height 12
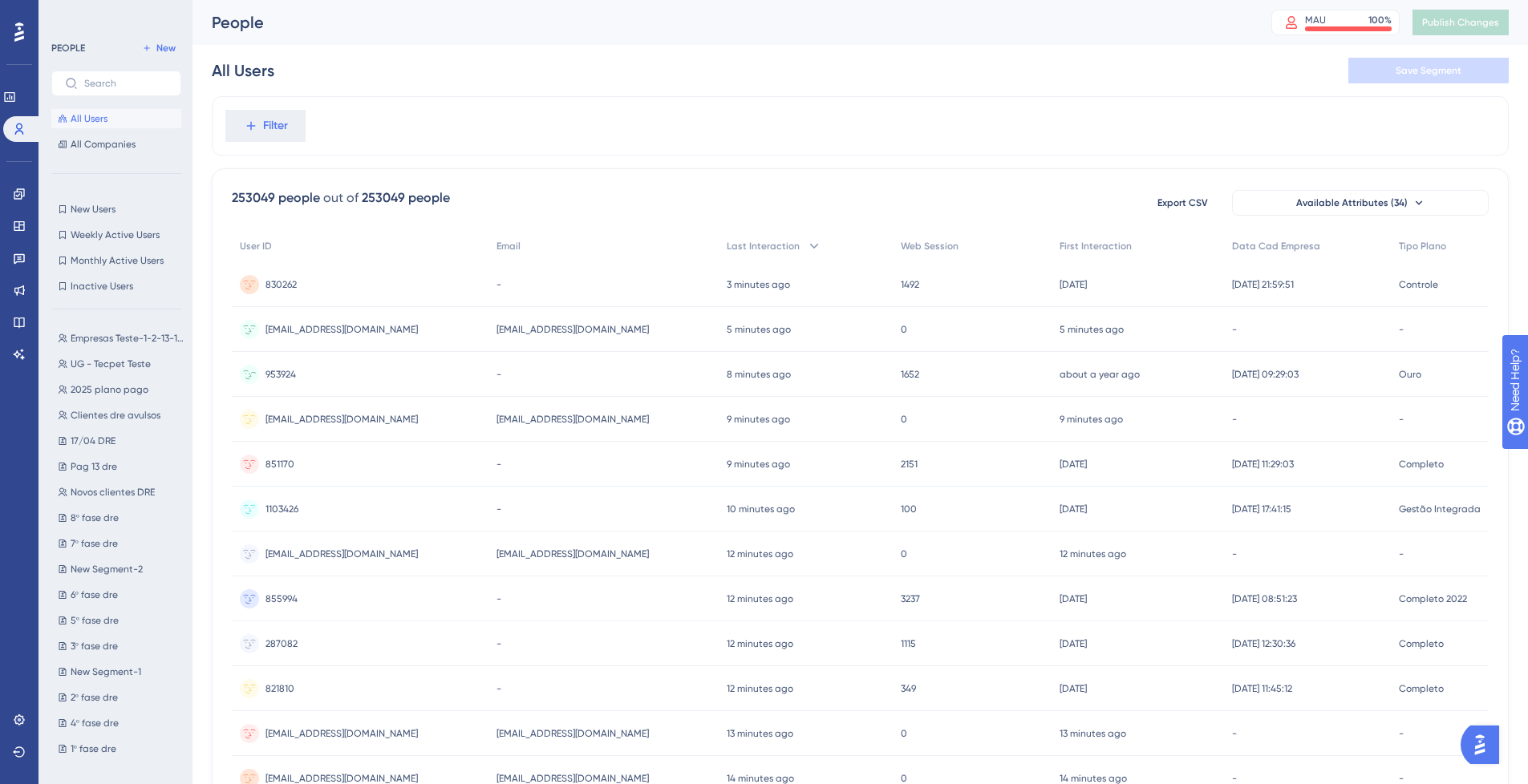
click at [291, 372] on span "953924" at bounding box center [281, 374] width 31 height 12
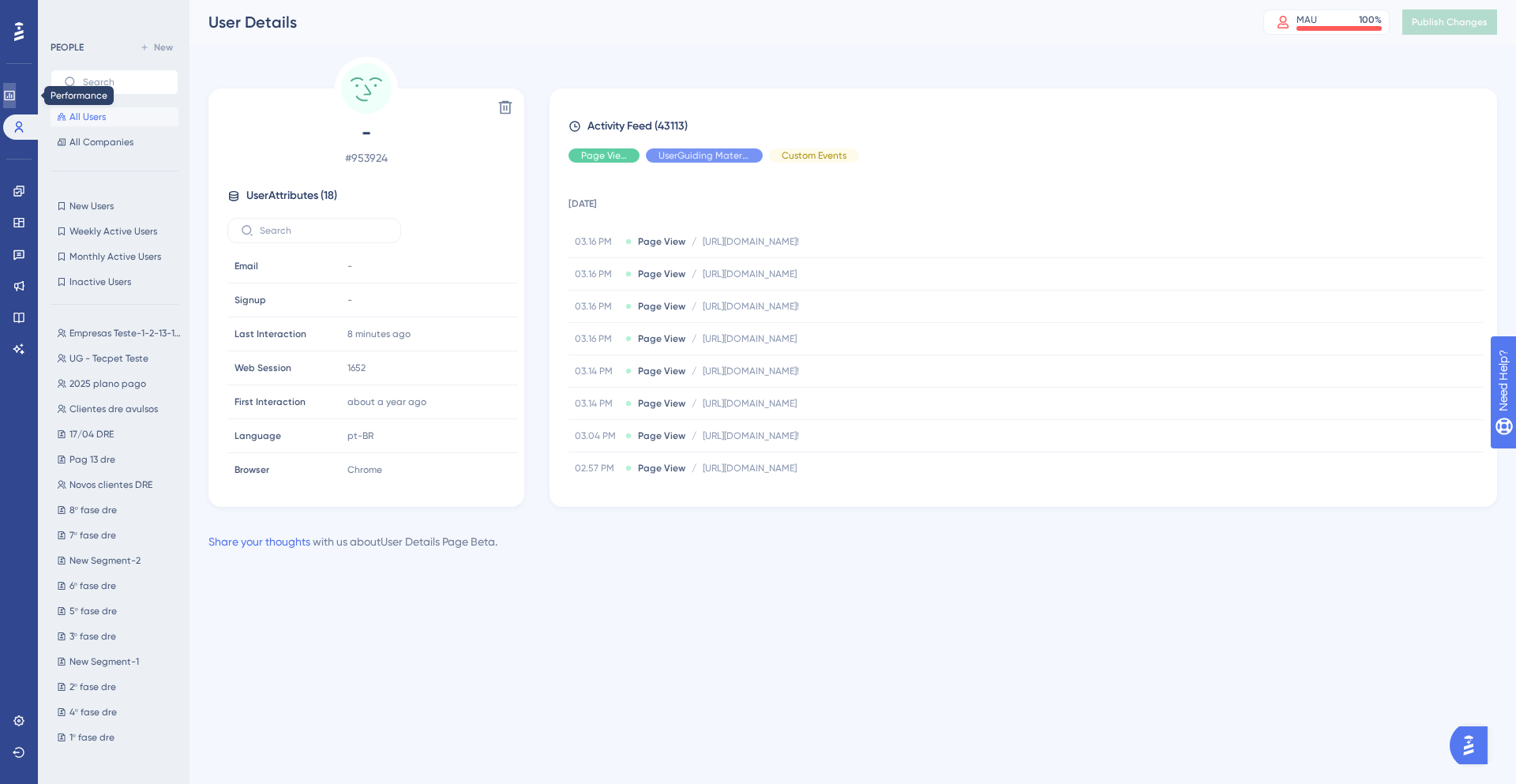
click at [15, 88] on link at bounding box center [9, 95] width 12 height 25
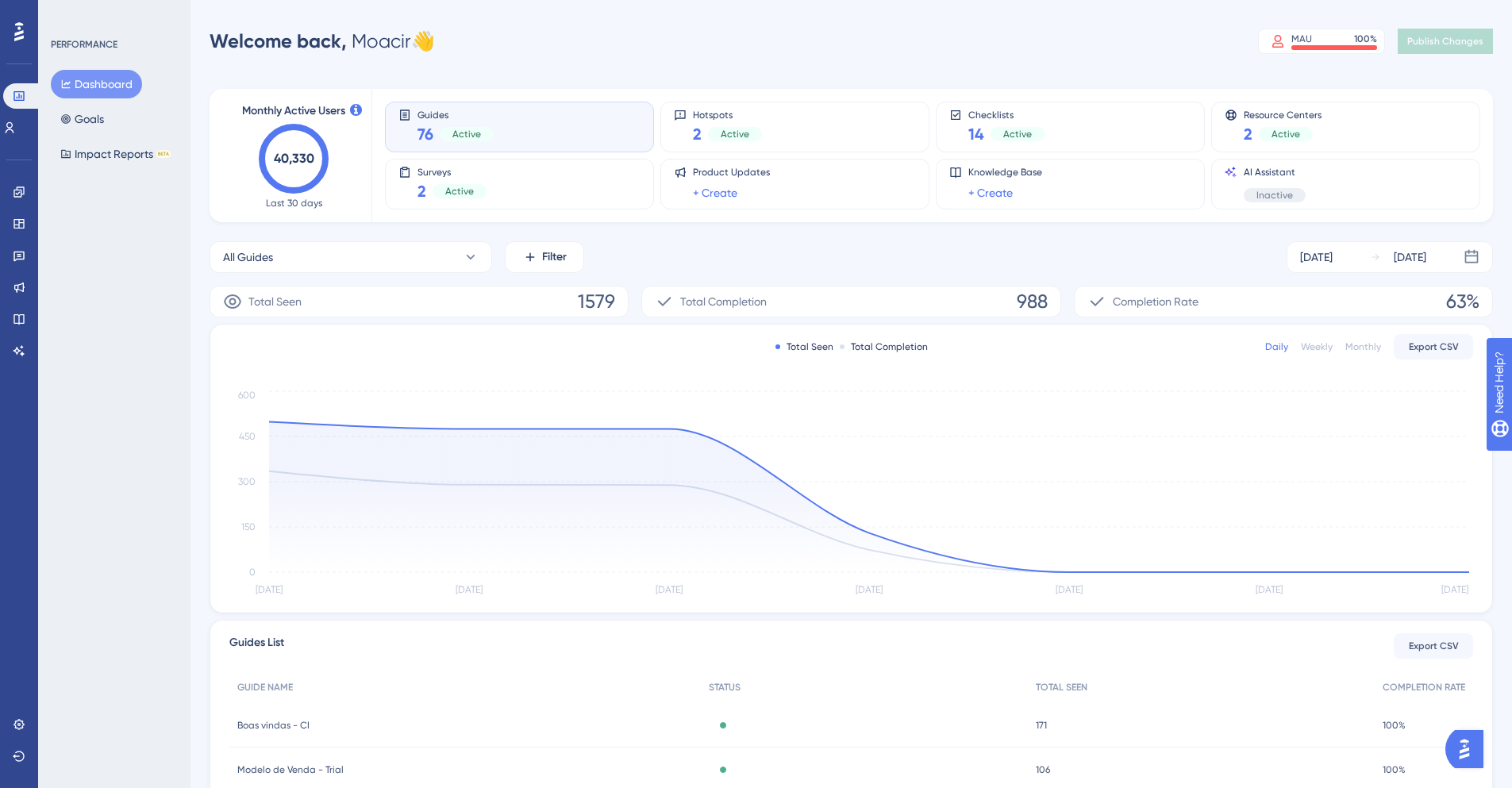
click at [440, 126] on div "76 Active" at bounding box center [455, 134] width 76 height 22
click at [477, 132] on span "Active" at bounding box center [467, 134] width 29 height 12
click at [1263, 131] on div "Active" at bounding box center [1285, 134] width 54 height 14
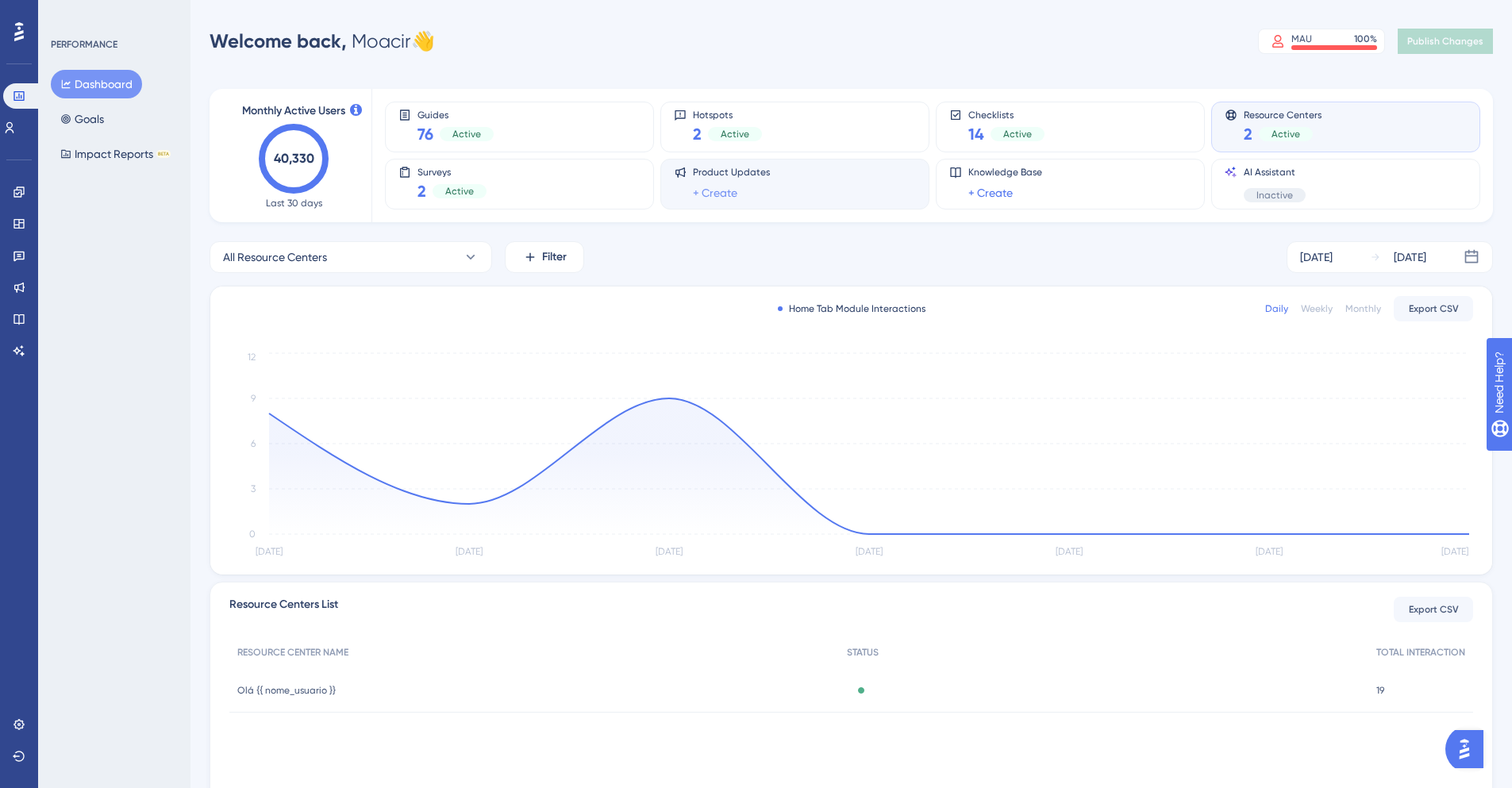
click at [729, 196] on link "+ Create" at bounding box center [715, 192] width 45 height 19
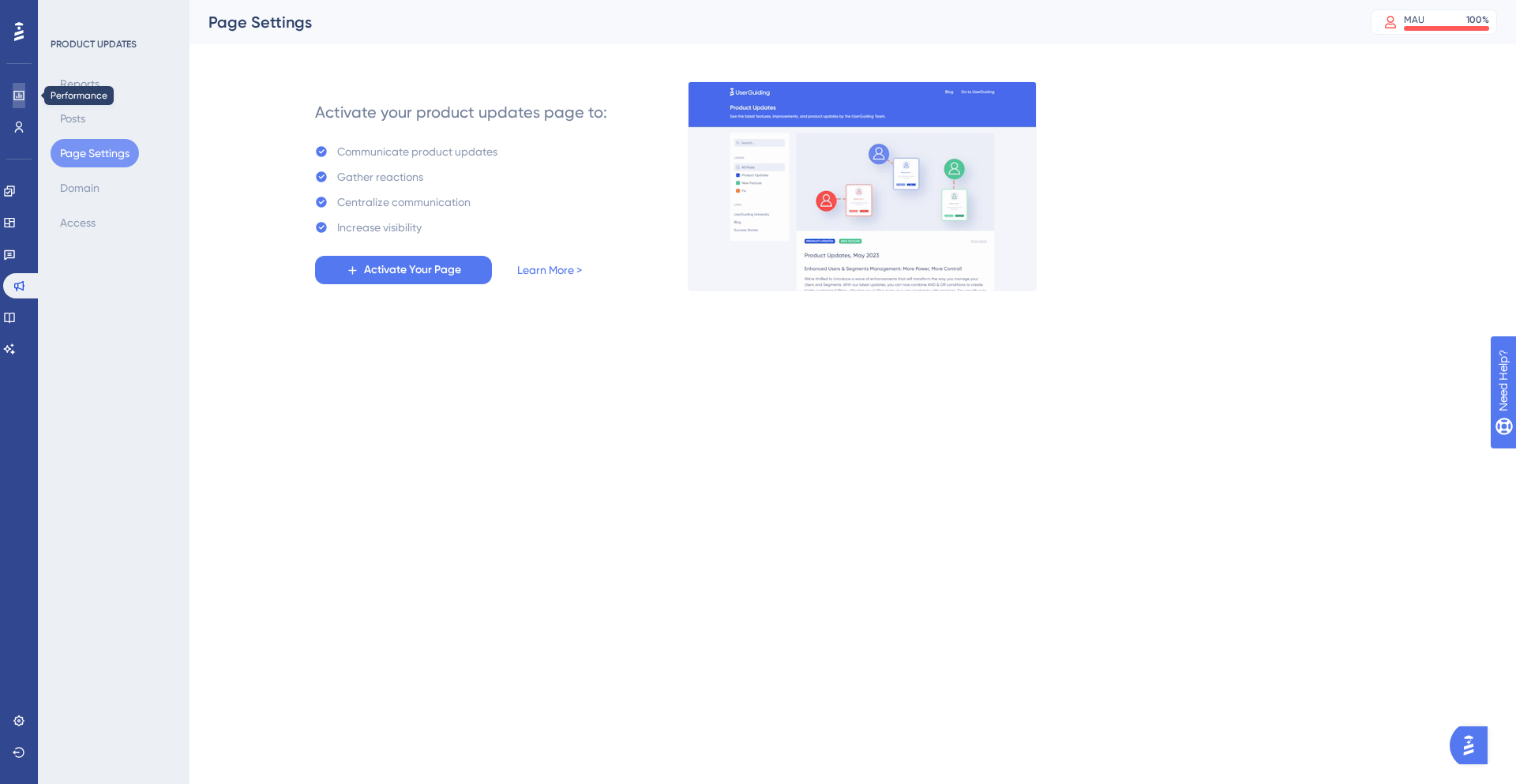
click at [25, 97] on icon at bounding box center [18, 95] width 12 height 12
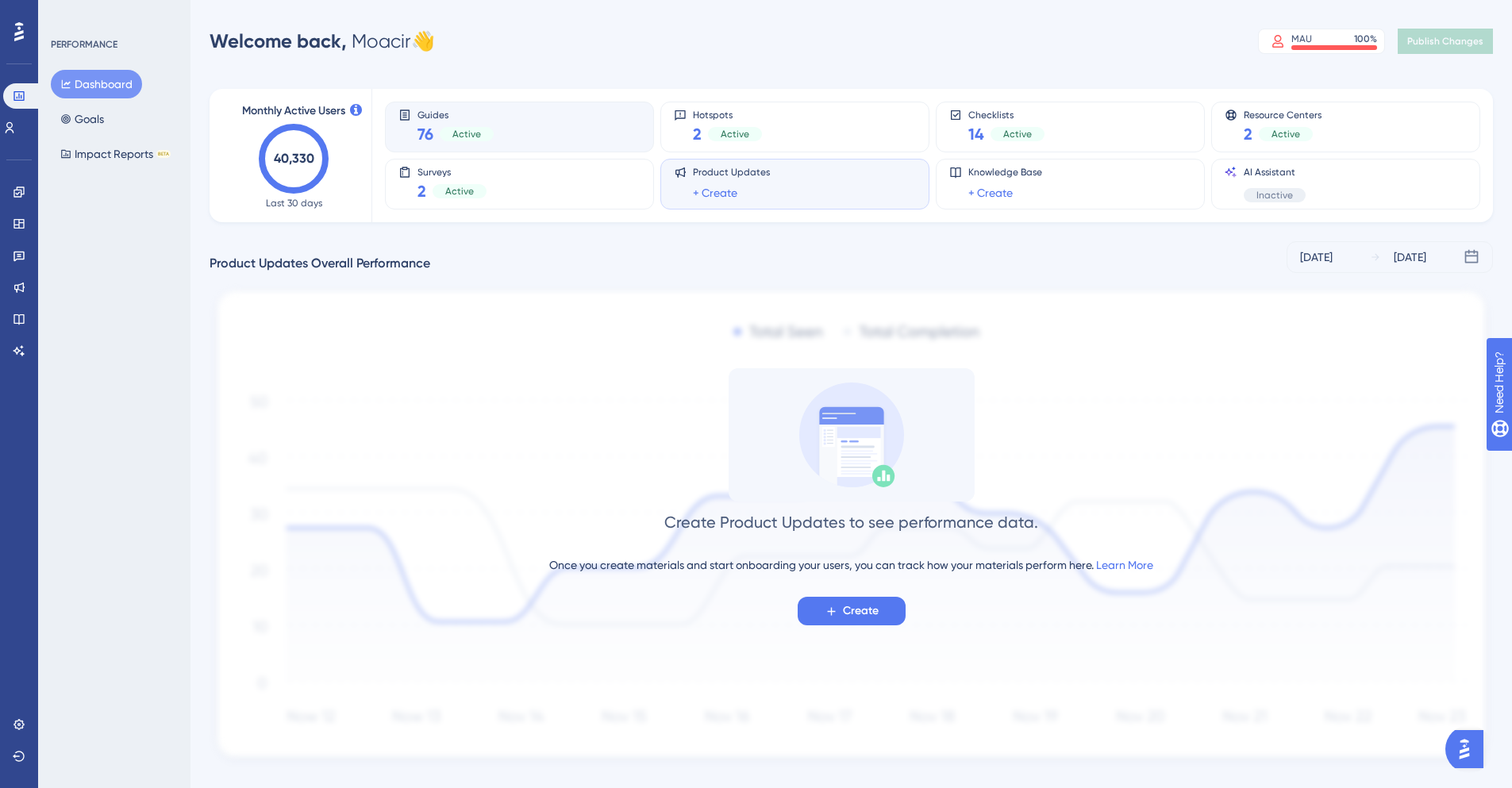
click at [451, 138] on div "Active" at bounding box center [466, 134] width 54 height 14
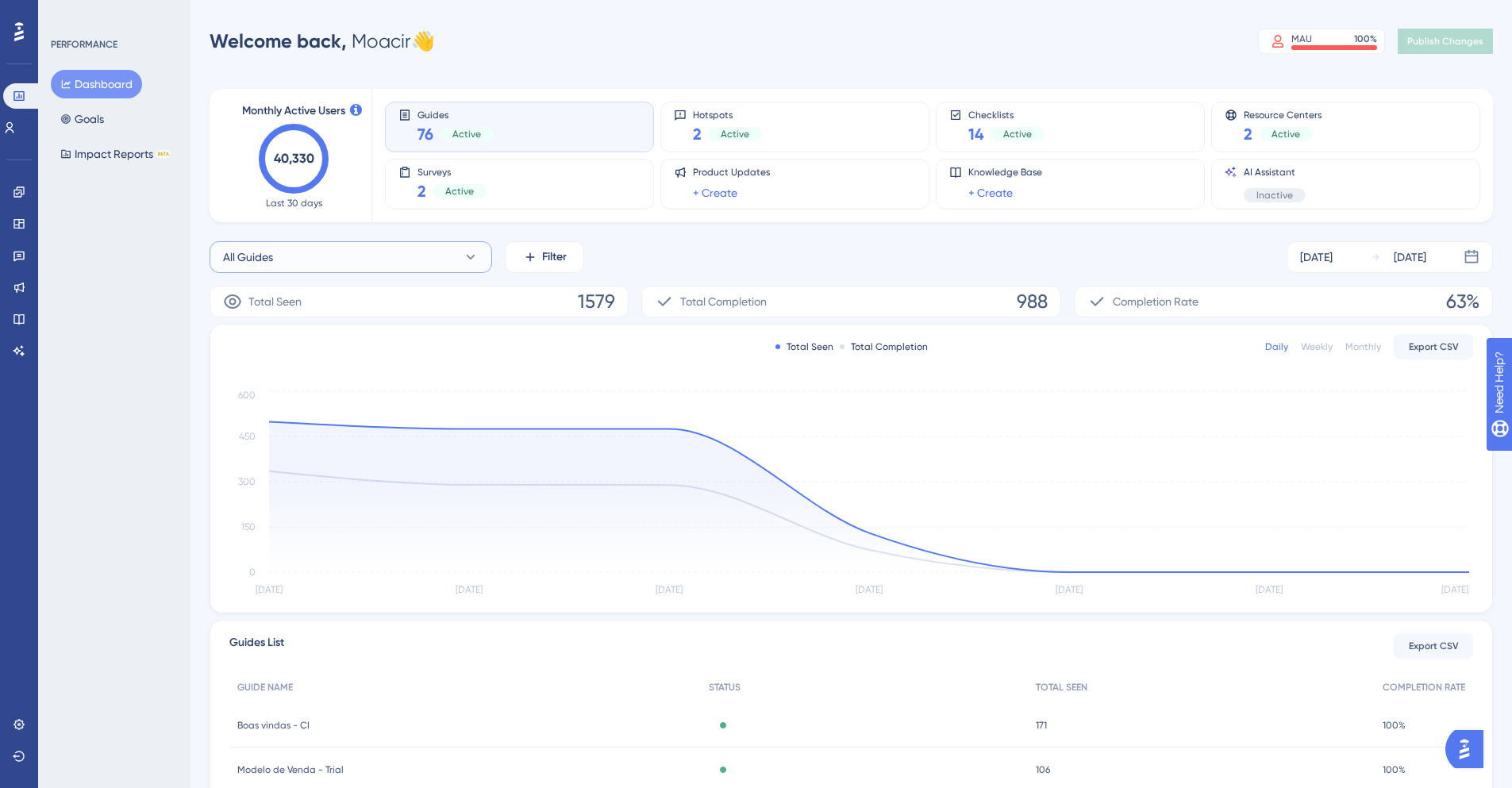
click at [470, 261] on icon at bounding box center [470, 256] width 16 height 16
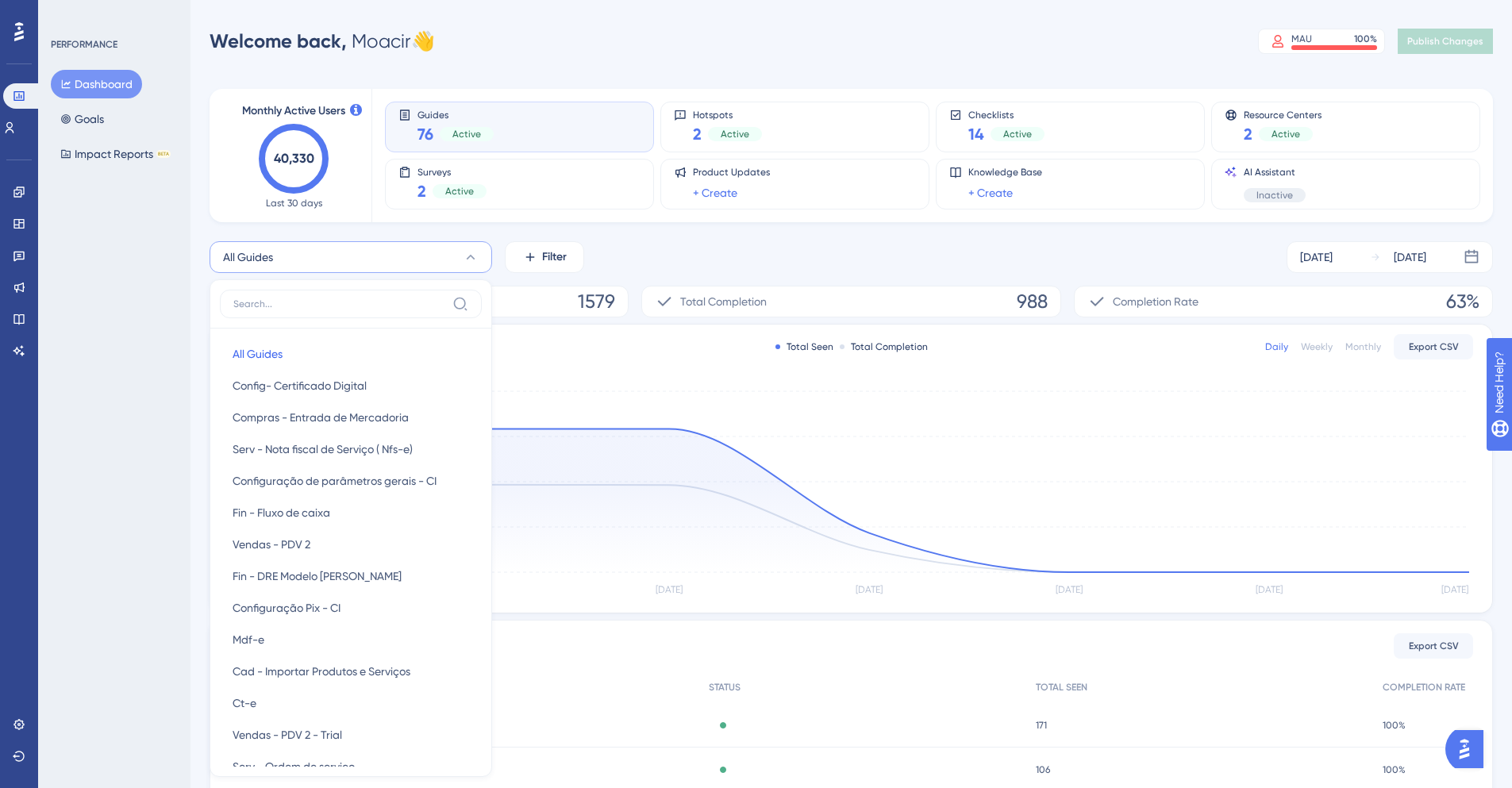
scroll to position [116, 0]
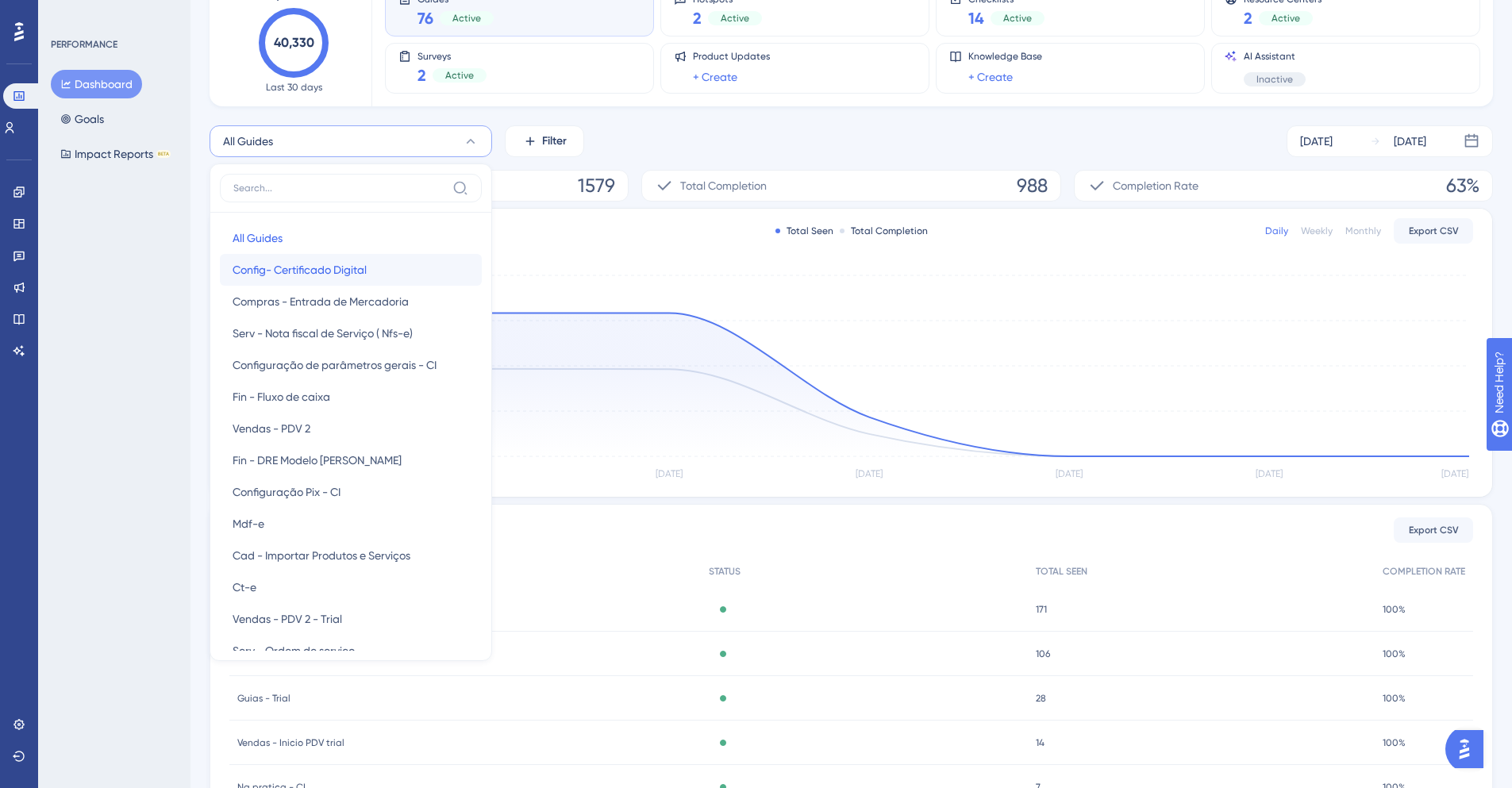
click at [355, 272] on span "Config- Certificado Digital" at bounding box center [299, 270] width 134 height 19
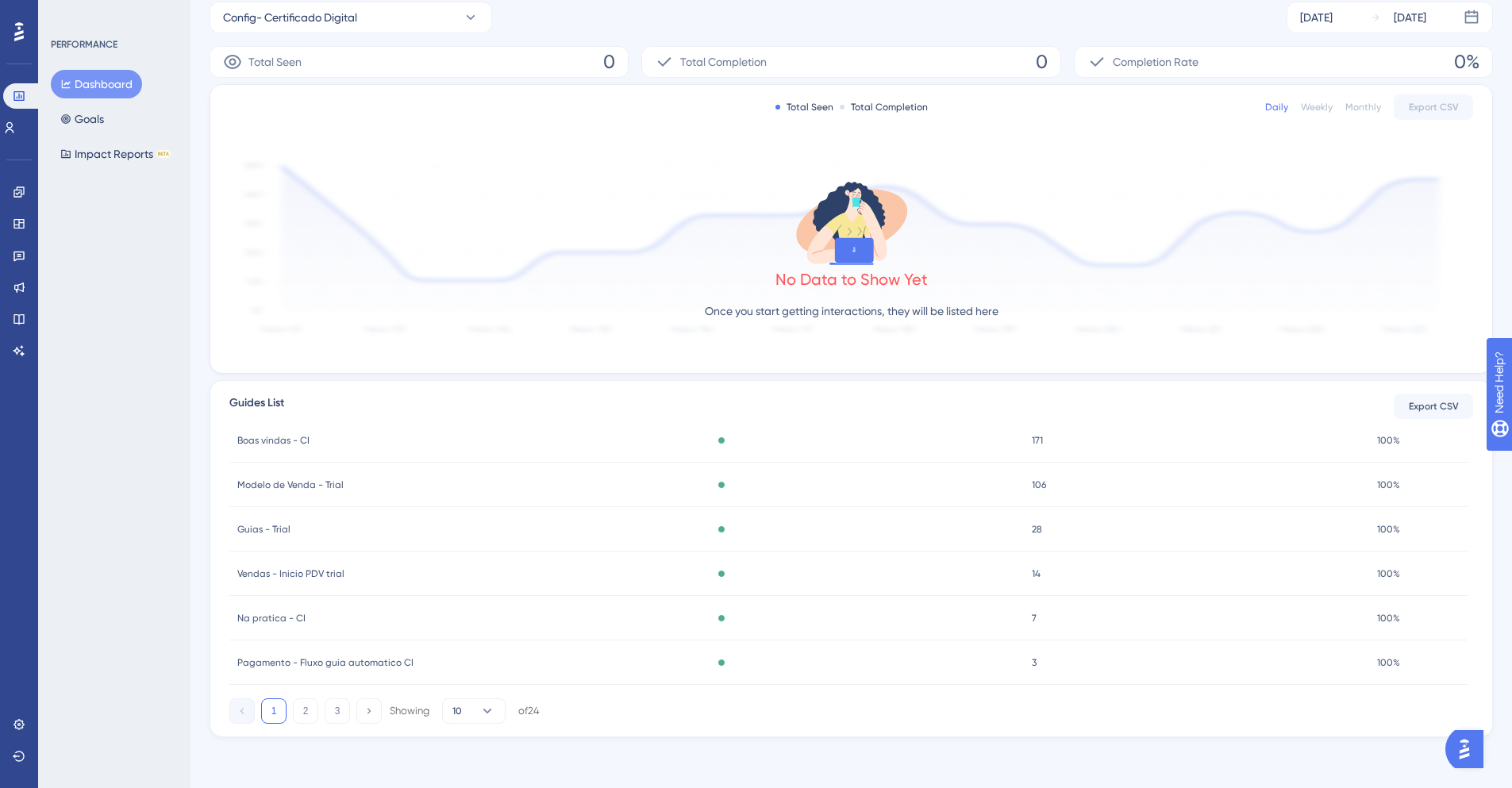
scroll to position [0, 0]
click at [278, 481] on span "Boas vindas - CI" at bounding box center [274, 485] width 73 height 12
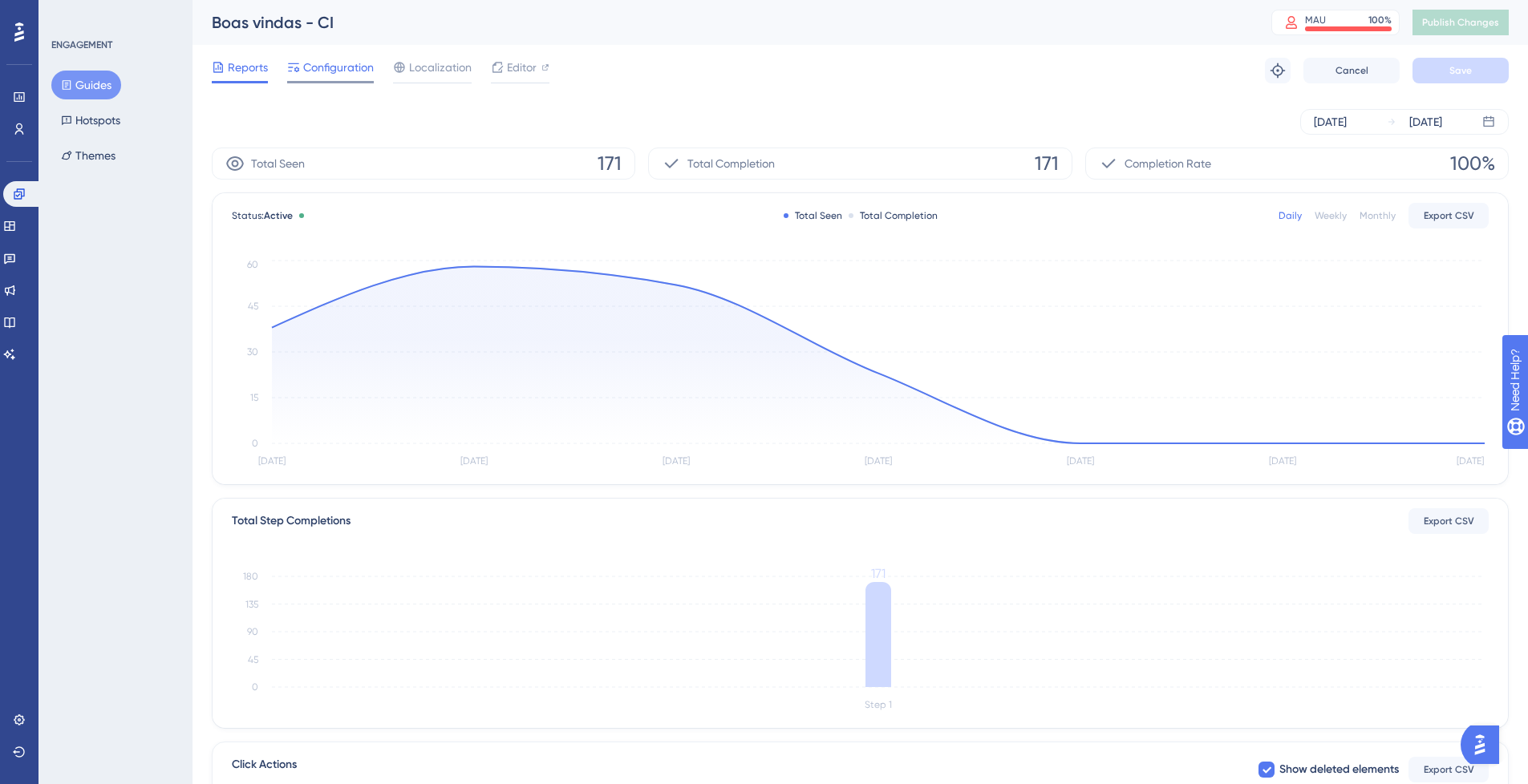
click at [347, 68] on span "Configuration" at bounding box center [338, 67] width 71 height 19
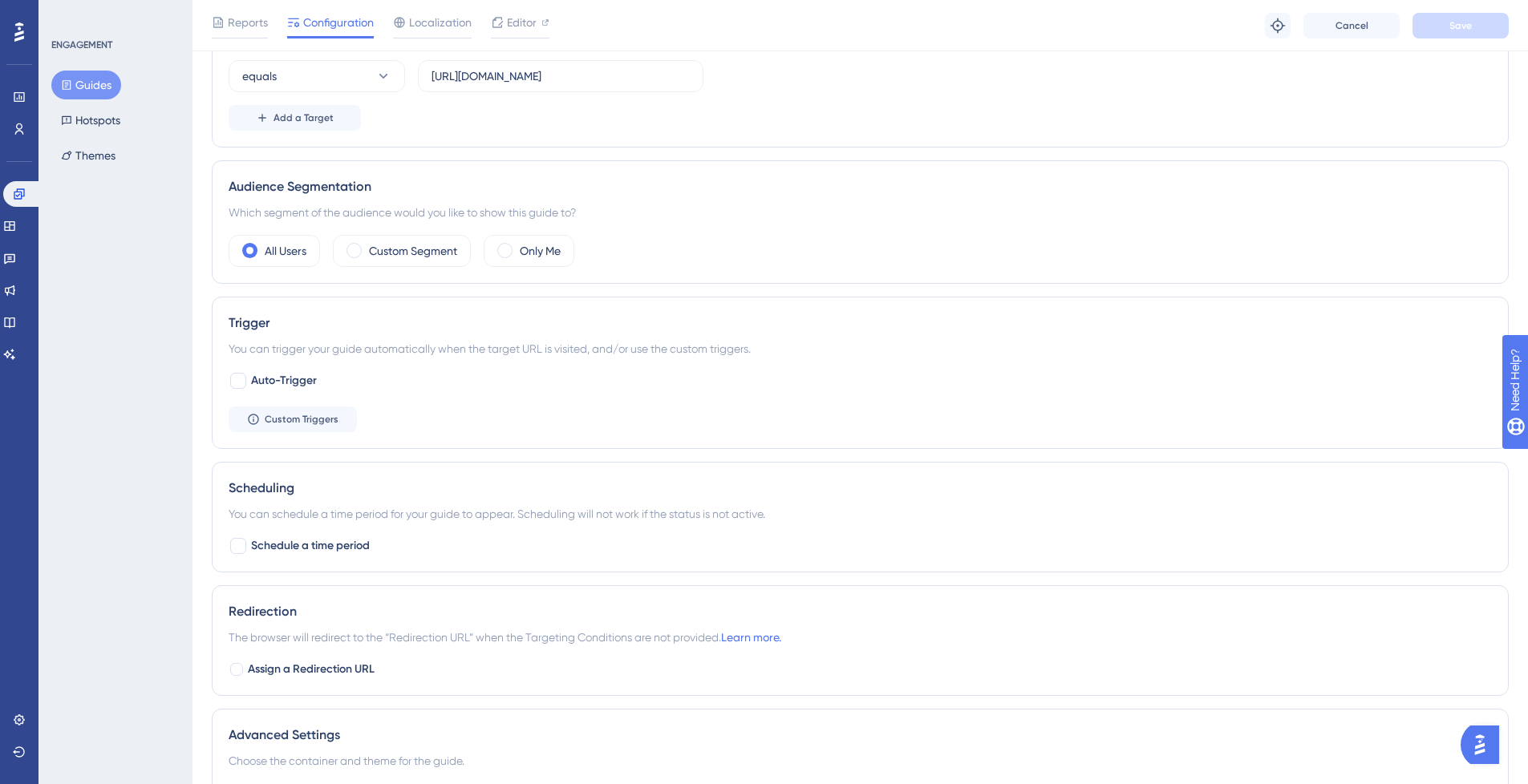
scroll to position [433, 0]
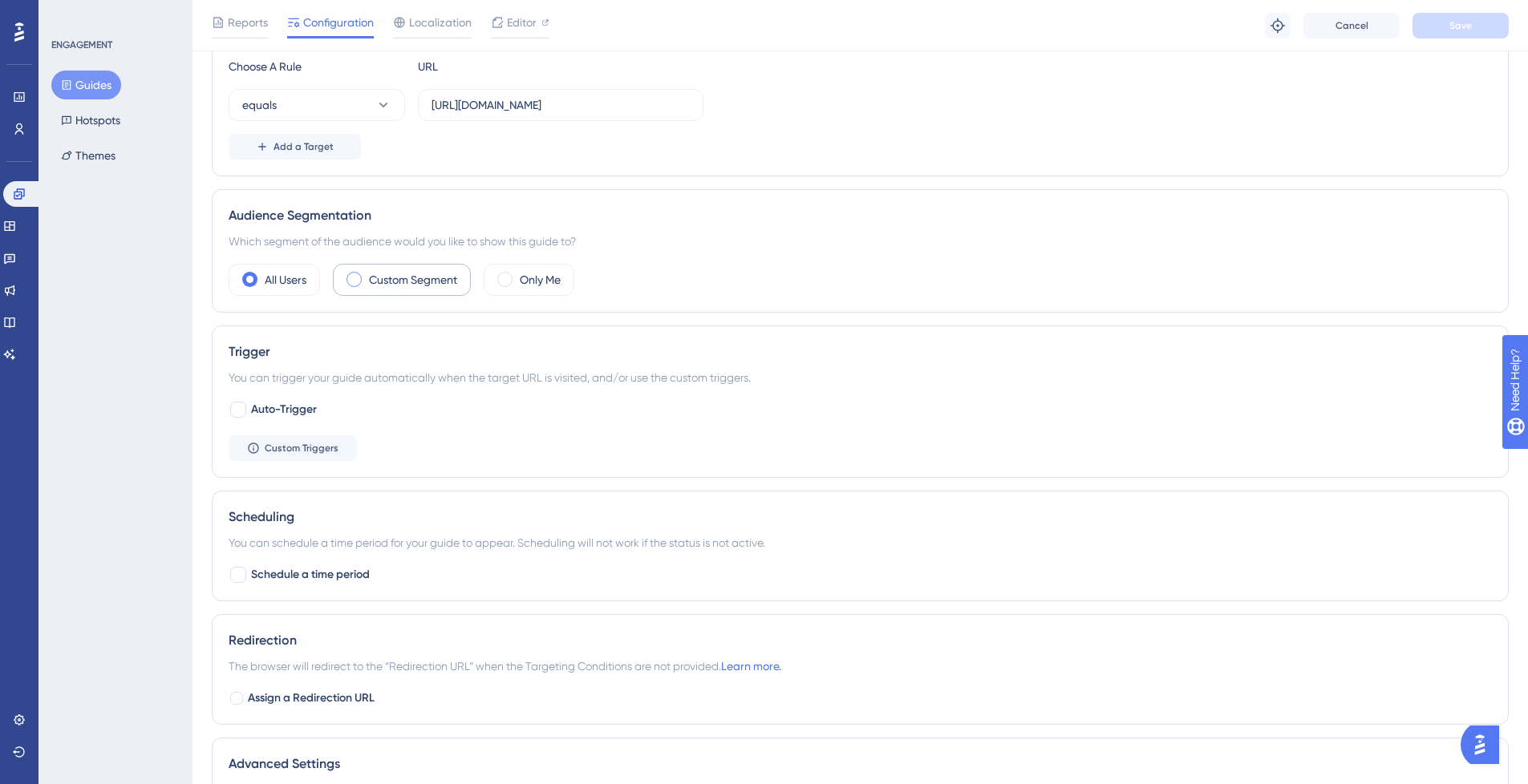
click at [431, 279] on label "Custom Segment" at bounding box center [413, 279] width 88 height 19
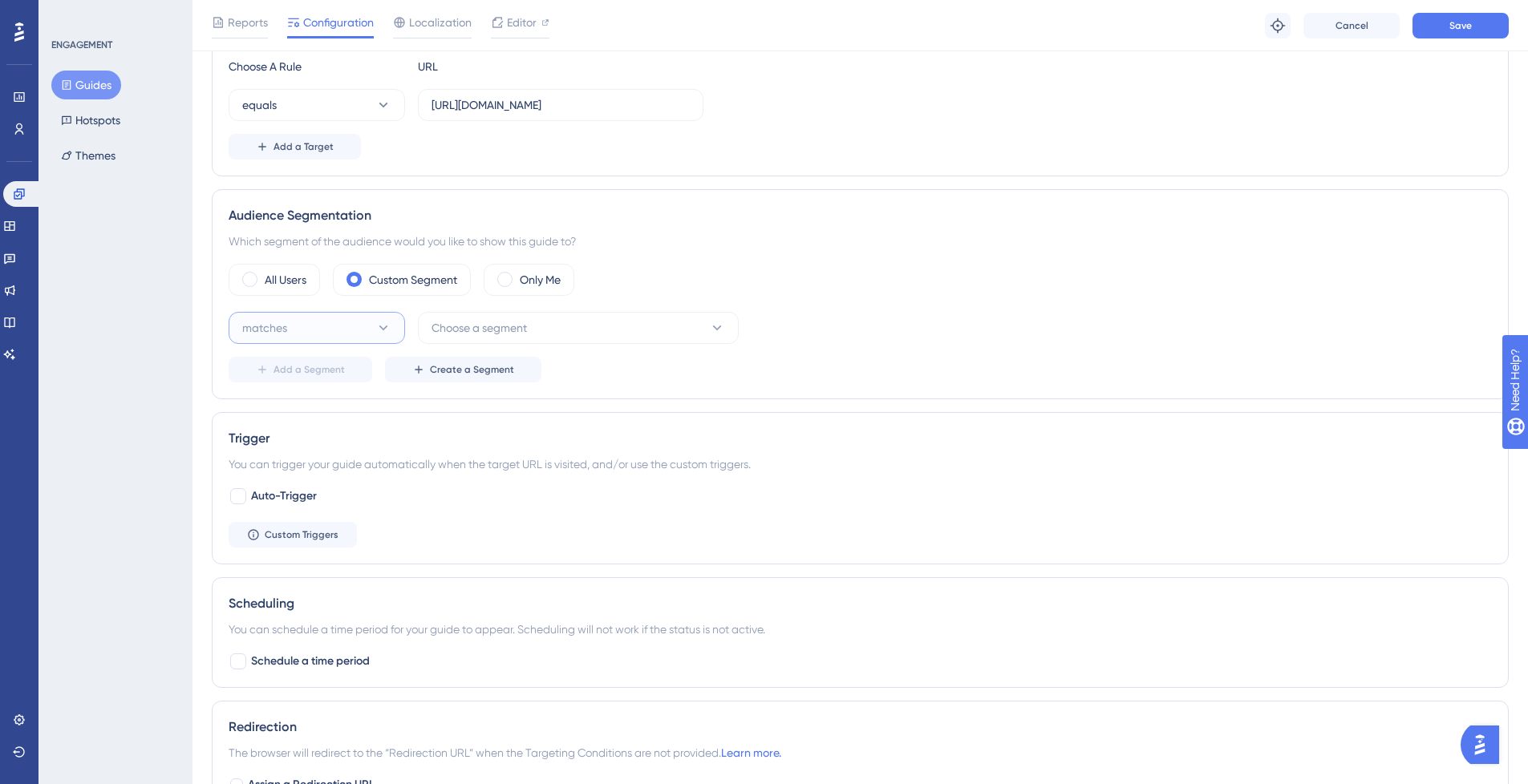
click at [387, 325] on icon at bounding box center [383, 327] width 16 height 16
click at [364, 369] on div "matches matches" at bounding box center [317, 377] width 130 height 32
click at [713, 330] on icon at bounding box center [717, 327] width 16 height 16
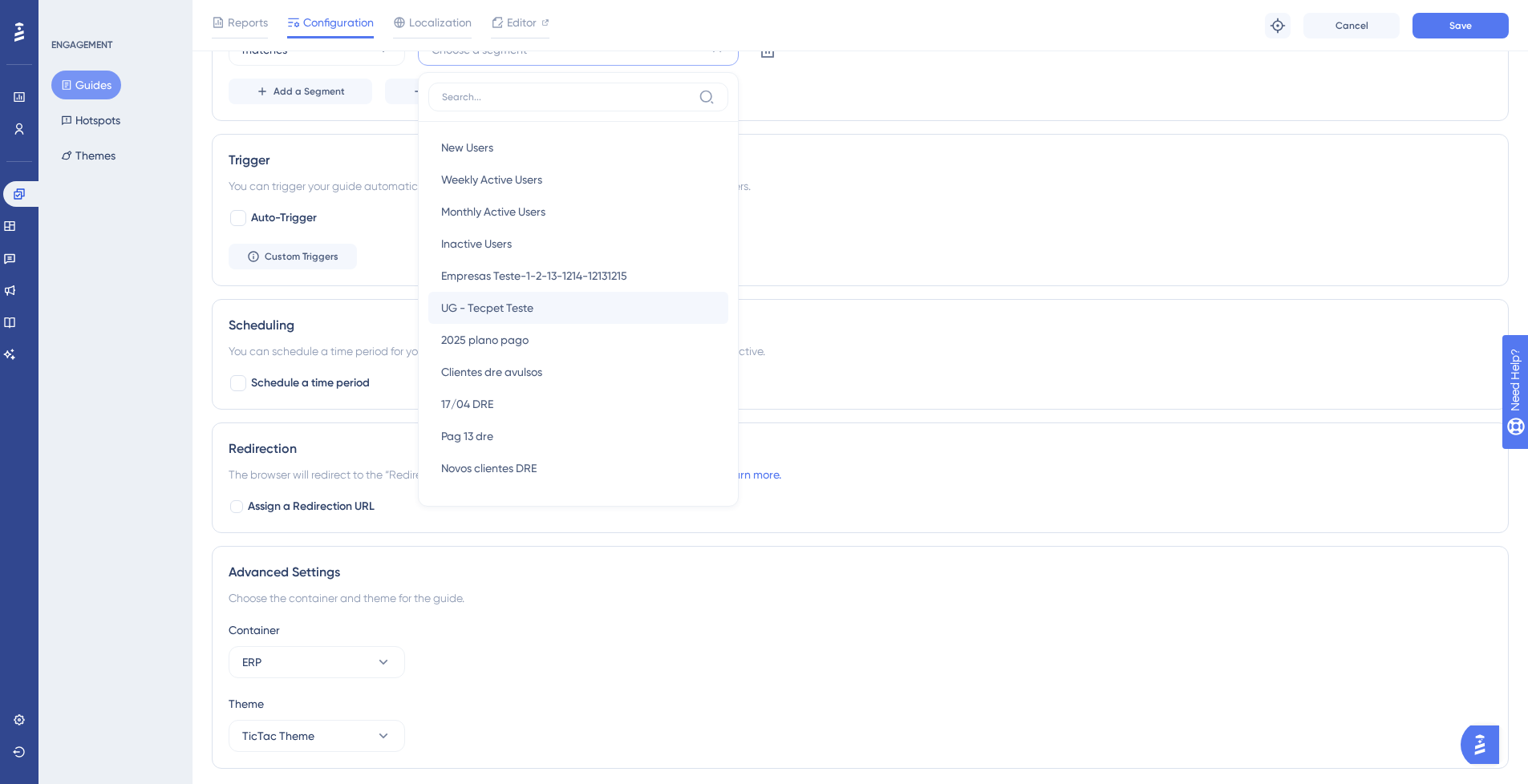
scroll to position [592, 0]
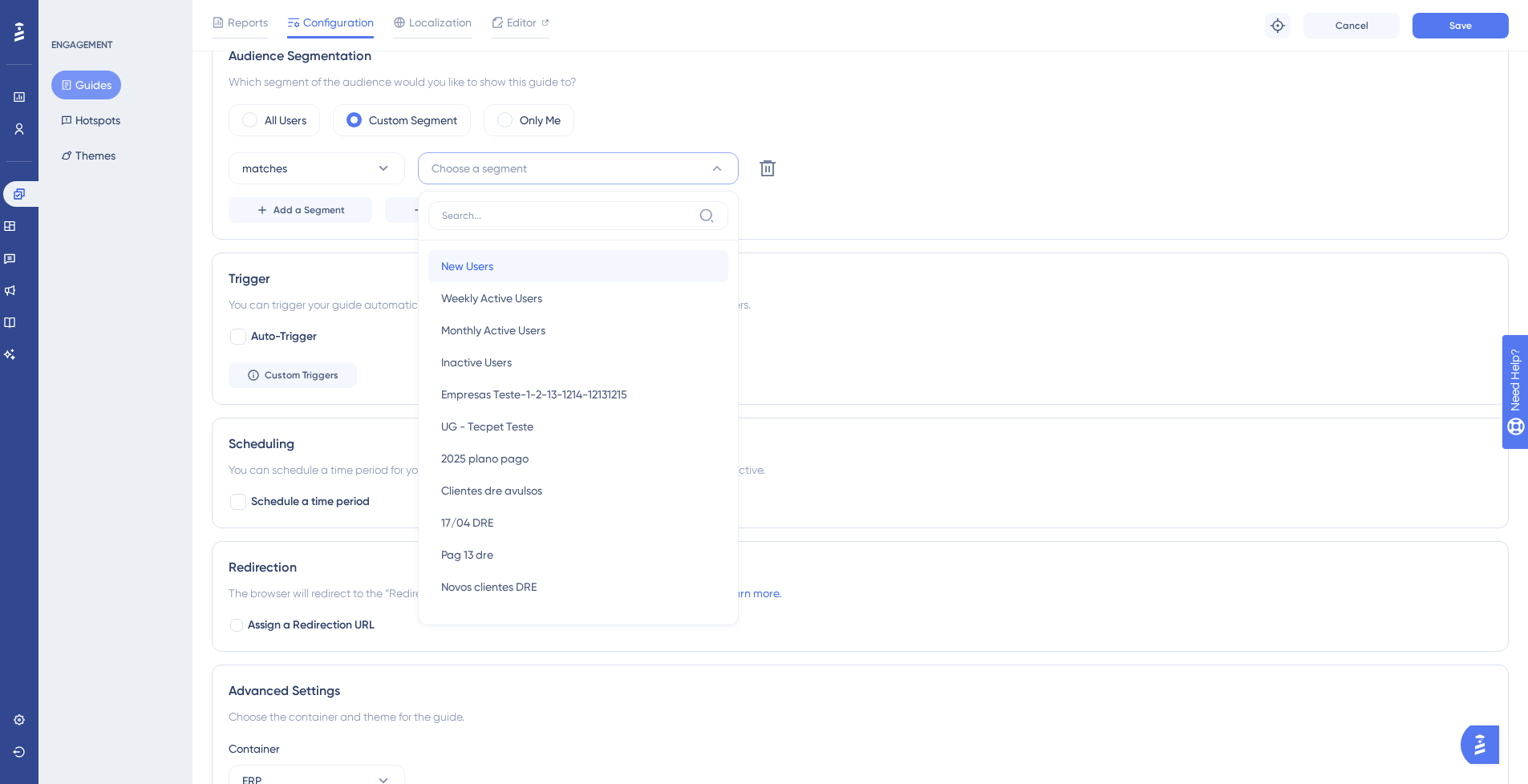
click at [622, 278] on div "New Users New Users" at bounding box center [577, 266] width 274 height 32
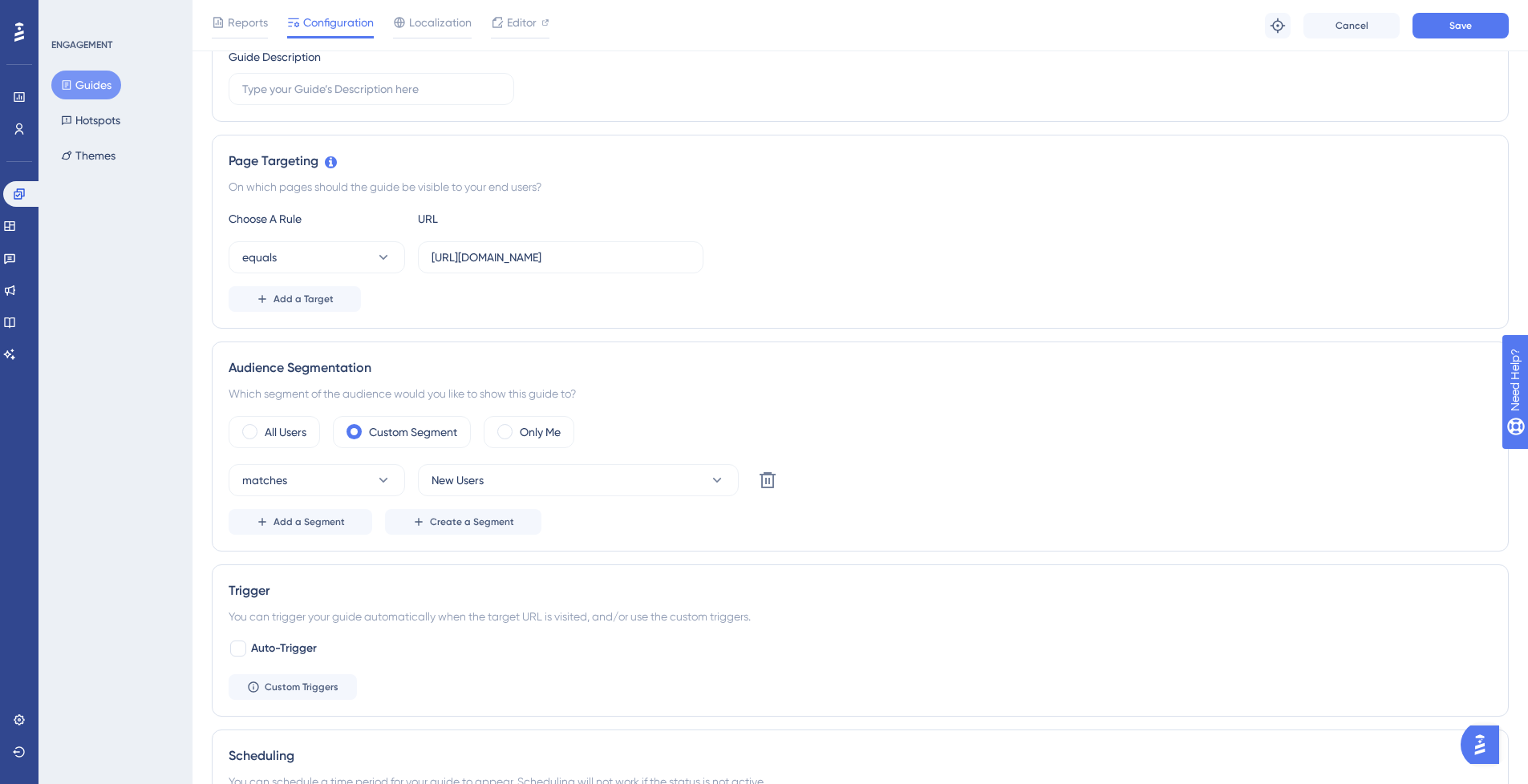
scroll to position [272, 0]
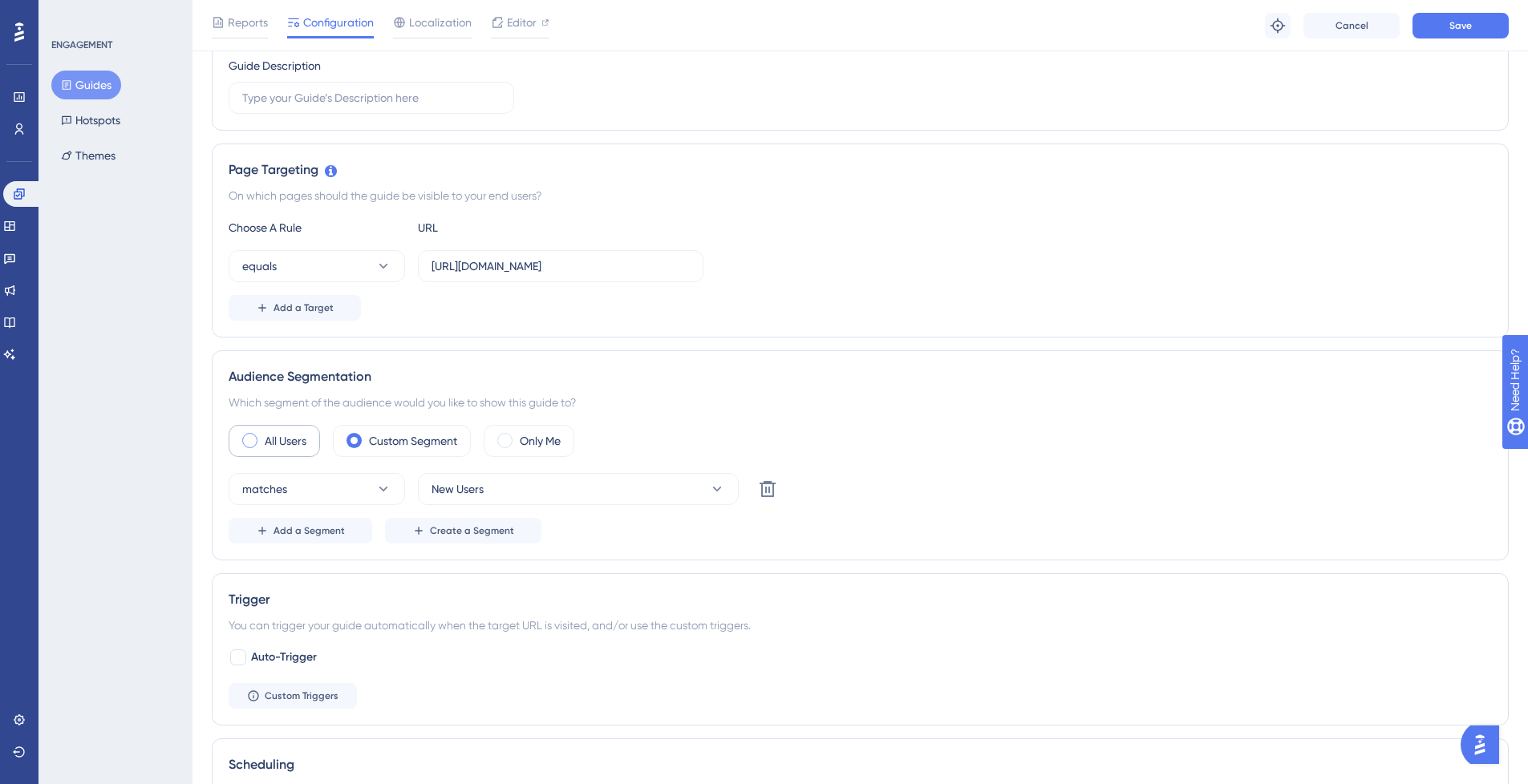
click at [287, 441] on label "All Users" at bounding box center [286, 441] width 42 height 19
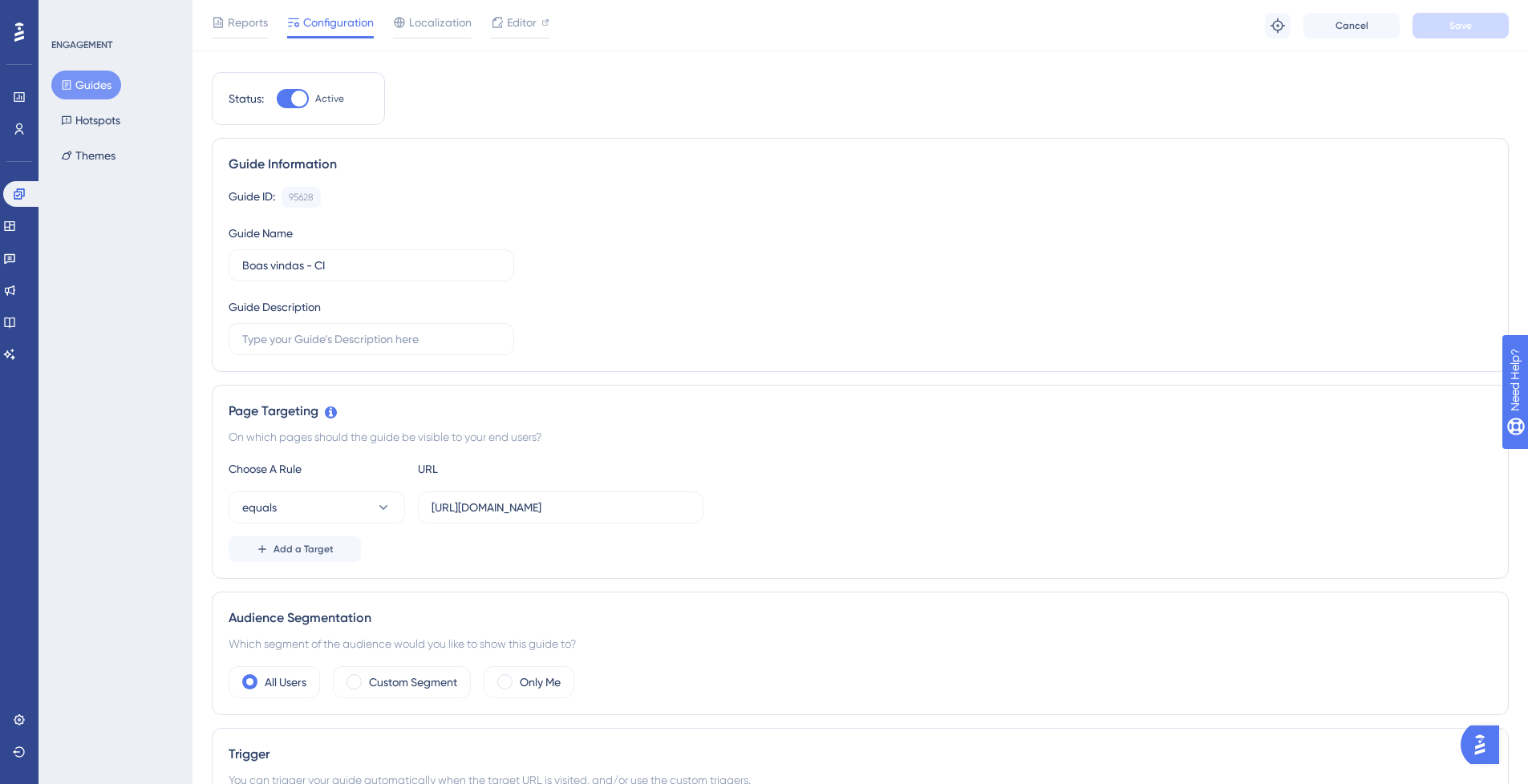
scroll to position [0, 0]
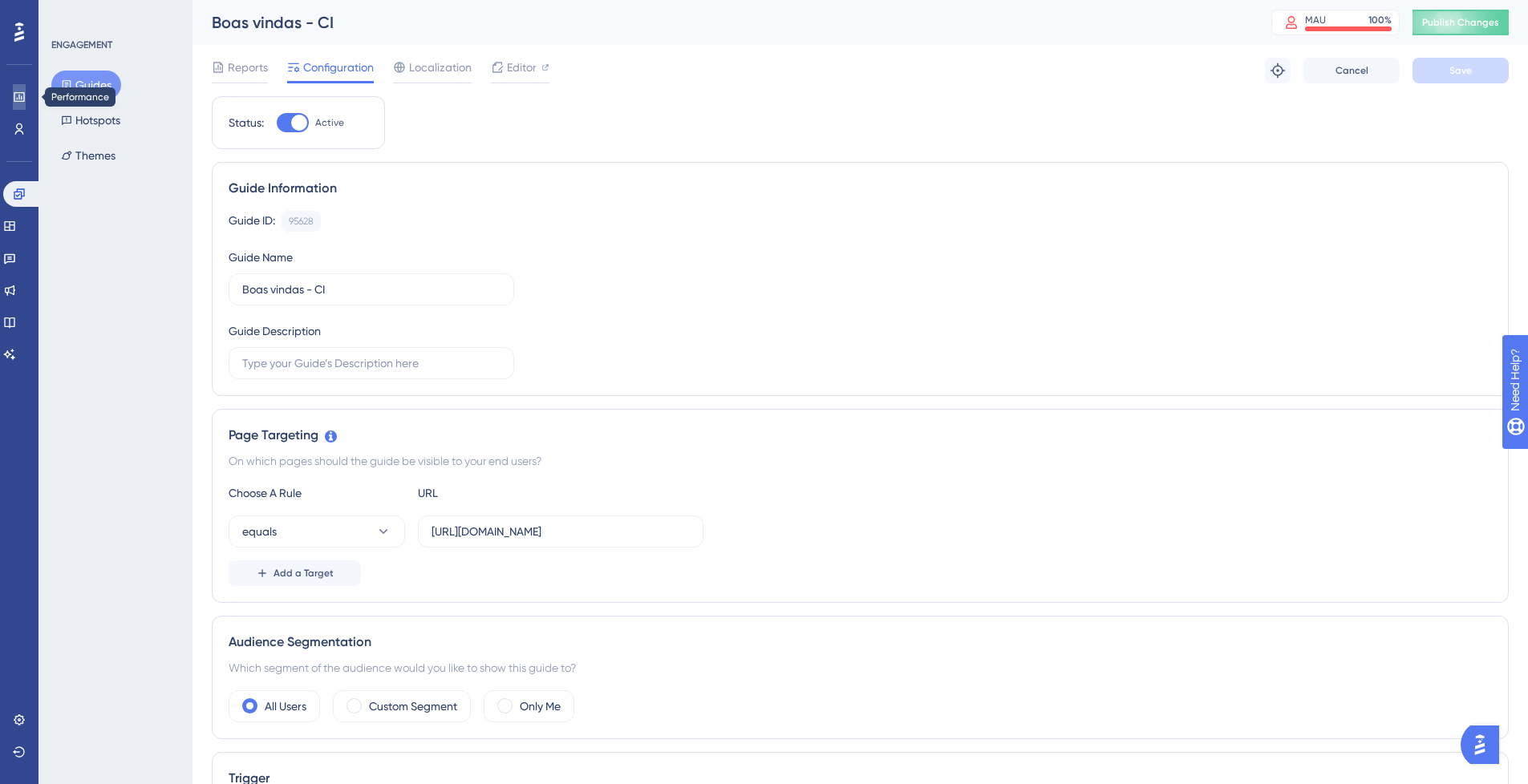
click at [12, 101] on link at bounding box center [18, 97] width 12 height 26
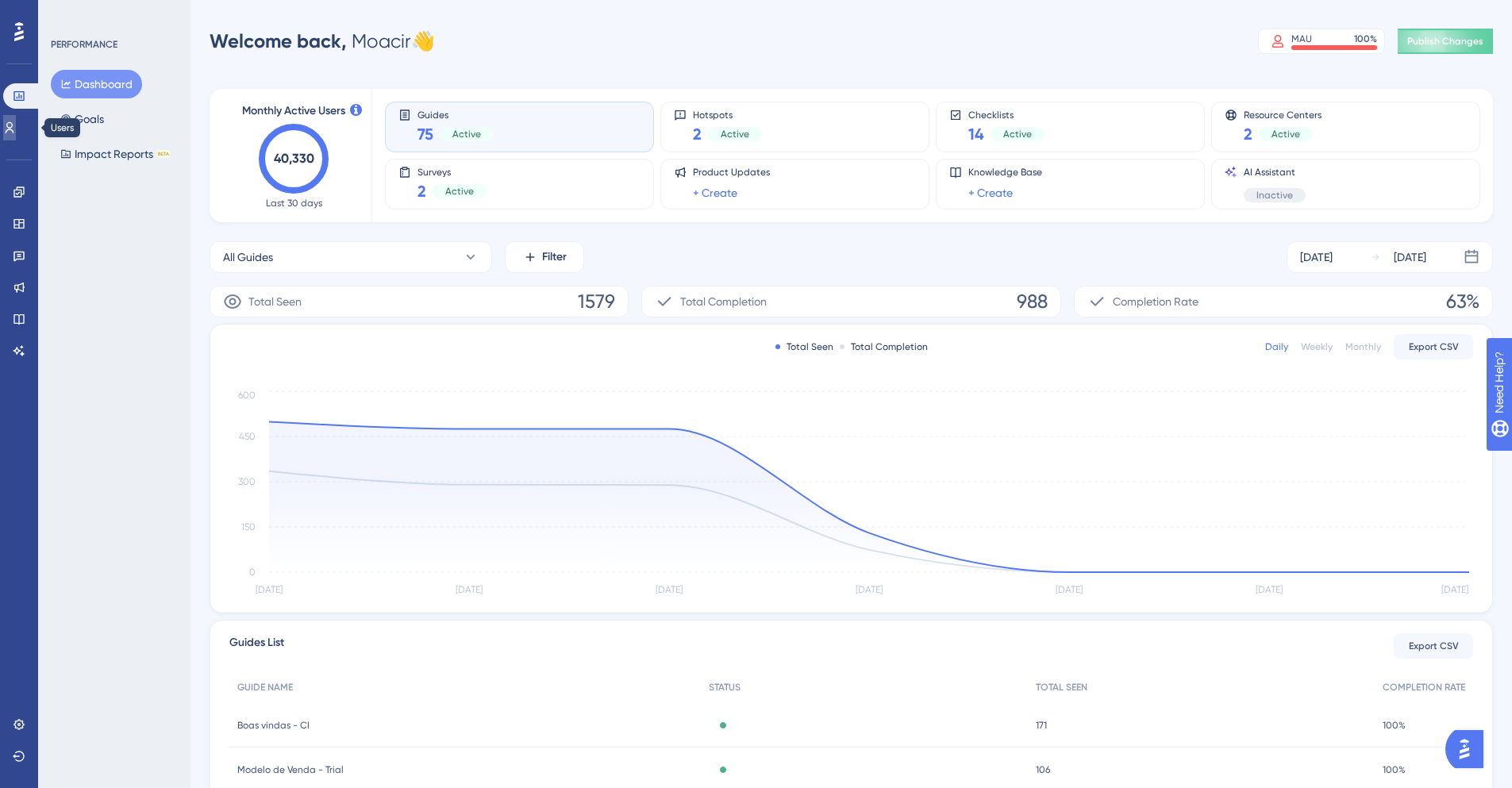
click at [16, 133] on icon at bounding box center [9, 127] width 12 height 12
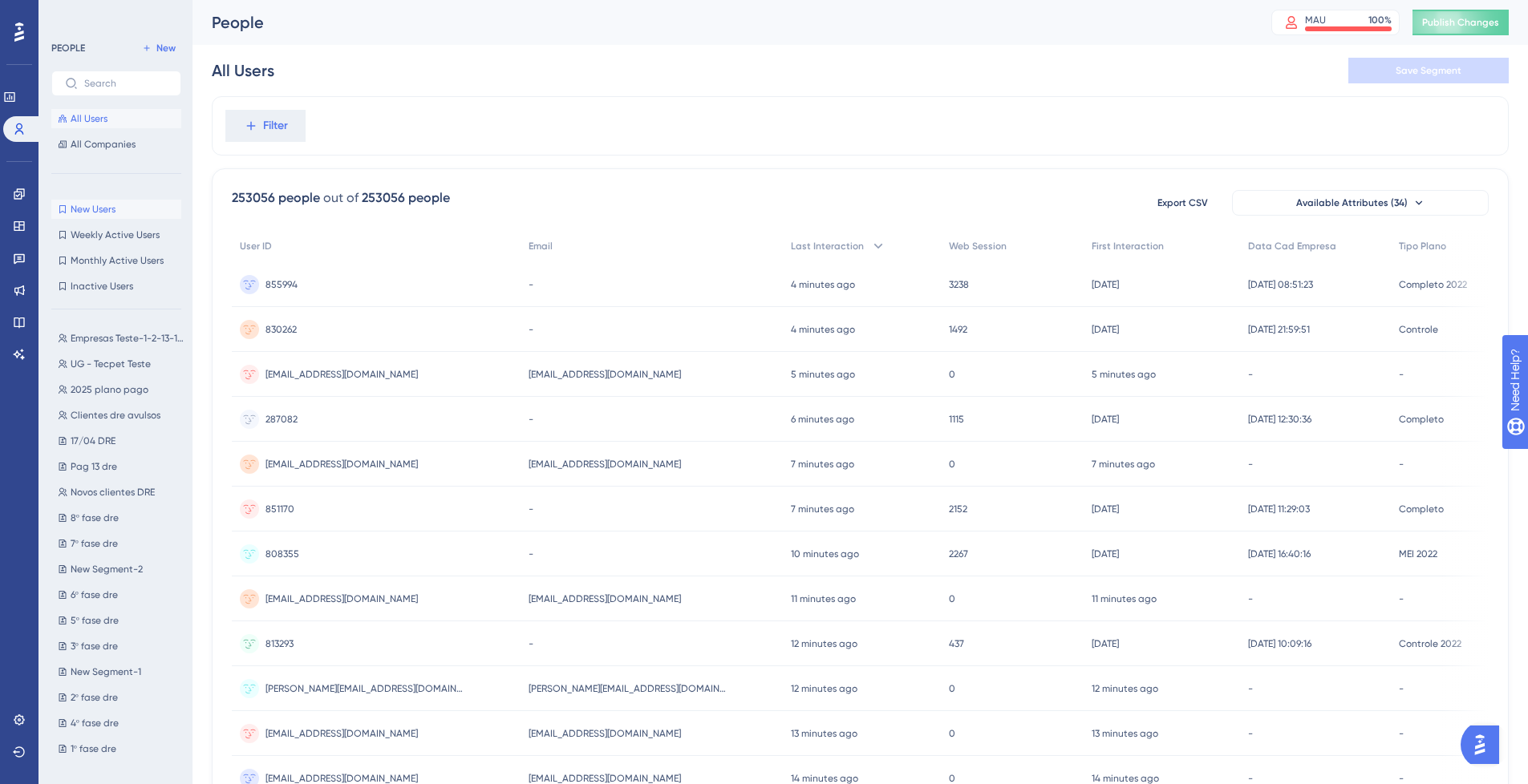
click at [130, 207] on button "New Users New Users" at bounding box center [117, 209] width 130 height 19
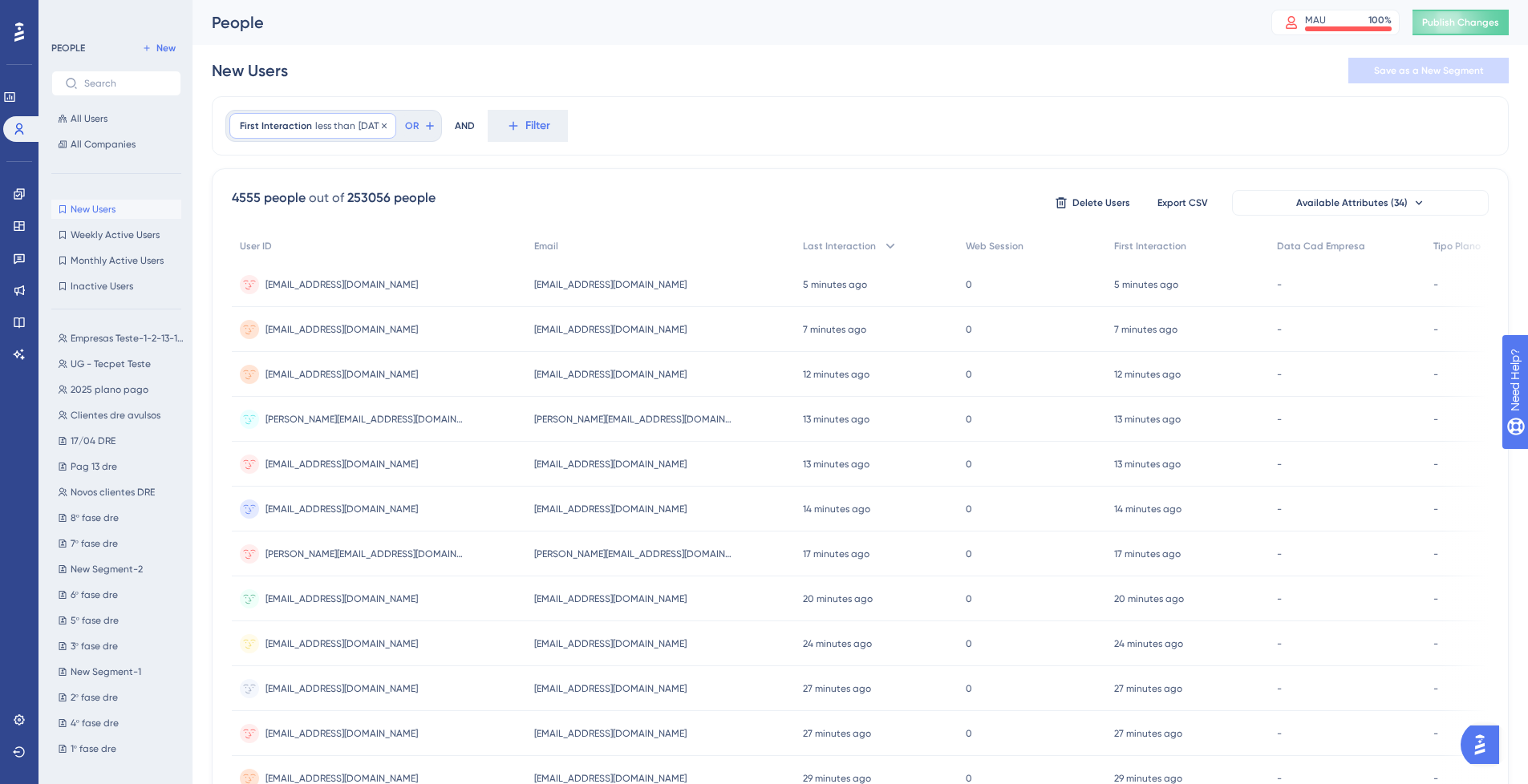
click at [362, 130] on span "[DATE]" at bounding box center [372, 125] width 27 height 12
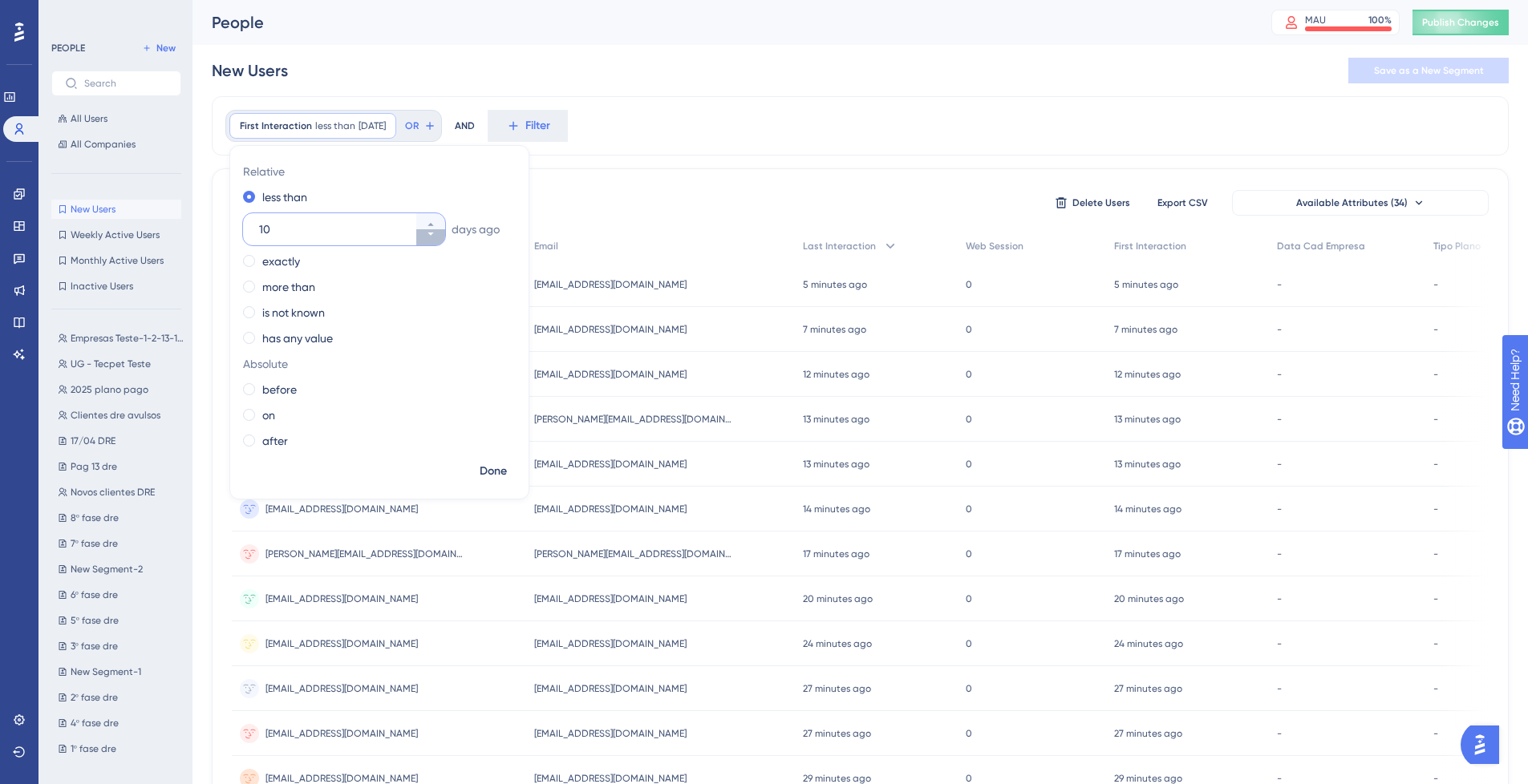
click at [436, 233] on button "10" at bounding box center [431, 237] width 29 height 16
click at [436, 233] on button "9" at bounding box center [431, 237] width 29 height 16
click at [436, 233] on button "8" at bounding box center [431, 237] width 29 height 16
click at [436, 232] on button "7" at bounding box center [431, 237] width 29 height 16
click at [436, 232] on button "6" at bounding box center [431, 237] width 29 height 16
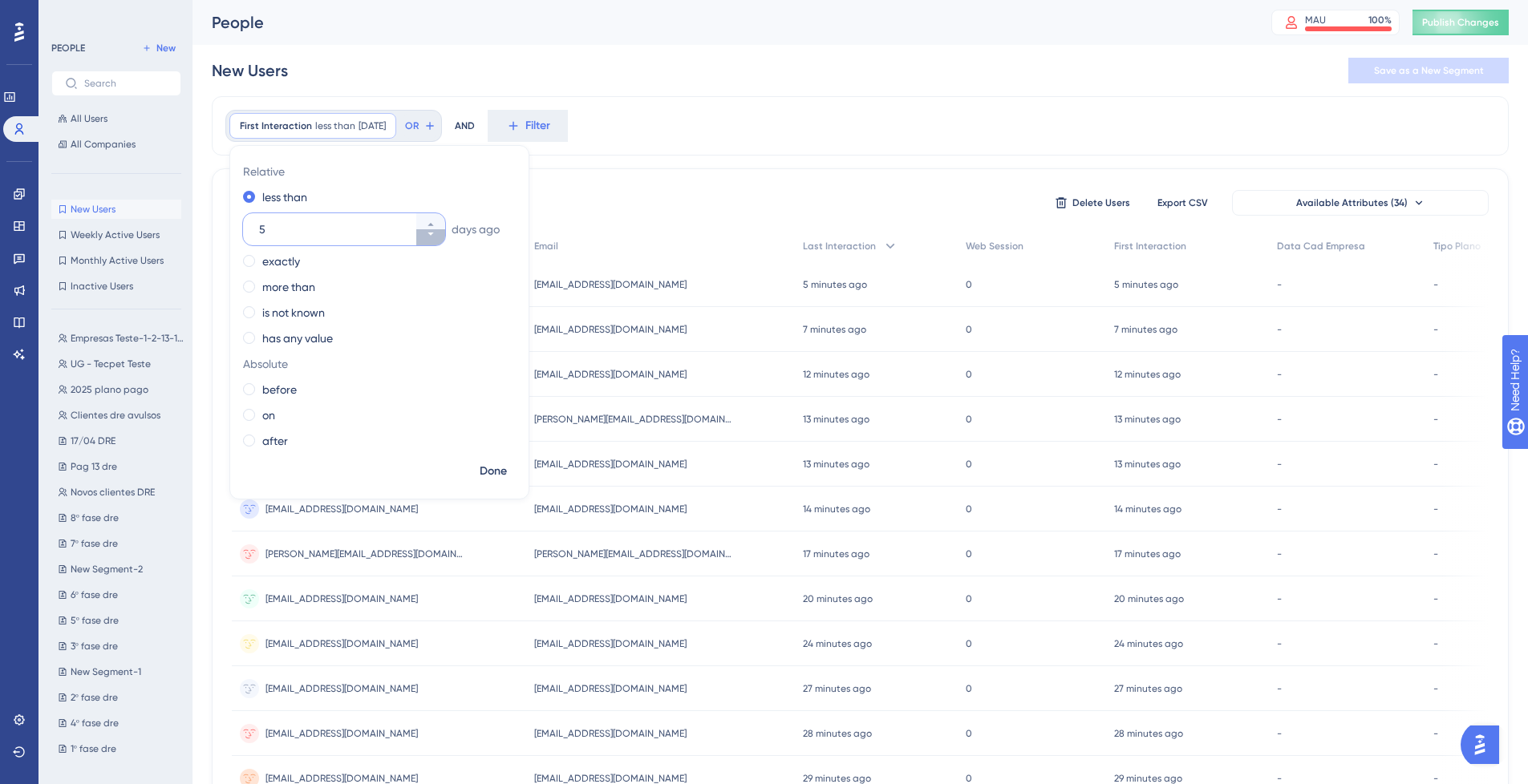
click at [436, 232] on button "5" at bounding box center [431, 237] width 29 height 16
click at [436, 232] on button "4" at bounding box center [431, 237] width 29 height 16
type input "3"
click at [480, 470] on span "Done" at bounding box center [493, 471] width 27 height 19
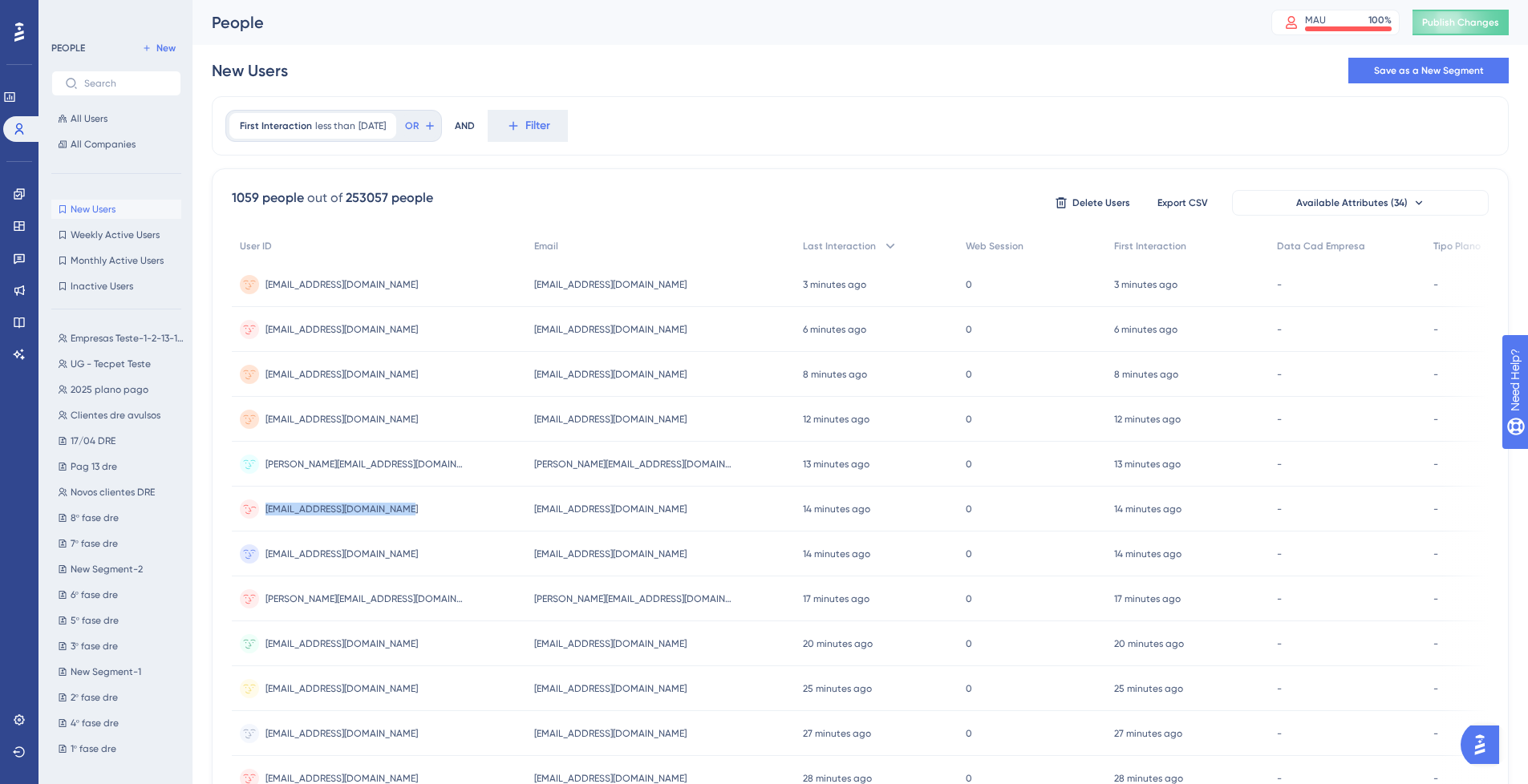
drag, startPoint x: 268, startPoint y: 508, endPoint x: 404, endPoint y: 521, distance: 136.6
click at [404, 521] on div "[EMAIL_ADDRESS][DOMAIN_NAME] [EMAIL_ADDRESS][DOMAIN_NAME]" at bounding box center [378, 509] width 294 height 45
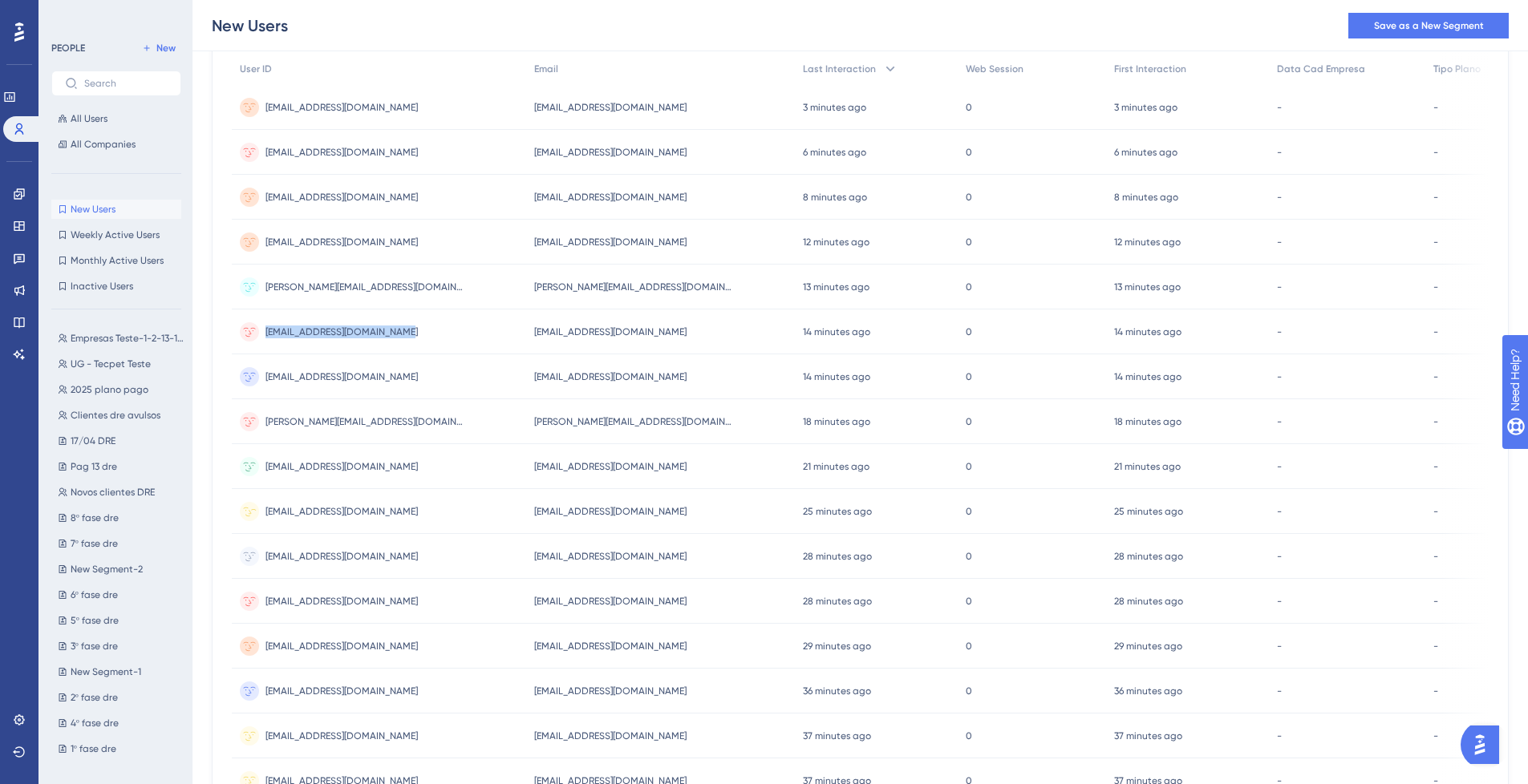
scroll to position [103, 0]
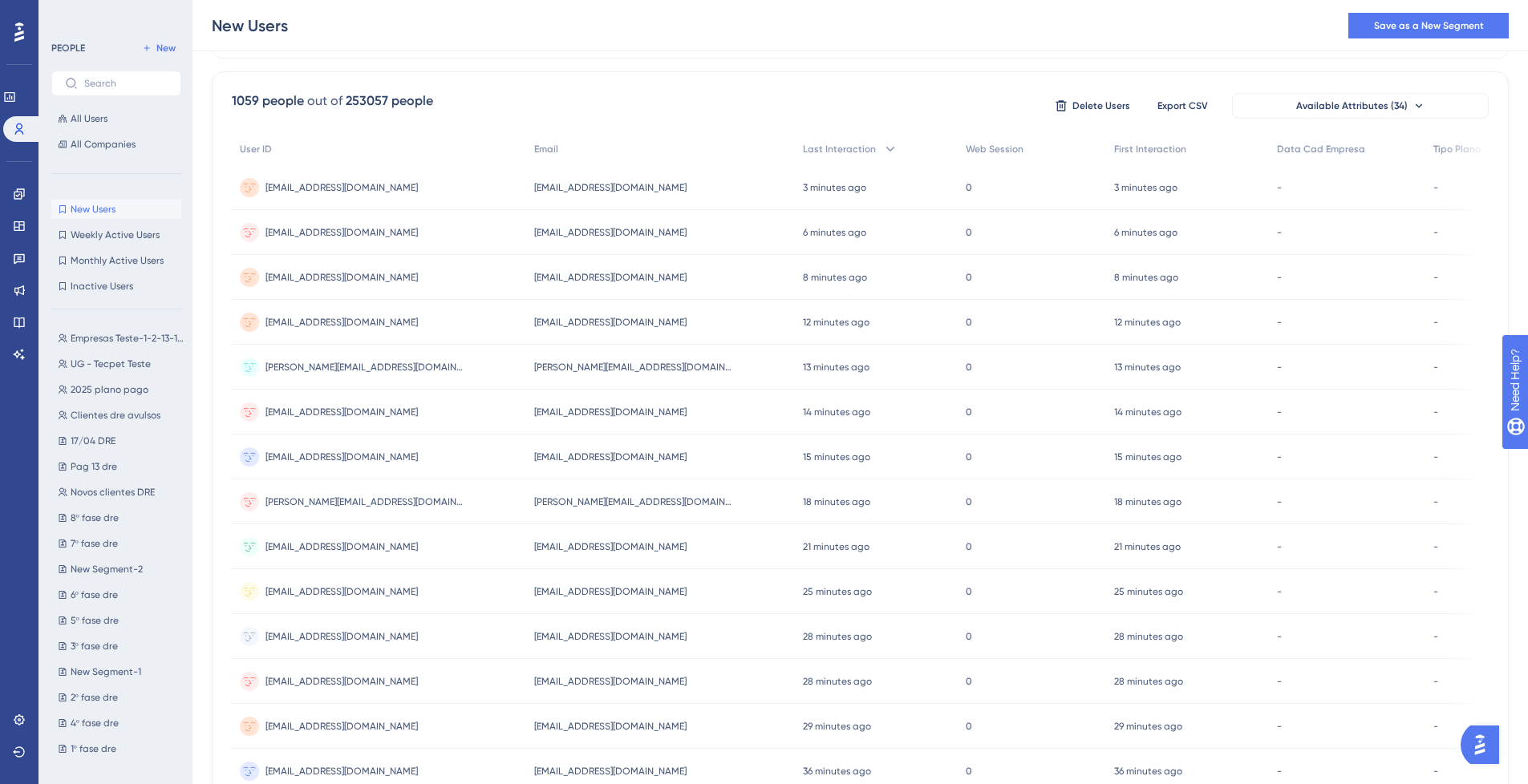
click at [597, 79] on div "1059 people out of 253057 people Delete Users Export CSV Available Attributes (…" at bounding box center [860, 603] width 1297 height 1063
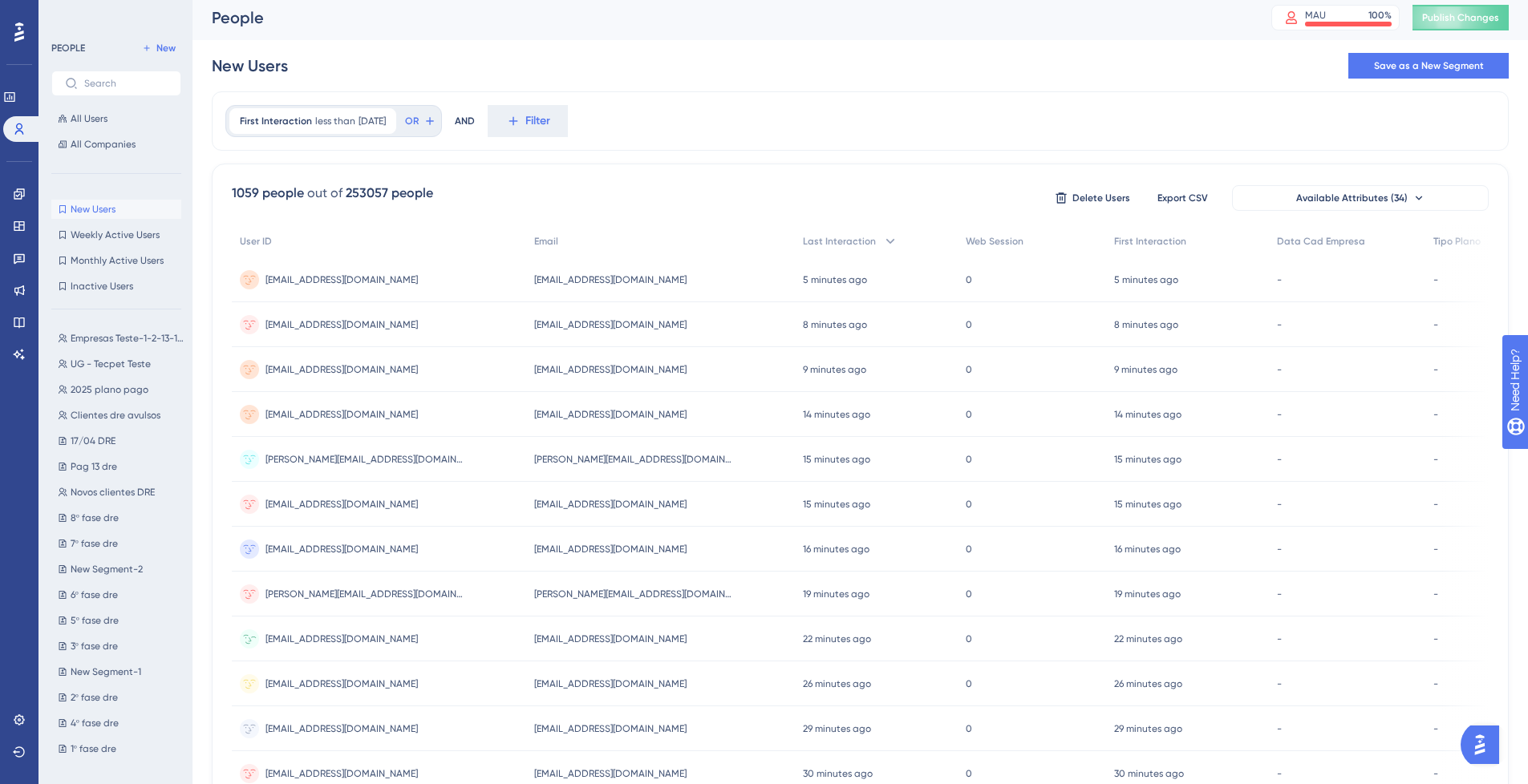
scroll to position [0, 0]
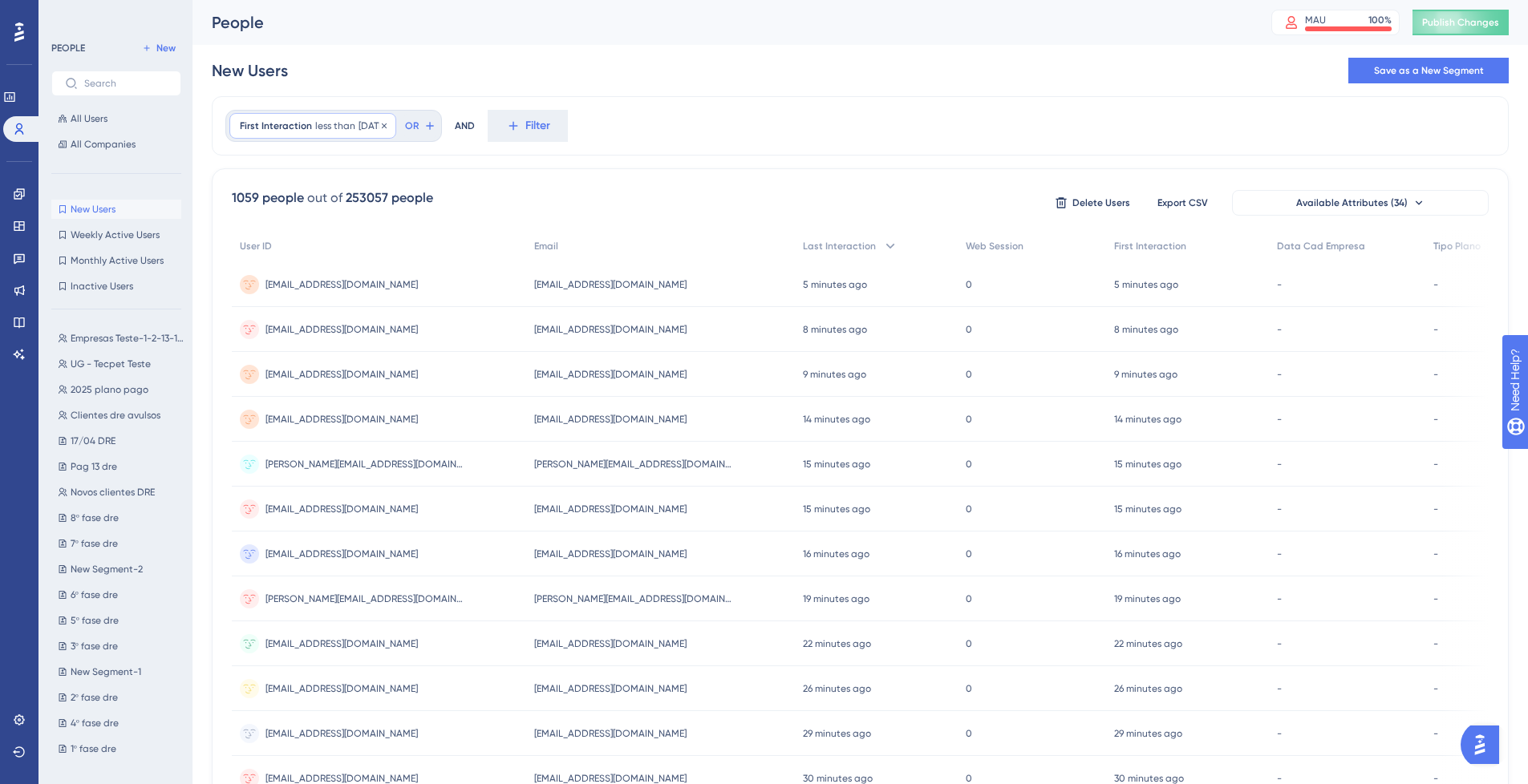
click at [334, 127] on span "less than" at bounding box center [335, 125] width 40 height 12
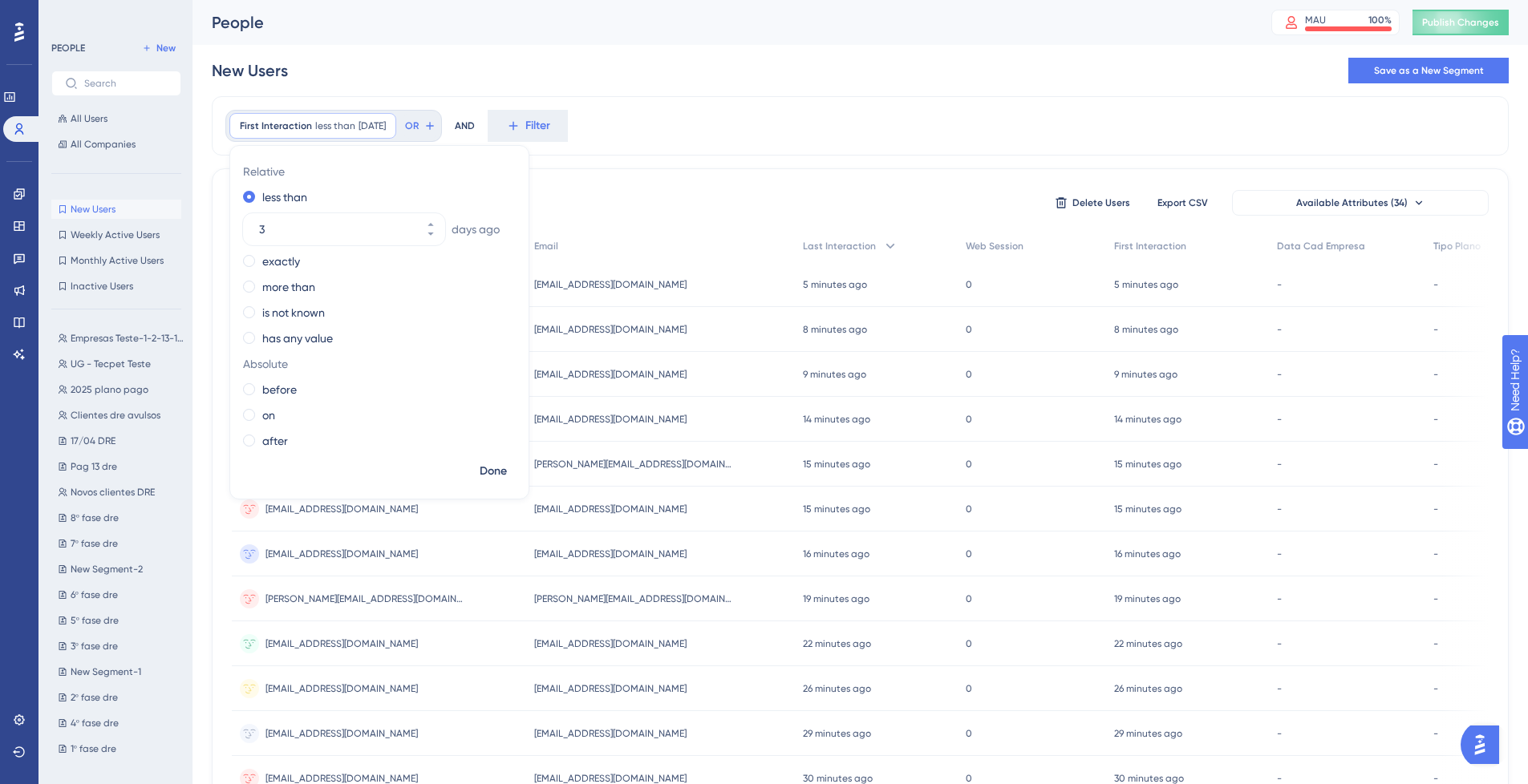
click at [757, 152] on div "First Interaction less than [DATE] [DATE] Remove Relative less than [DATE] exac…" at bounding box center [860, 126] width 1297 height 59
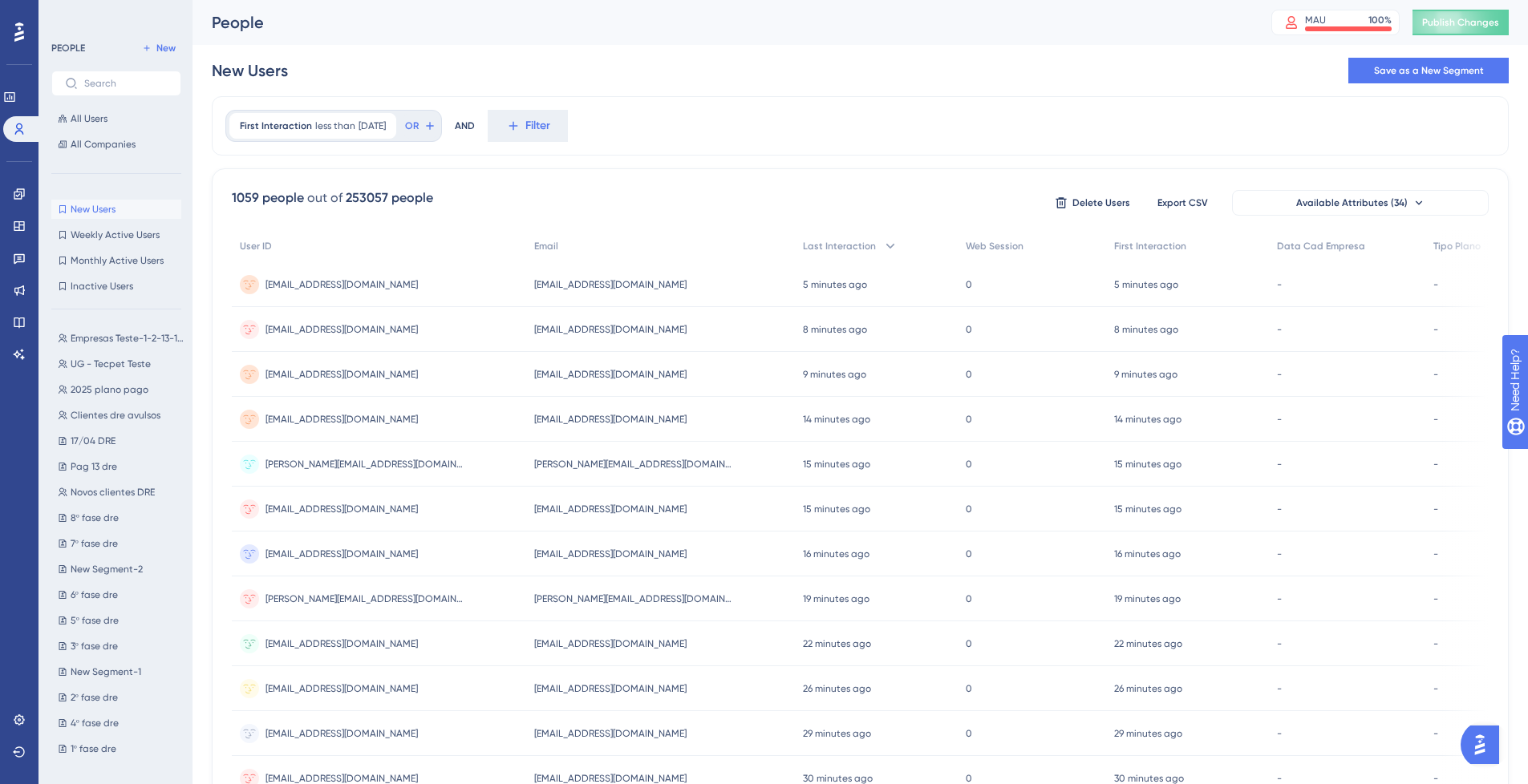
click at [100, 207] on span "New Users" at bounding box center [93, 209] width 45 height 12
click at [110, 234] on span "Weekly Active Users" at bounding box center [115, 234] width 89 height 12
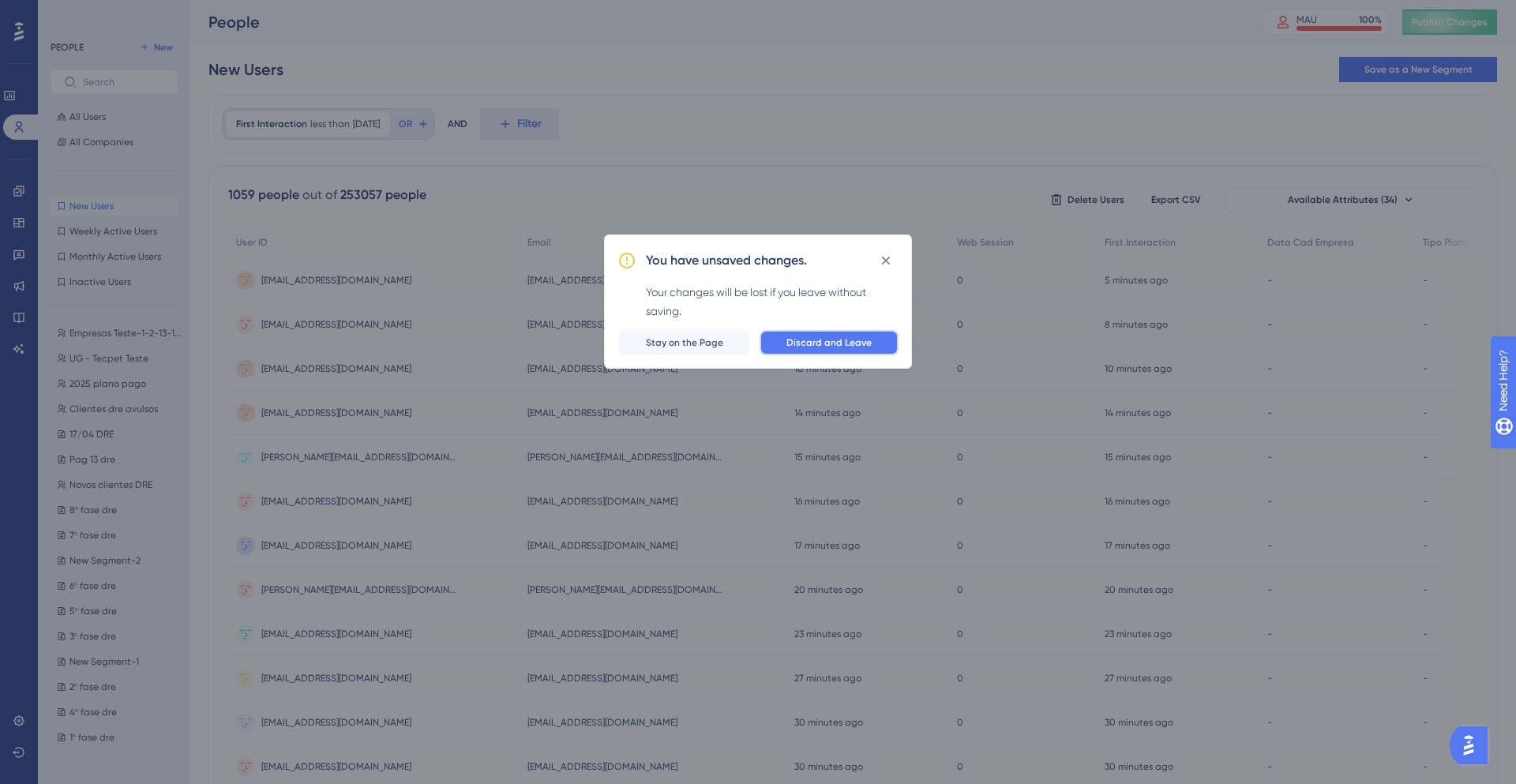
click at [812, 344] on span "Discard and Leave" at bounding box center [829, 342] width 85 height 12
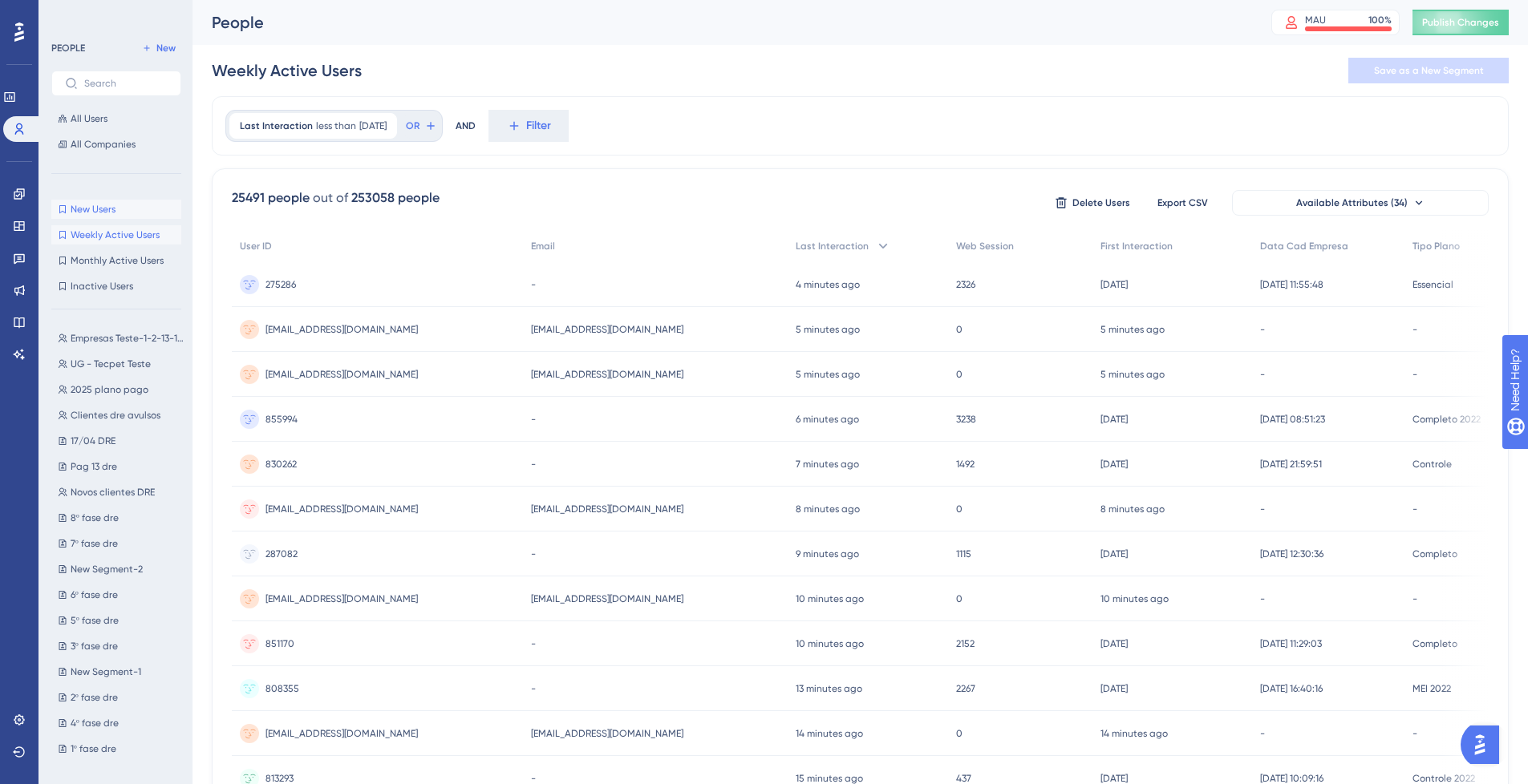
click at [97, 204] on span "New Users" at bounding box center [93, 209] width 45 height 12
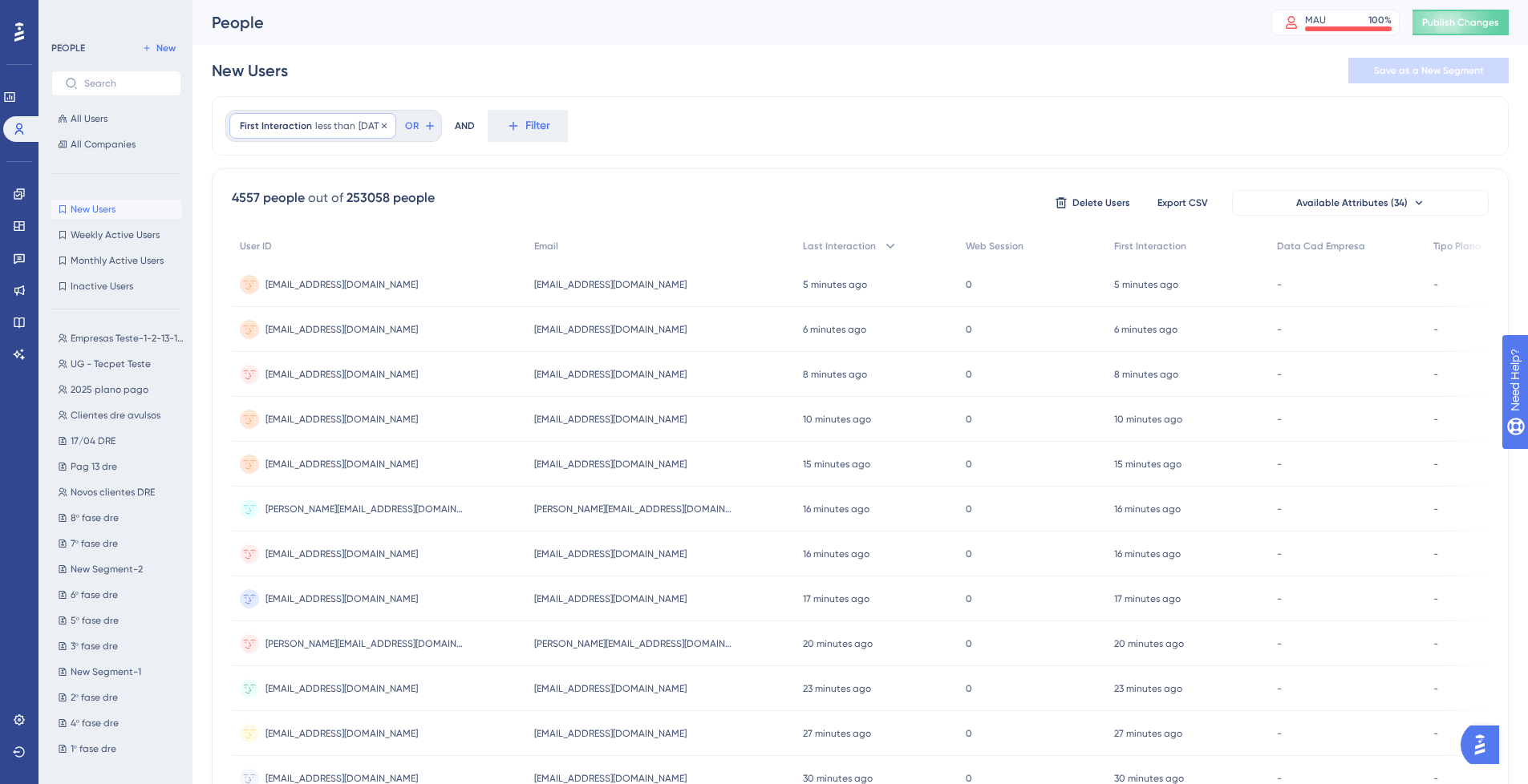
click at [368, 127] on span "[DATE]" at bounding box center [372, 125] width 27 height 12
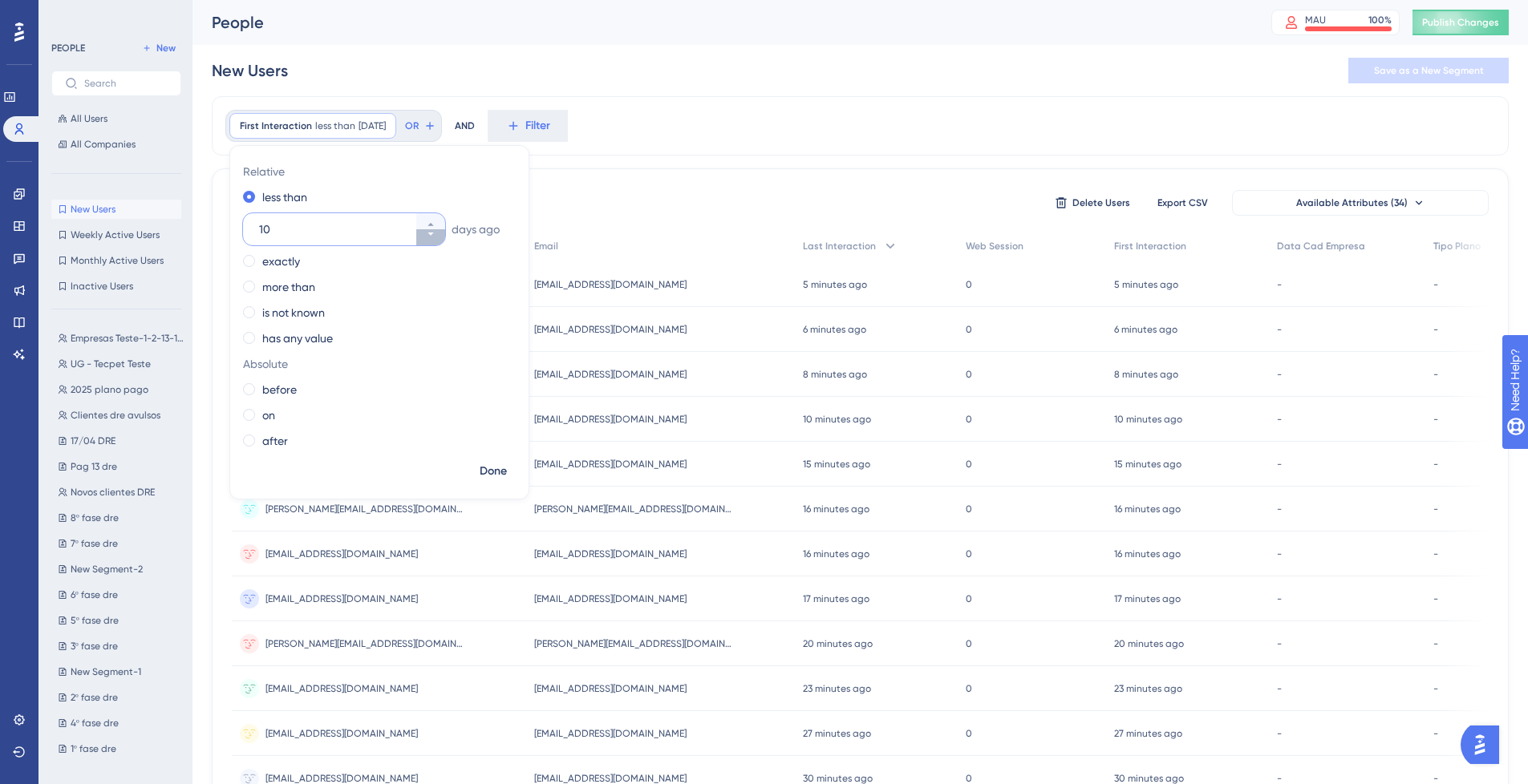
click at [426, 237] on icon at bounding box center [431, 234] width 10 height 10
click at [426, 237] on icon at bounding box center [431, 234] width 10 height 10
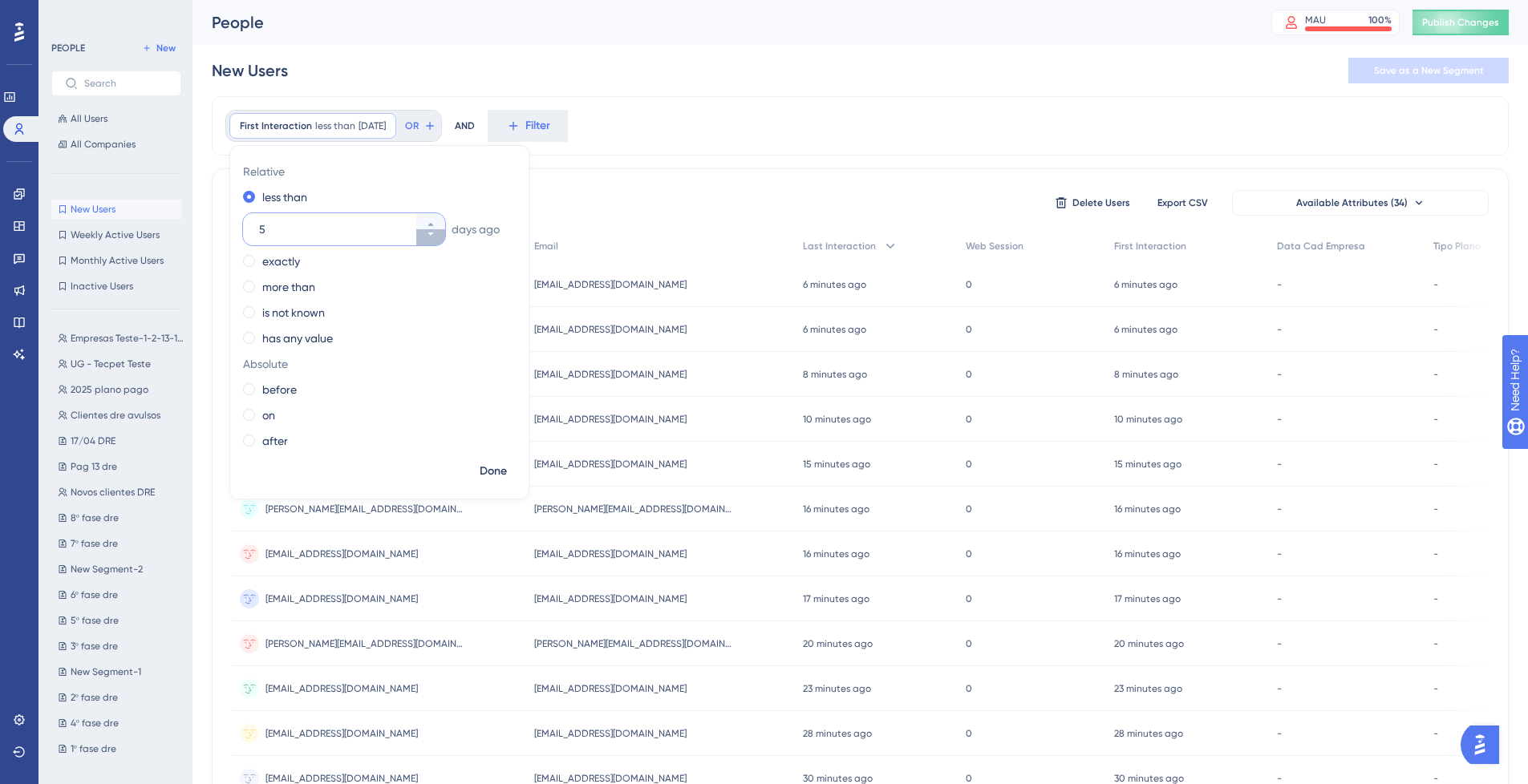
click at [426, 237] on icon at bounding box center [431, 234] width 10 height 10
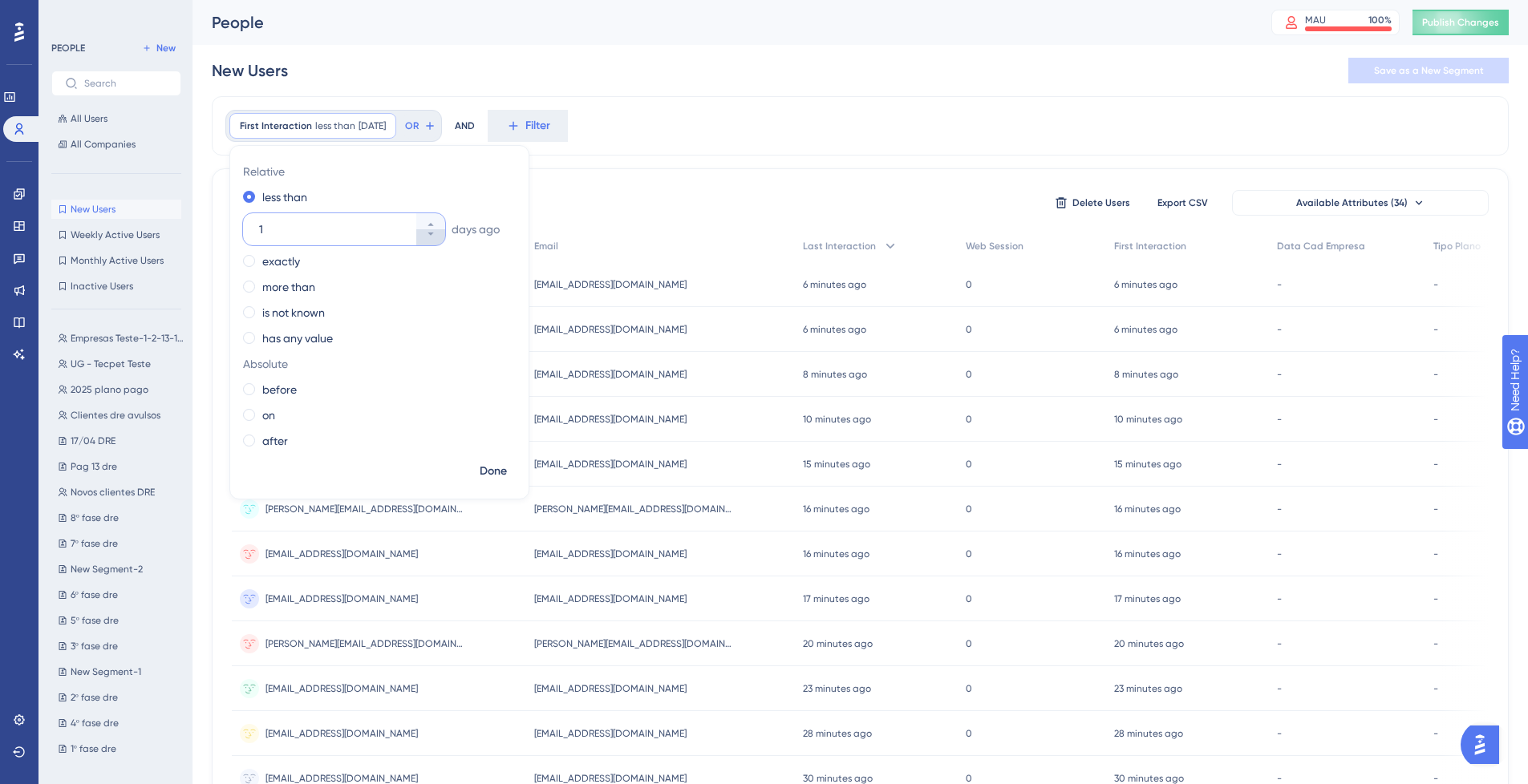
type input "0"
click at [490, 467] on span "Done" at bounding box center [493, 471] width 27 height 19
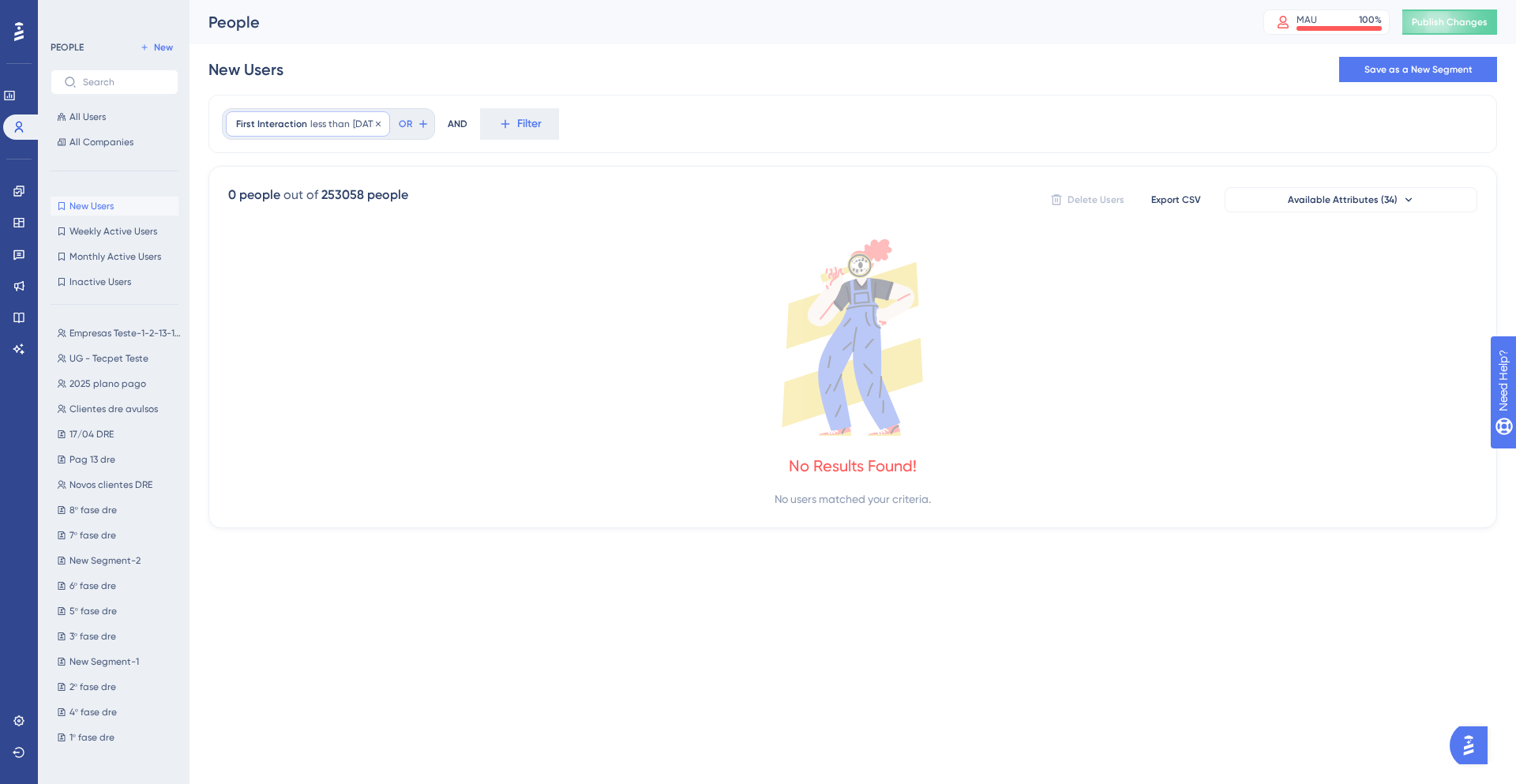
click at [363, 124] on span "[DATE]" at bounding box center [366, 123] width 27 height 12
click at [422, 219] on icon at bounding box center [424, 221] width 10 height 10
type input "1"
click at [475, 467] on span "Done" at bounding box center [486, 463] width 27 height 19
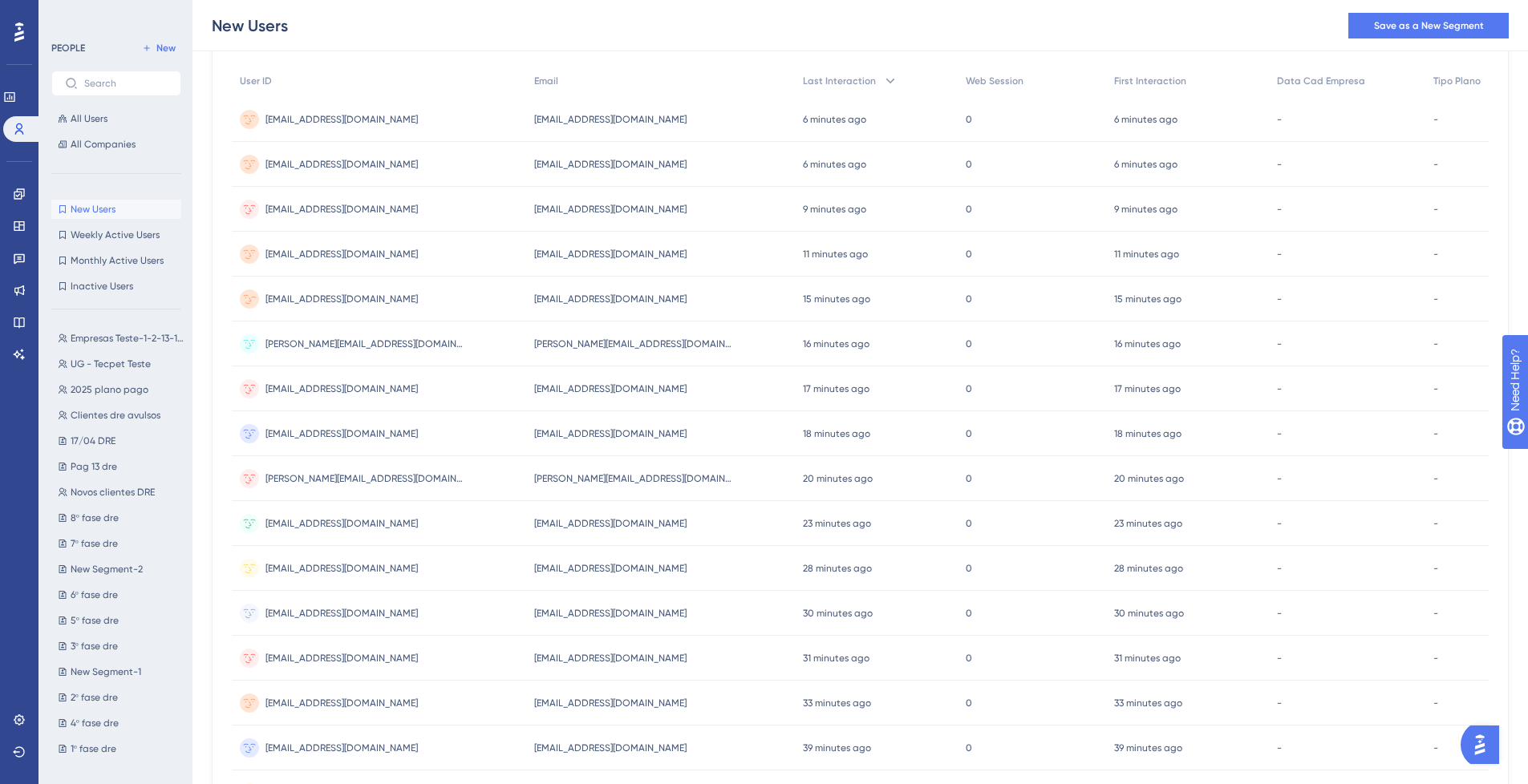
scroll to position [97, 0]
